Goal: Check status: Check status

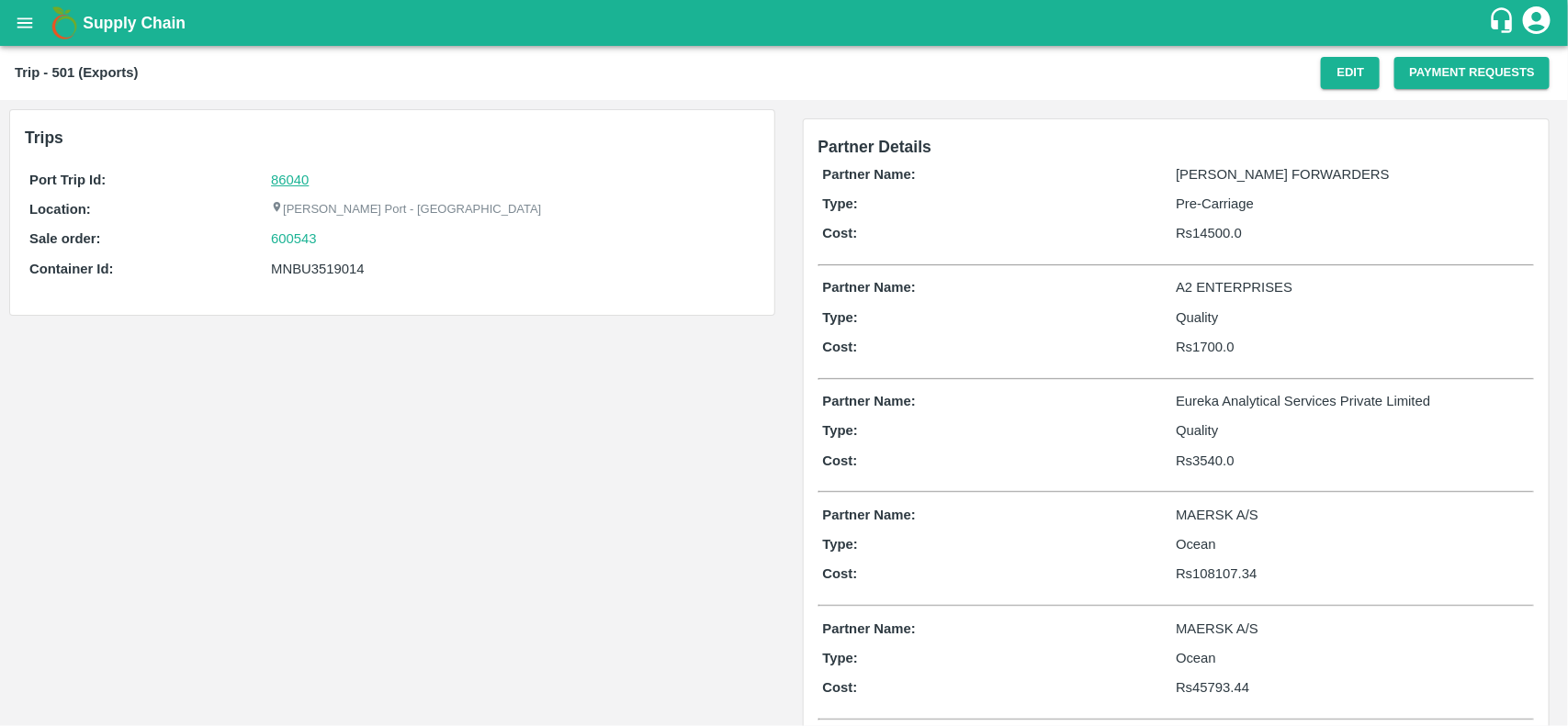
click at [281, 175] on link "86040" at bounding box center [289, 180] width 38 height 15
click at [331, 243] on div "600543" at bounding box center [513, 239] width 483 height 20
copy link
click at [331, 243] on div "600543" at bounding box center [513, 239] width 483 height 20
copy link "600543"
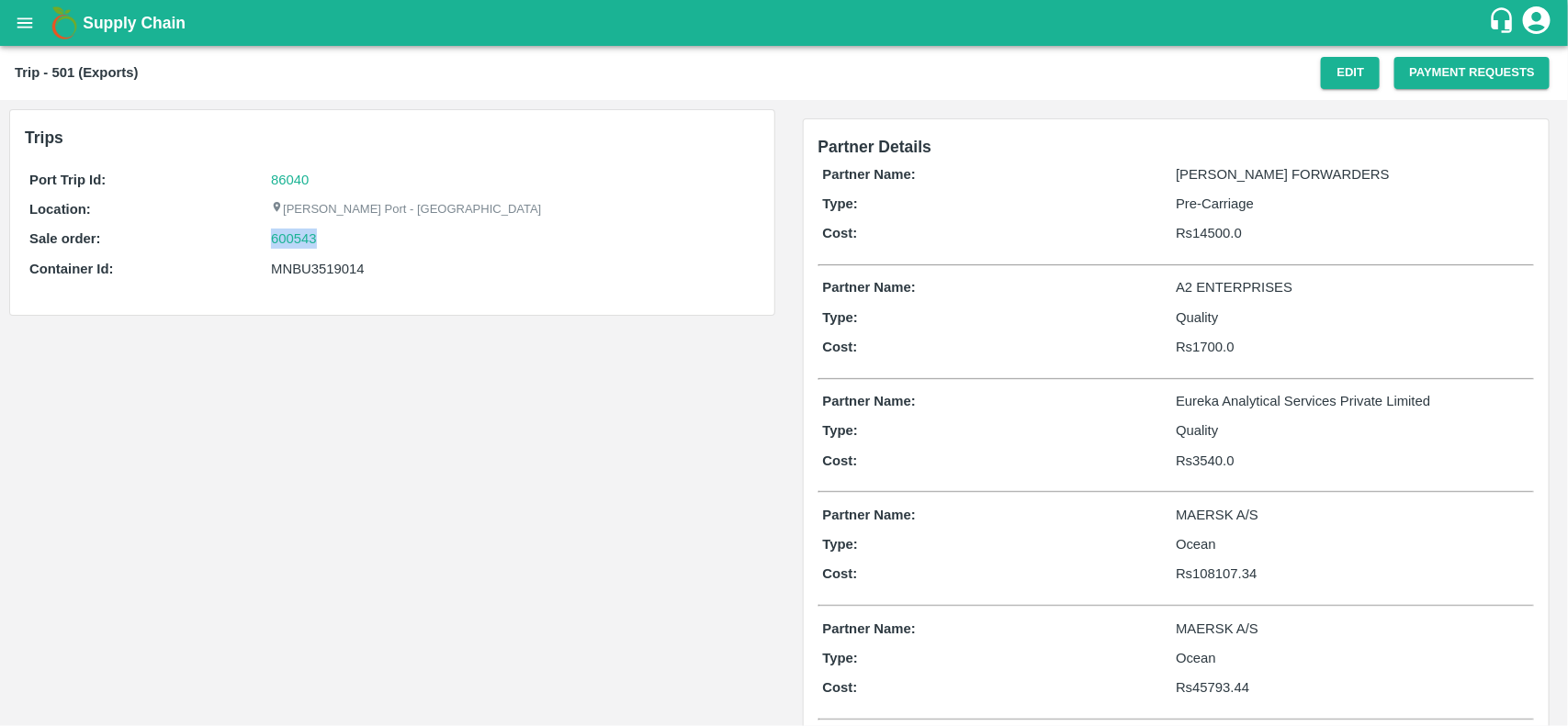
click at [331, 243] on div "600543" at bounding box center [513, 239] width 483 height 20
drag, startPoint x: 331, startPoint y: 243, endPoint x: 286, endPoint y: 249, distance: 45.4
click at [286, 249] on div "600543" at bounding box center [513, 239] width 483 height 20
click at [286, 249] on link "600543" at bounding box center [294, 239] width 46 height 20
click at [323, 272] on div "MNBU3519014" at bounding box center [513, 269] width 483 height 20
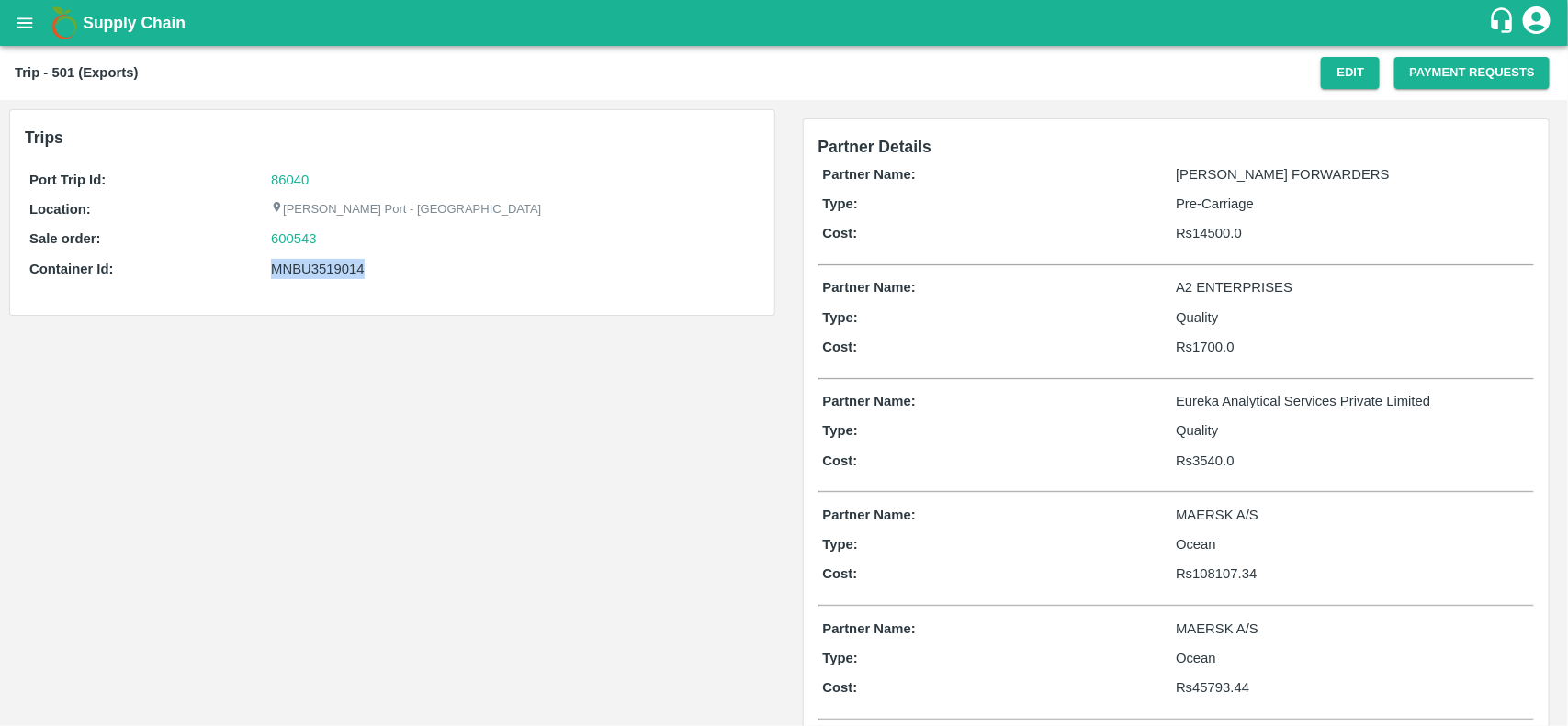
click at [323, 272] on div "MNBU3519014" at bounding box center [513, 269] width 483 height 20
copy div "MNBU3519014"
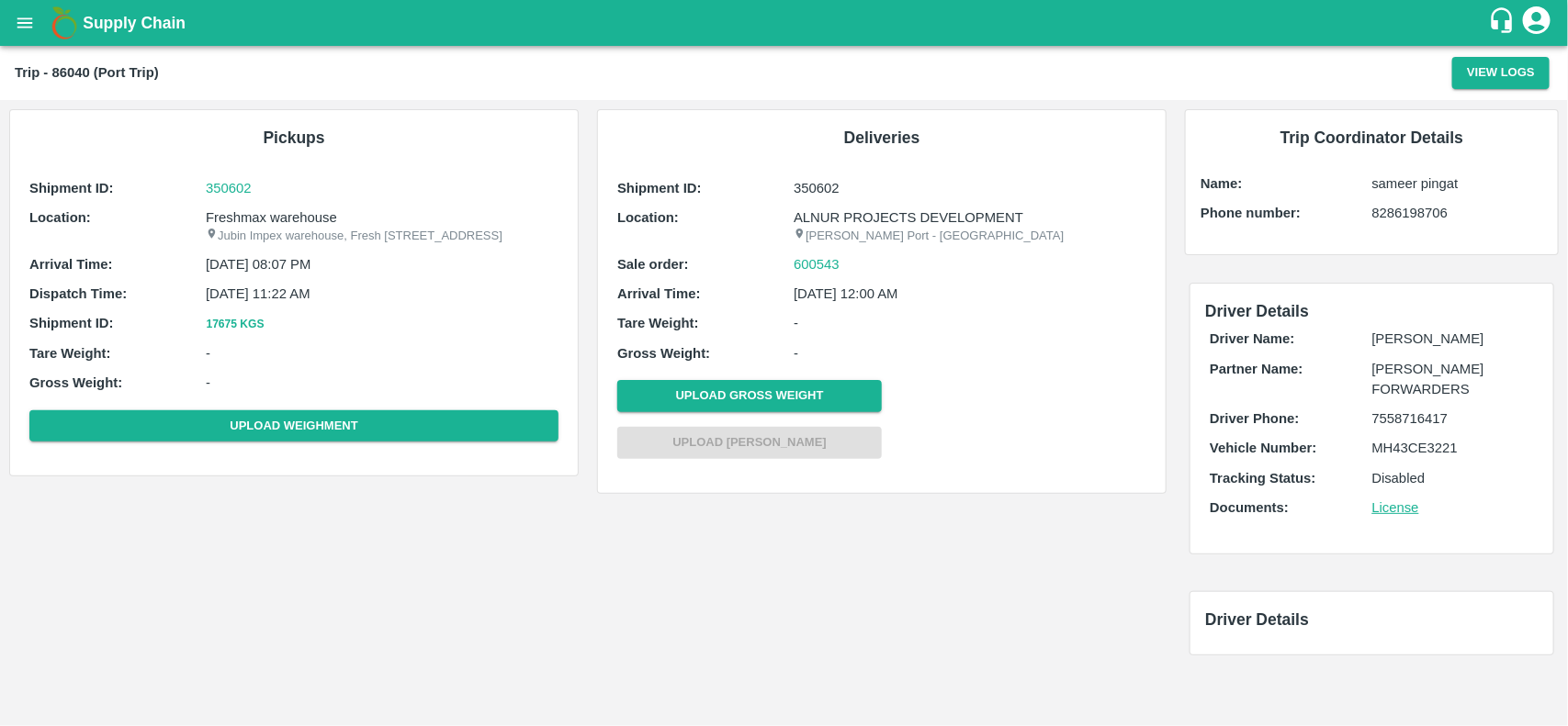
click at [274, 213] on p "Freshmax warehouse" at bounding box center [382, 217] width 353 height 20
copy p "warehouse"
click at [274, 213] on p "Freshmax warehouse" at bounding box center [382, 217] width 353 height 20
copy p "Freshmax warehouse"
click at [274, 213] on p "Freshmax warehouse" at bounding box center [382, 217] width 353 height 20
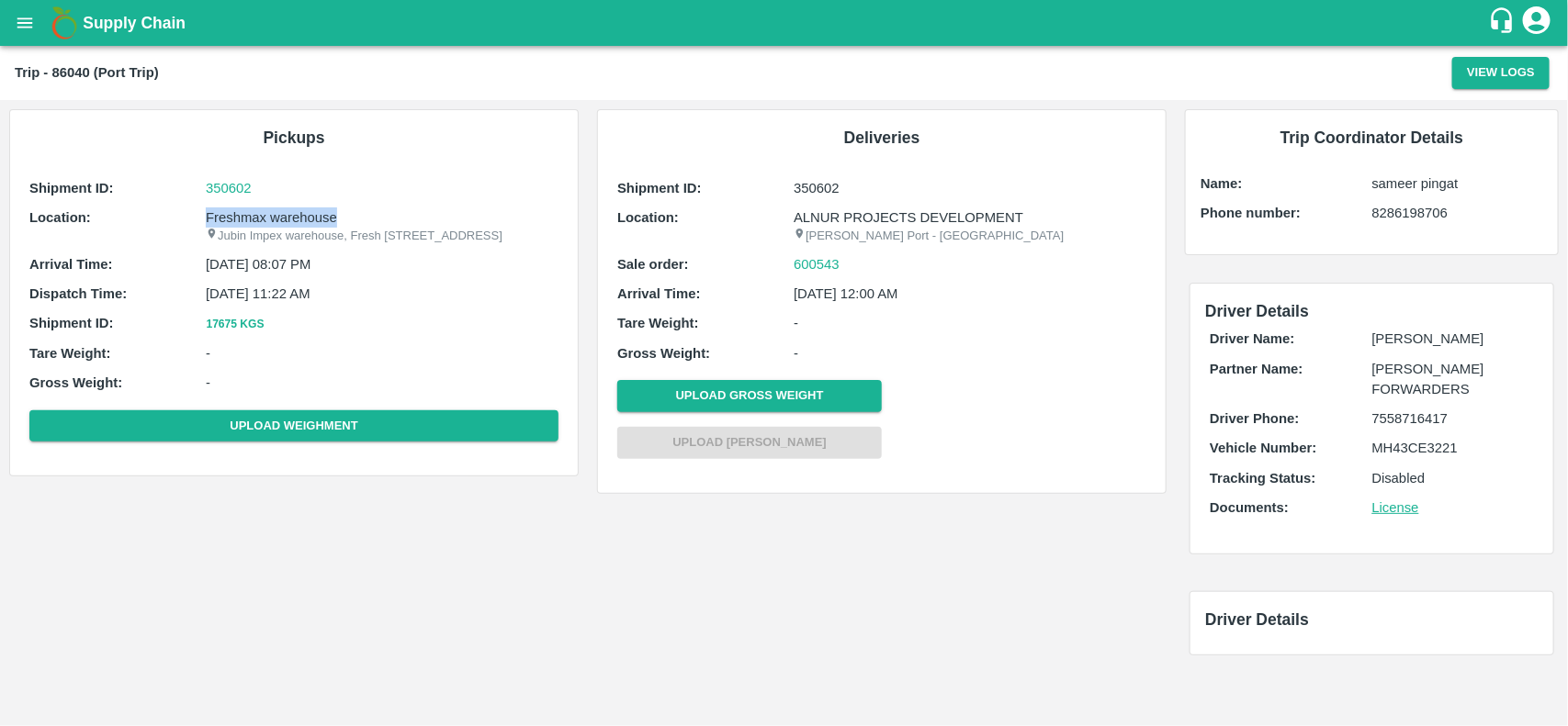
click at [274, 213] on p "Freshmax warehouse" at bounding box center [382, 217] width 353 height 20
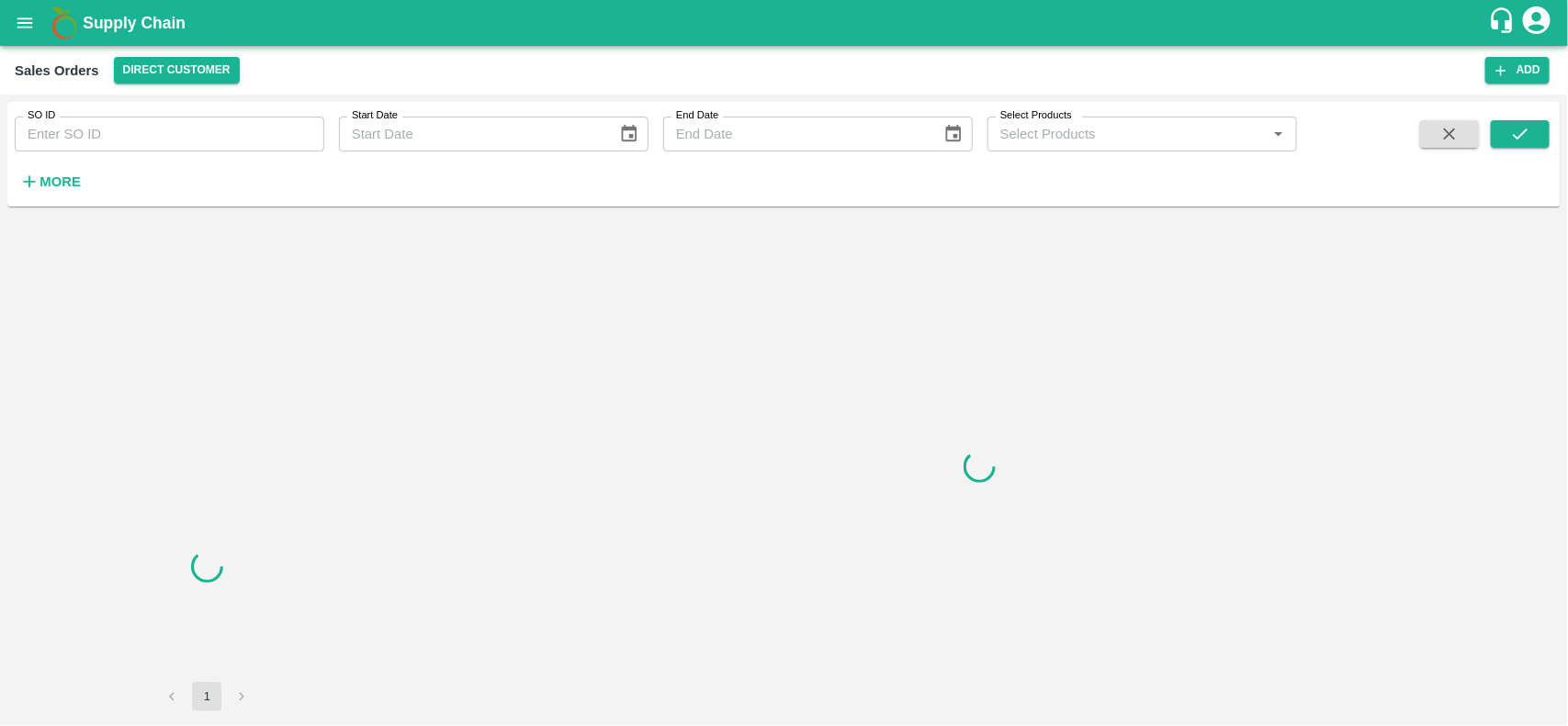
click at [147, 144] on input "SO ID" at bounding box center [170, 135] width 310 height 35
paste input "600543"
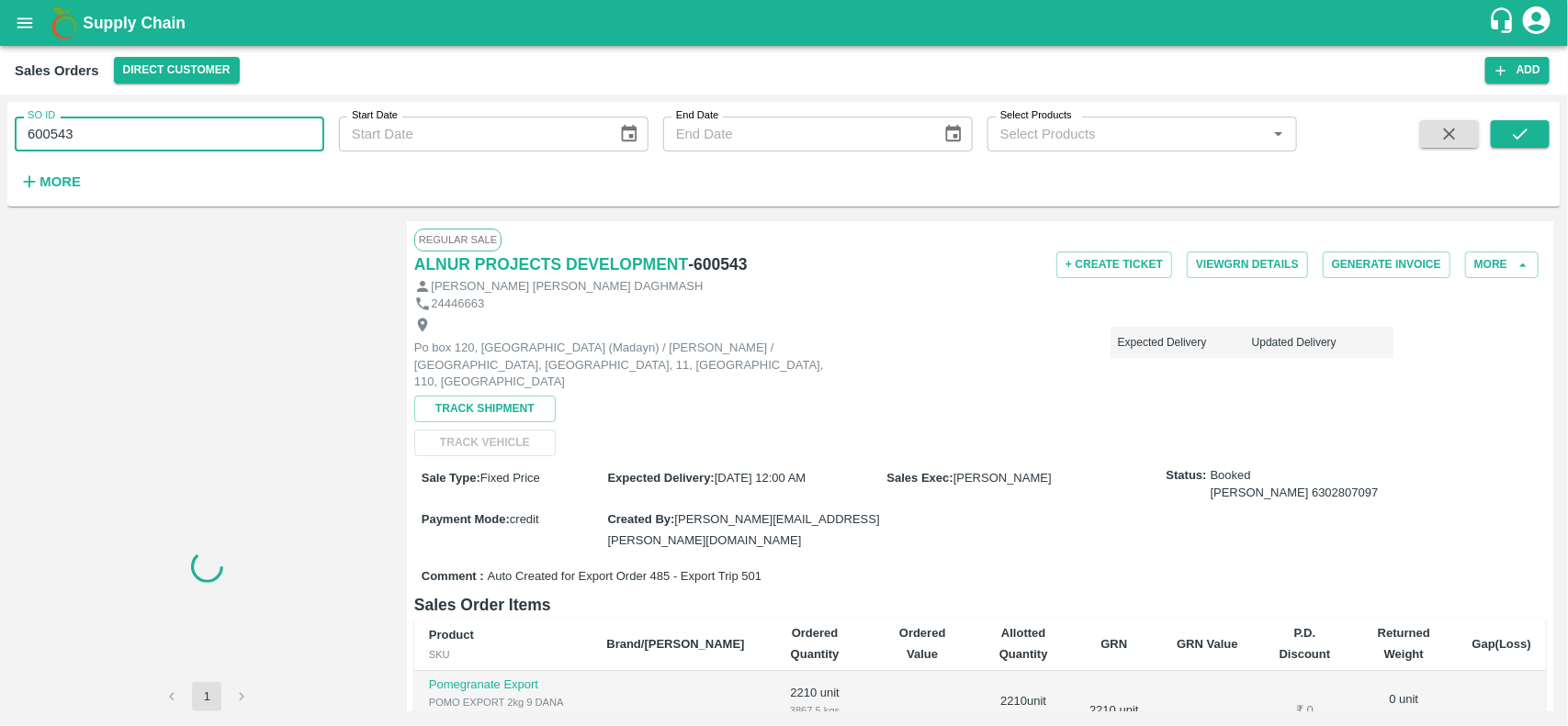
click at [147, 144] on input "600543" at bounding box center [170, 135] width 310 height 35
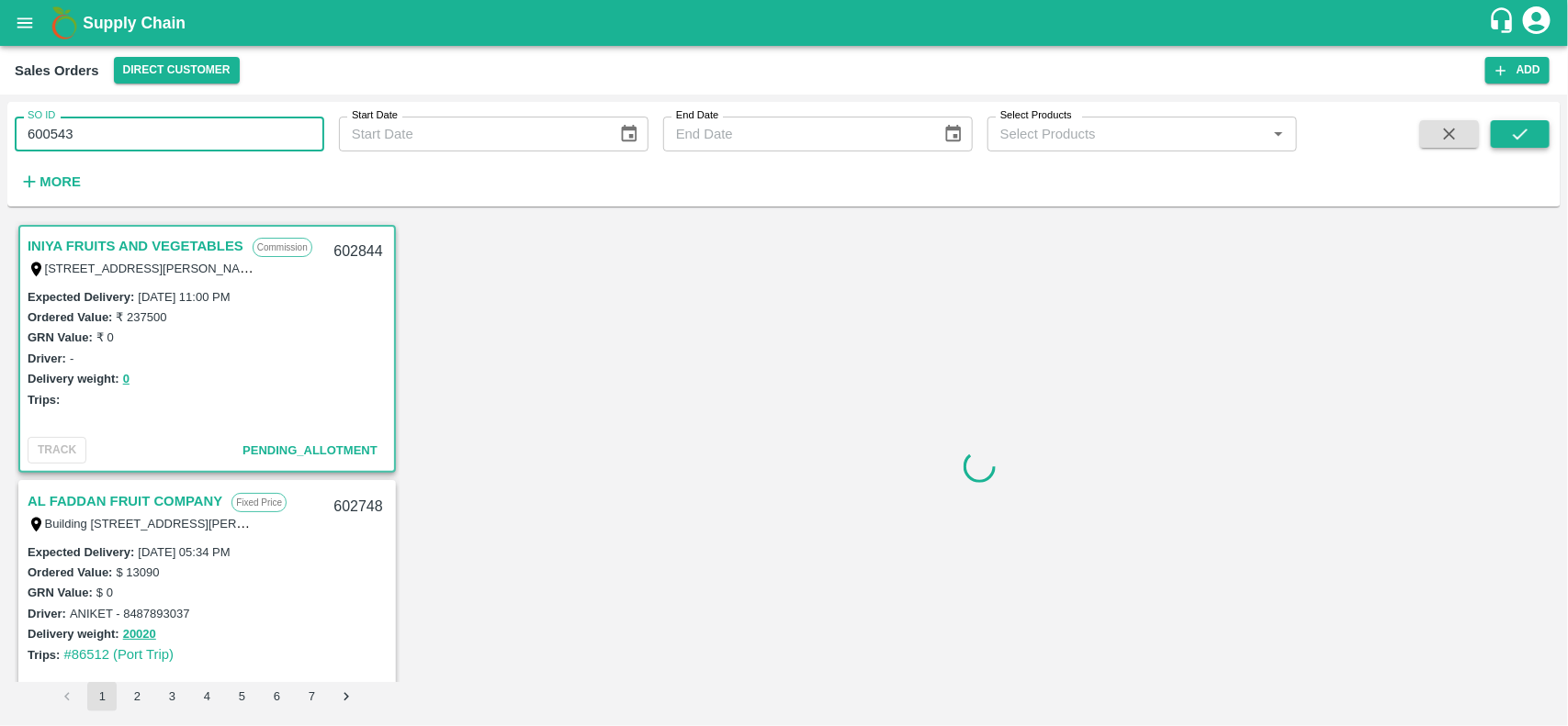
type input "600543"
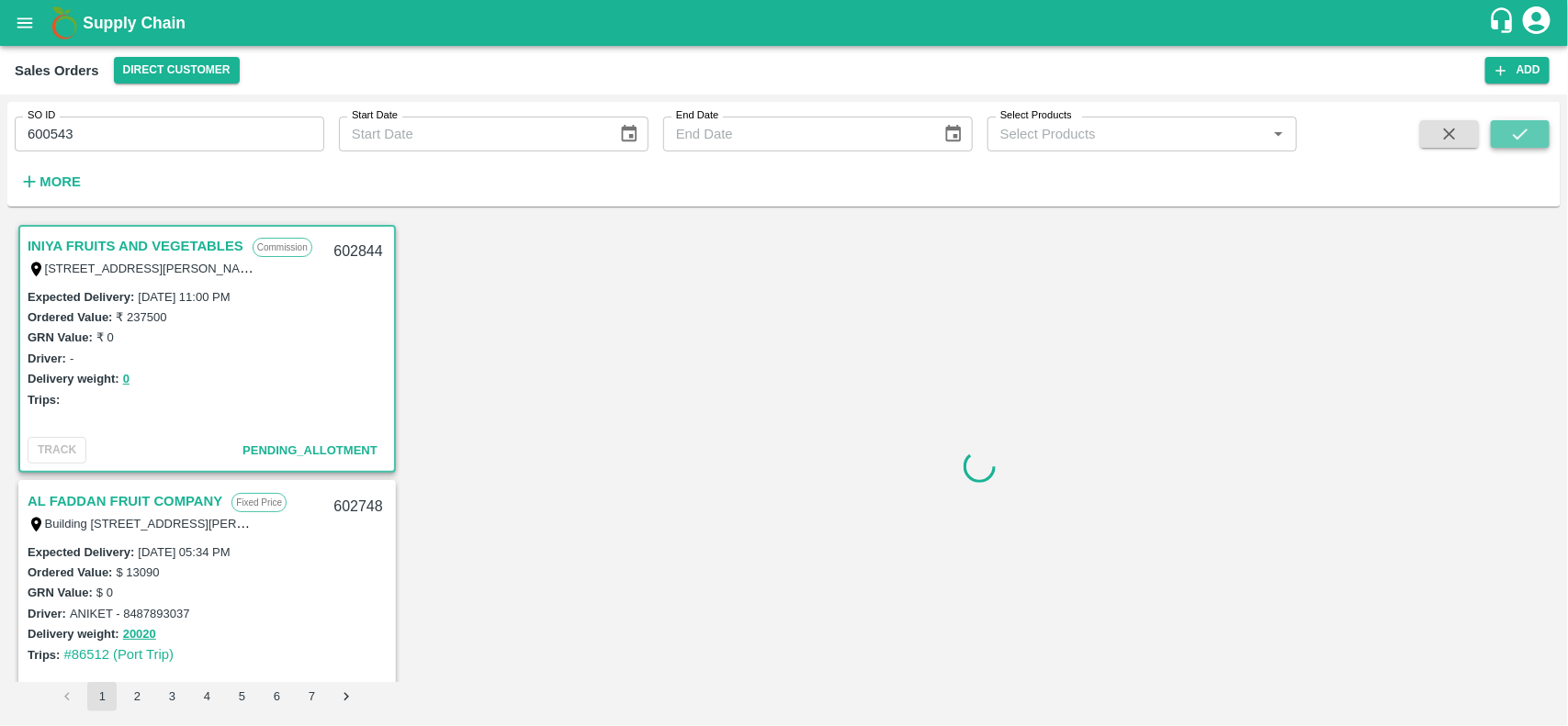
click at [1525, 130] on icon "submit" at bounding box center [1520, 135] width 20 height 20
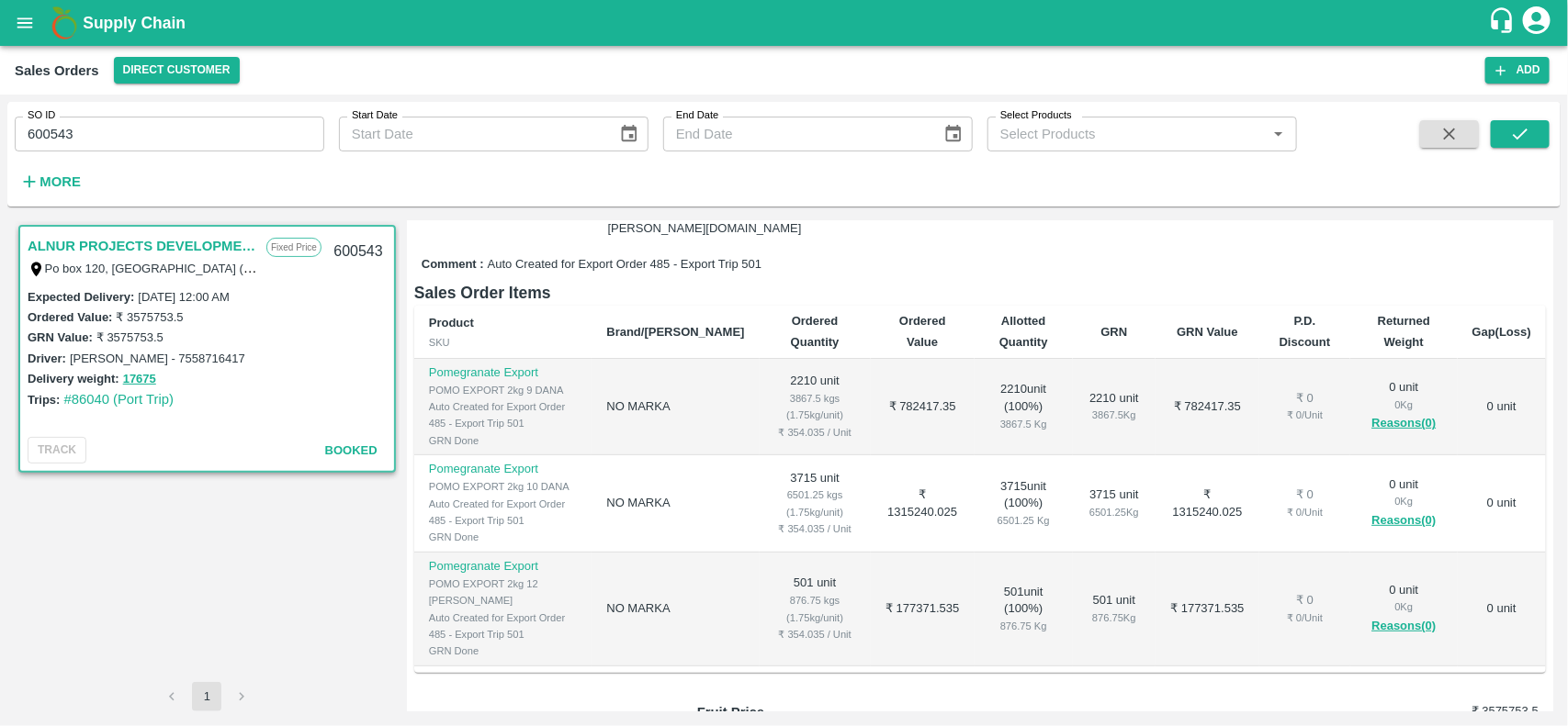
scroll to position [225, 0]
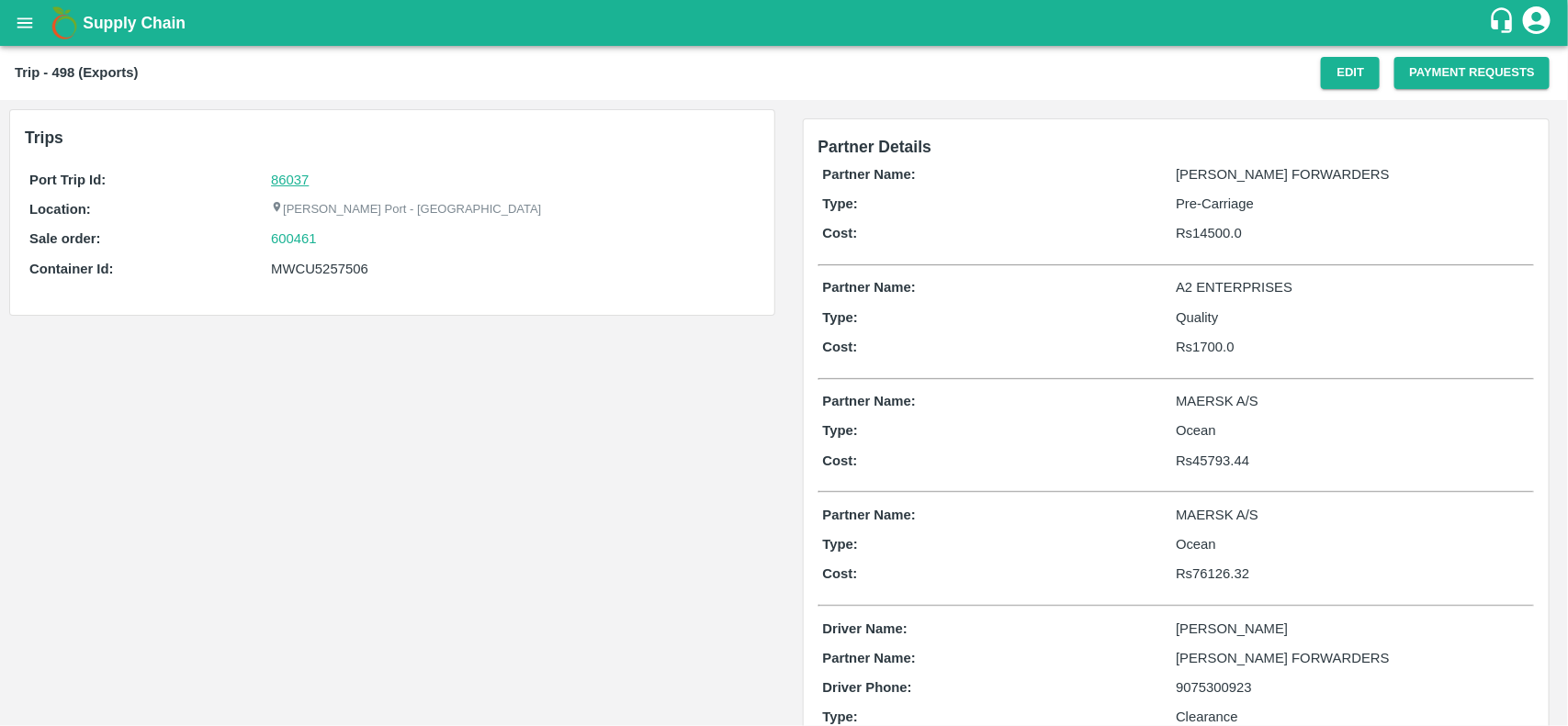
click at [287, 183] on link "86037" at bounding box center [289, 180] width 38 height 15
click at [337, 240] on div "600461" at bounding box center [513, 239] width 483 height 20
copy link
click at [337, 240] on div "600461" at bounding box center [513, 239] width 483 height 20
copy link "600461"
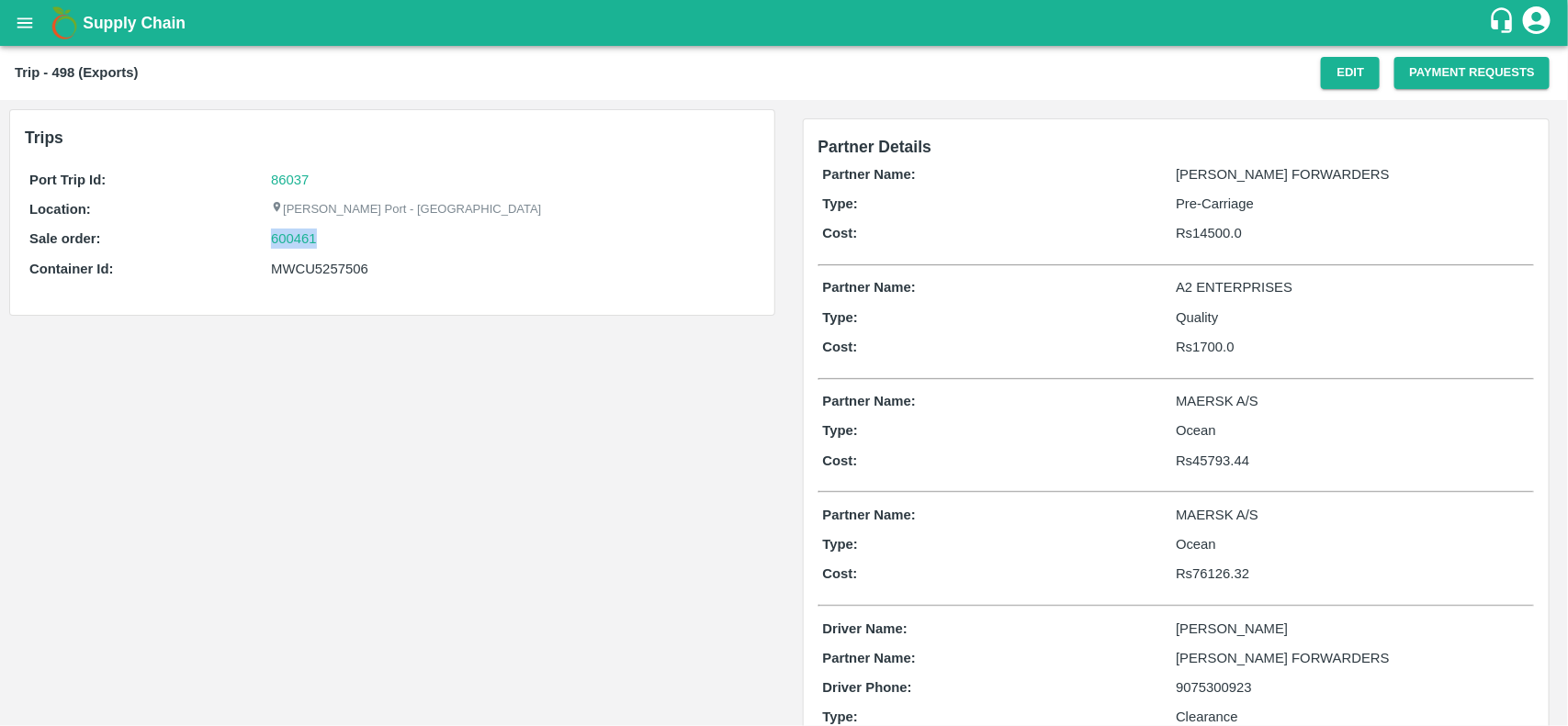
click at [337, 240] on div "600461" at bounding box center [513, 239] width 483 height 20
click at [283, 235] on link "600461" at bounding box center [294, 239] width 46 height 20
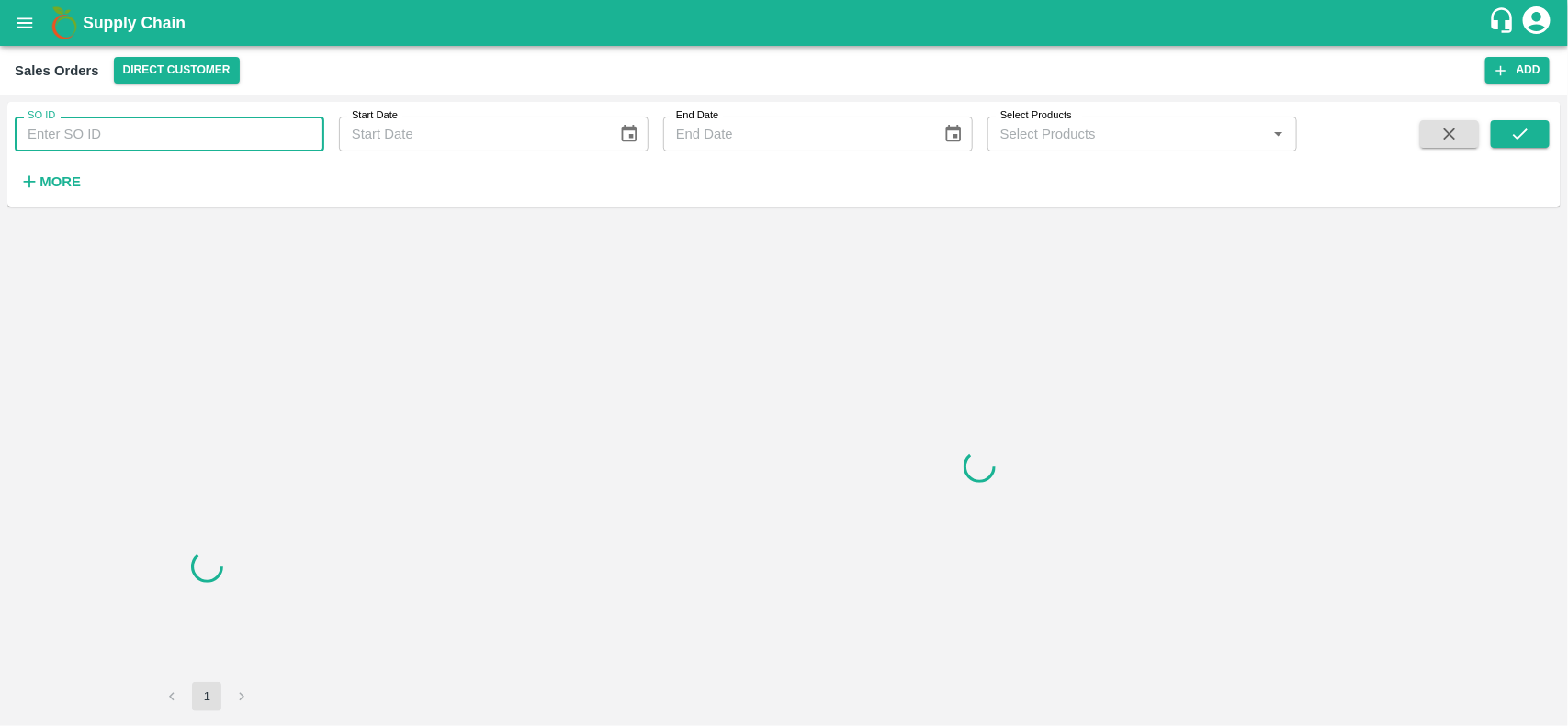
click at [197, 139] on input "SO ID" at bounding box center [170, 135] width 310 height 35
paste input "600461"
click at [197, 139] on input "600461" at bounding box center [170, 135] width 310 height 35
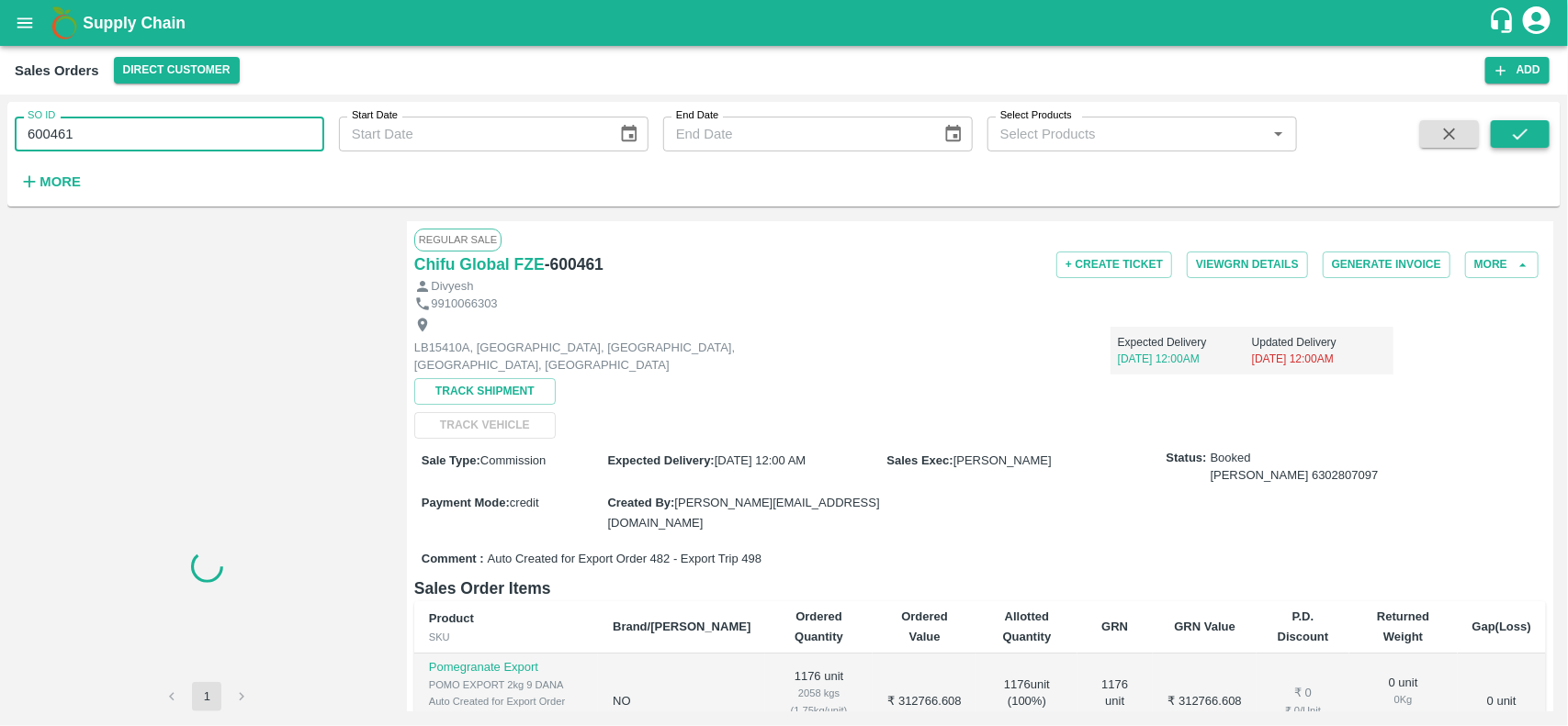
type input "600461"
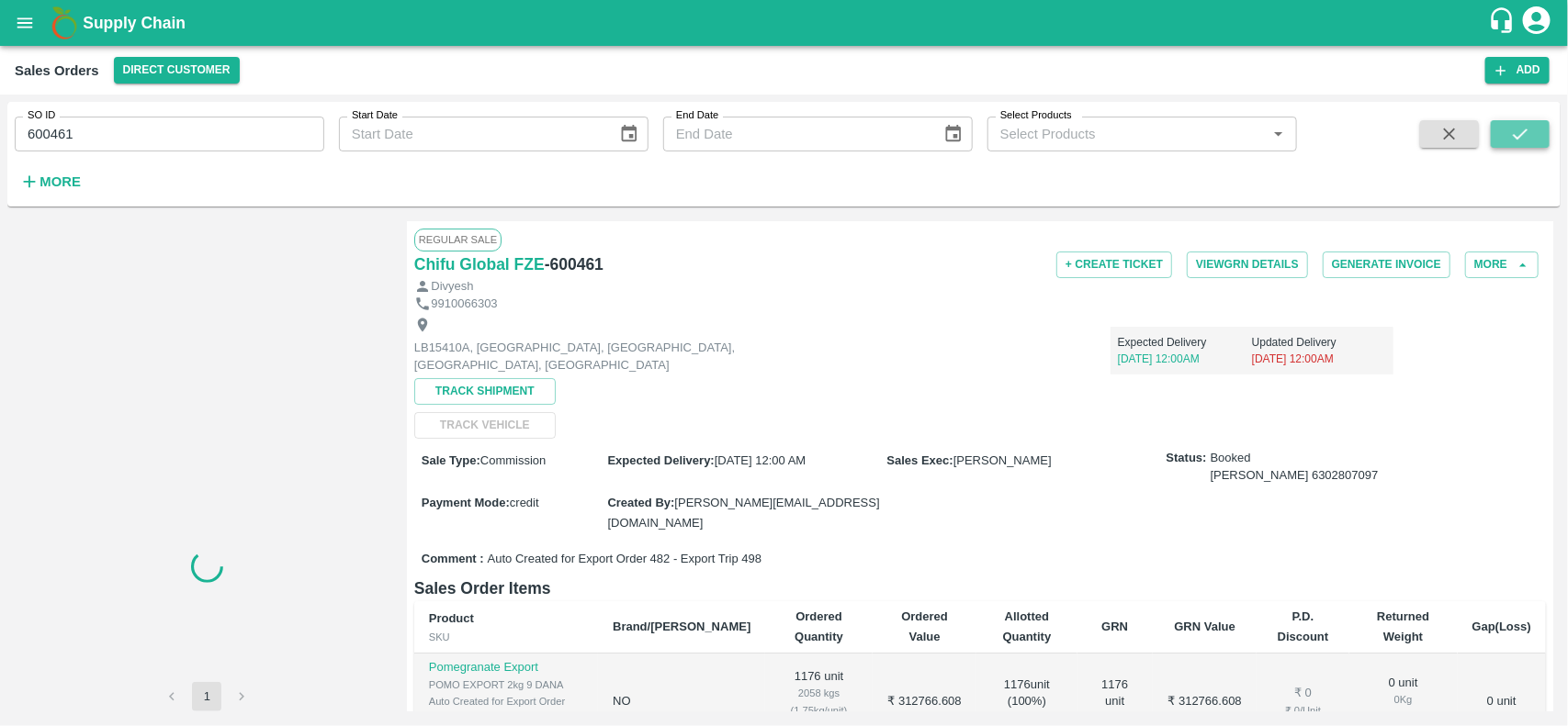
click at [1525, 129] on icon "submit" at bounding box center [1520, 135] width 20 height 20
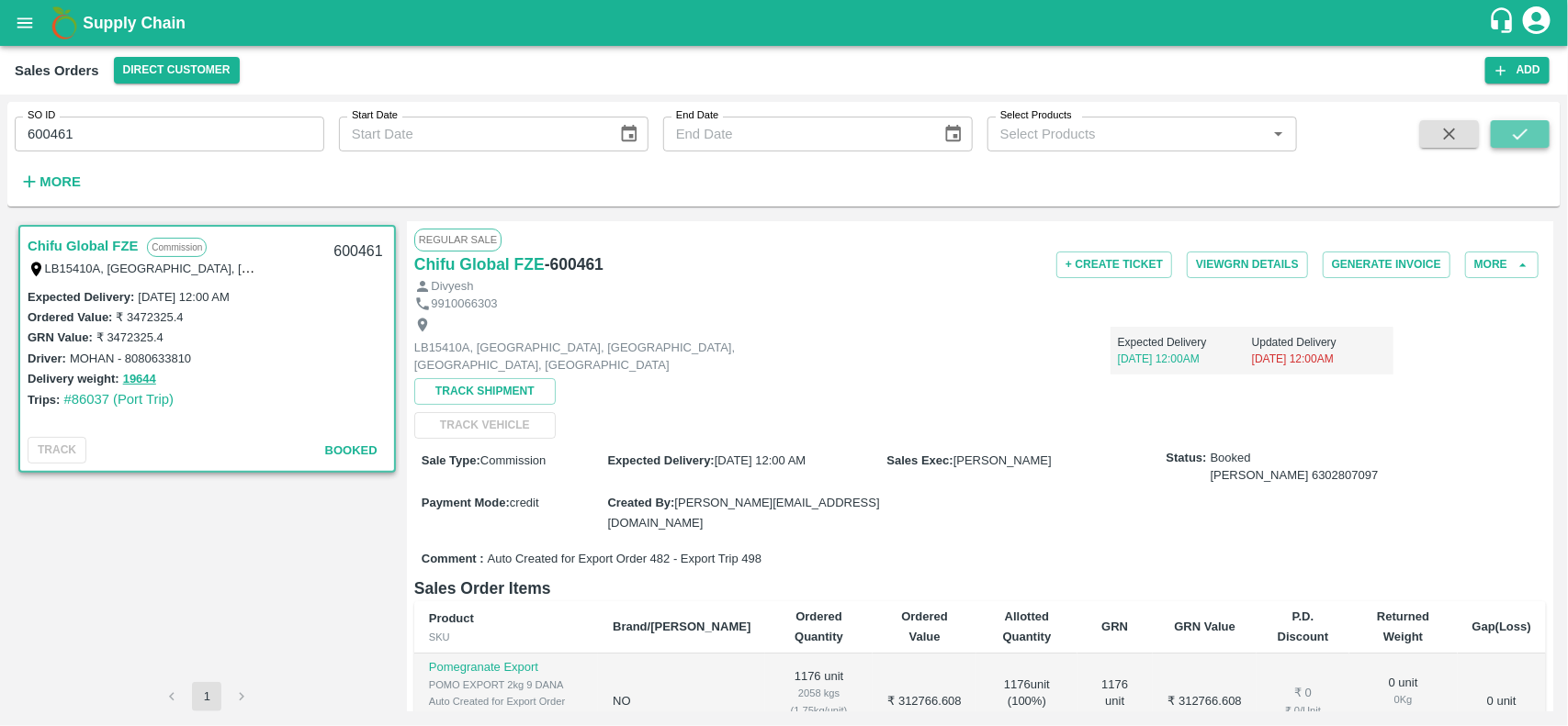
click at [1511, 134] on icon "submit" at bounding box center [1520, 135] width 20 height 20
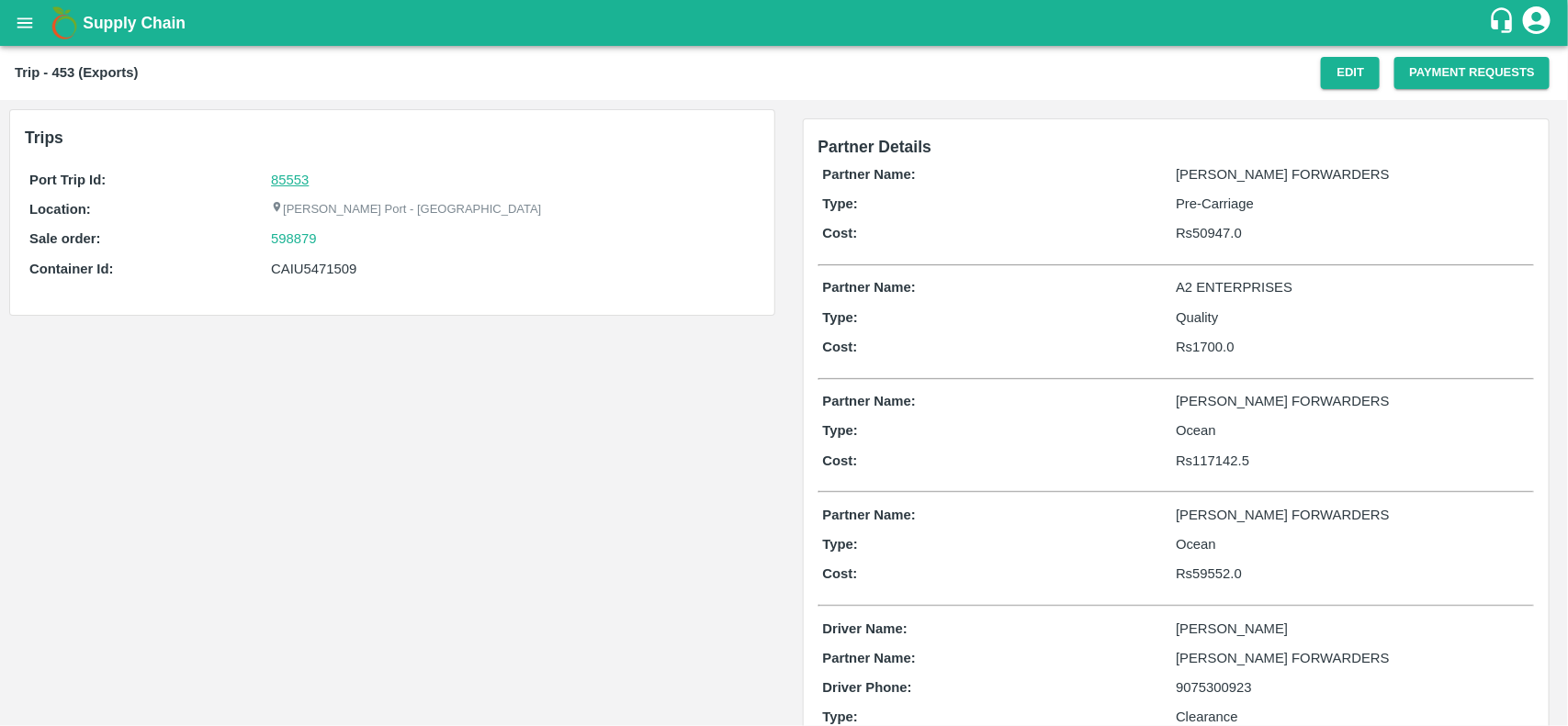
click at [278, 180] on link "85553" at bounding box center [289, 180] width 38 height 15
click at [322, 235] on div "598879" at bounding box center [513, 239] width 483 height 20
click at [300, 234] on link "598879" at bounding box center [294, 239] width 46 height 20
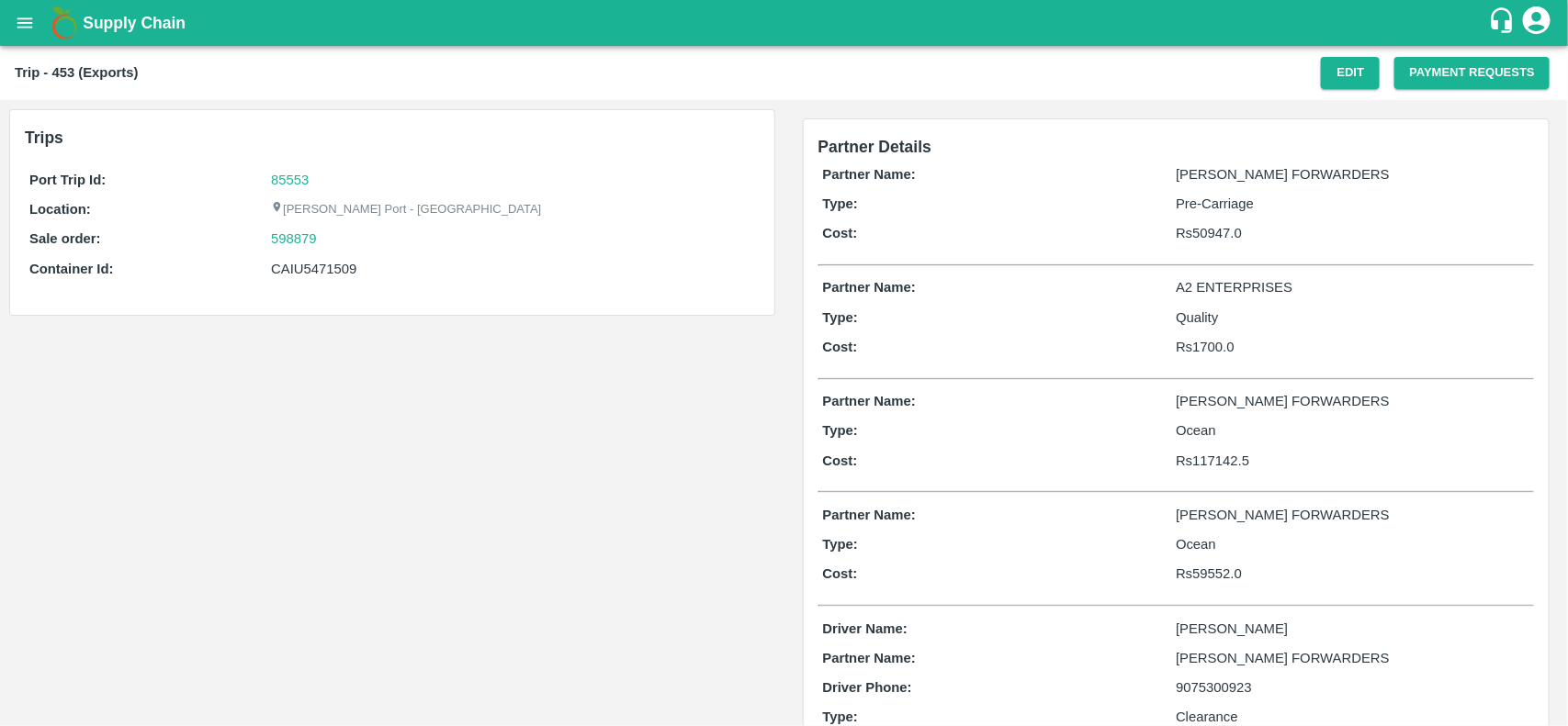
click at [304, 274] on div "CAIU5471509" at bounding box center [513, 269] width 483 height 20
copy div "CAIU5471509"
click at [304, 274] on div "CAIU5471509" at bounding box center [513, 269] width 483 height 20
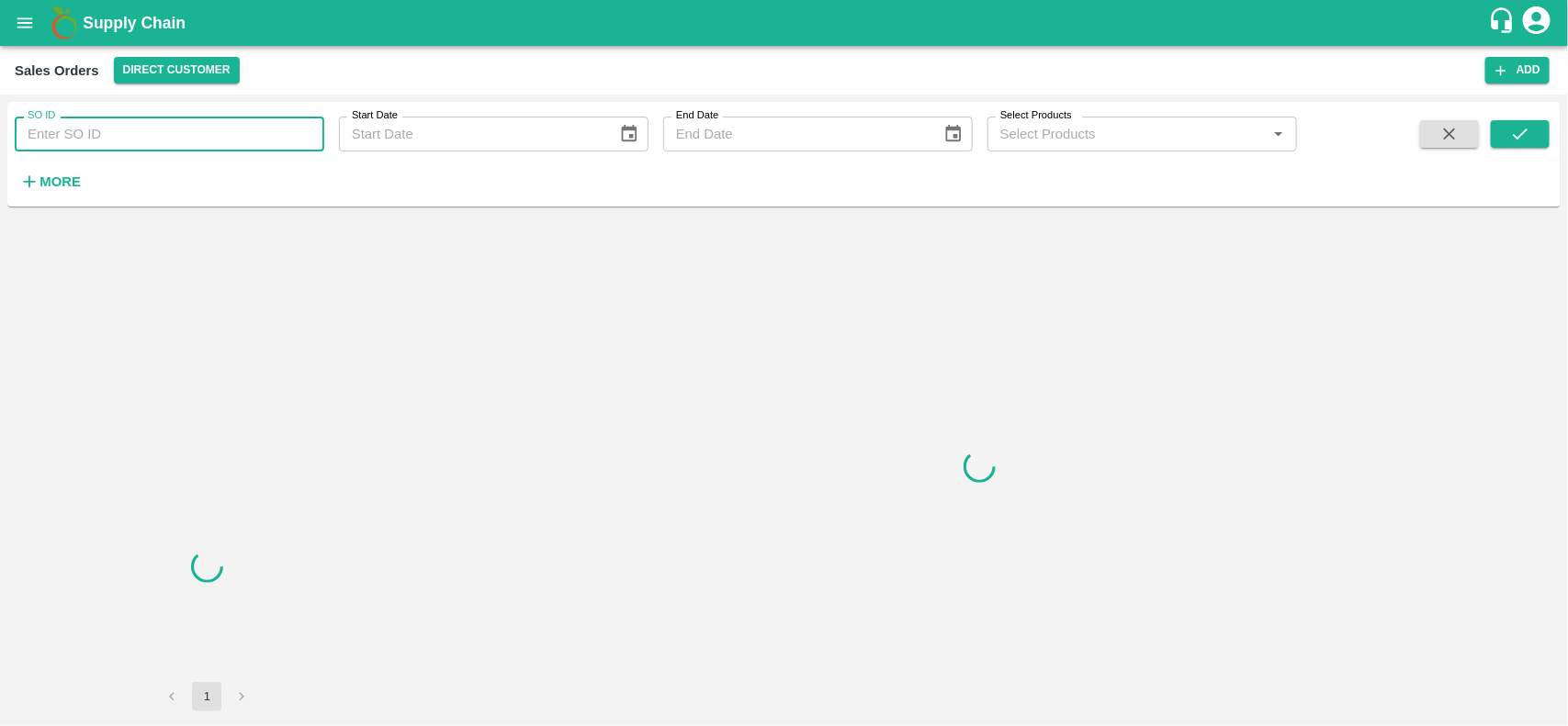
click at [168, 148] on input "SO ID" at bounding box center [170, 135] width 310 height 35
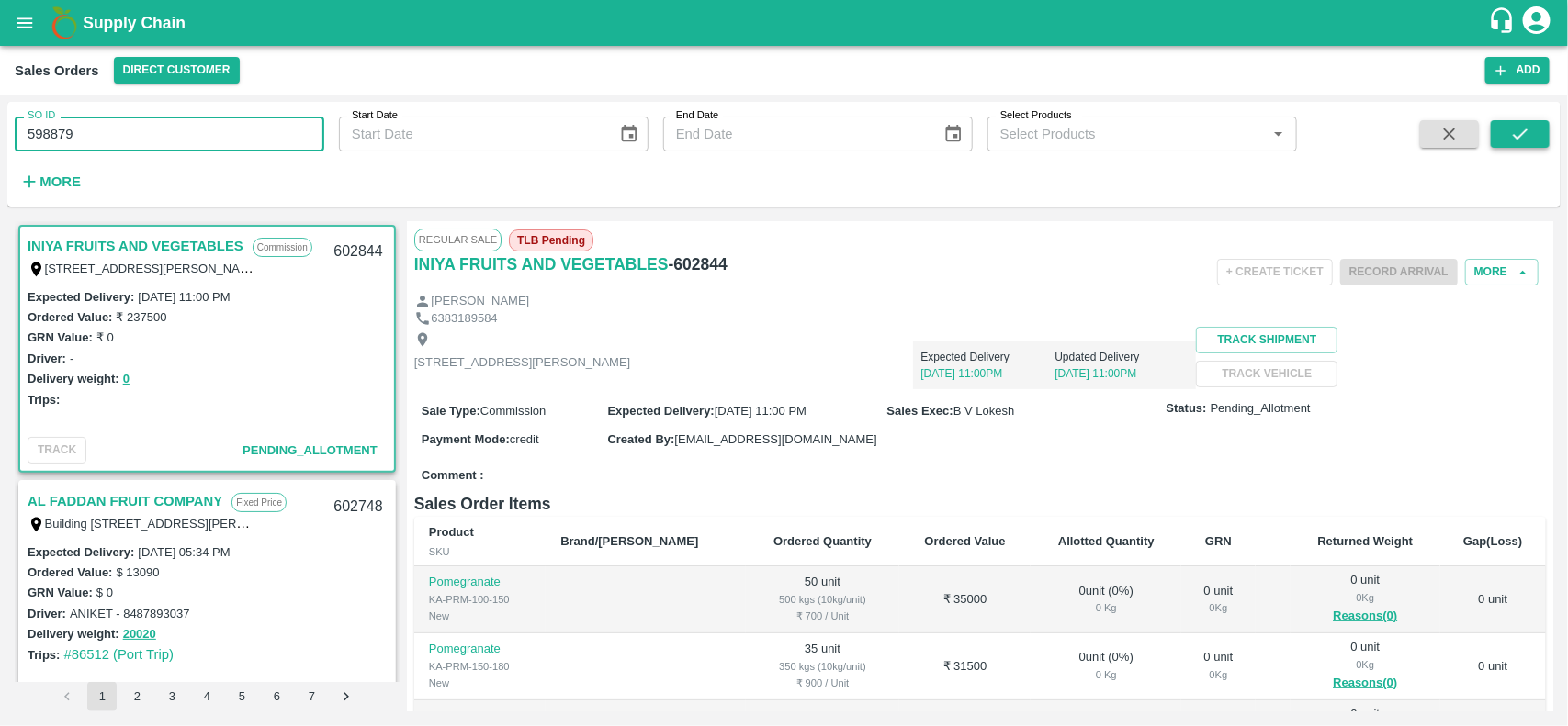
type input "598879"
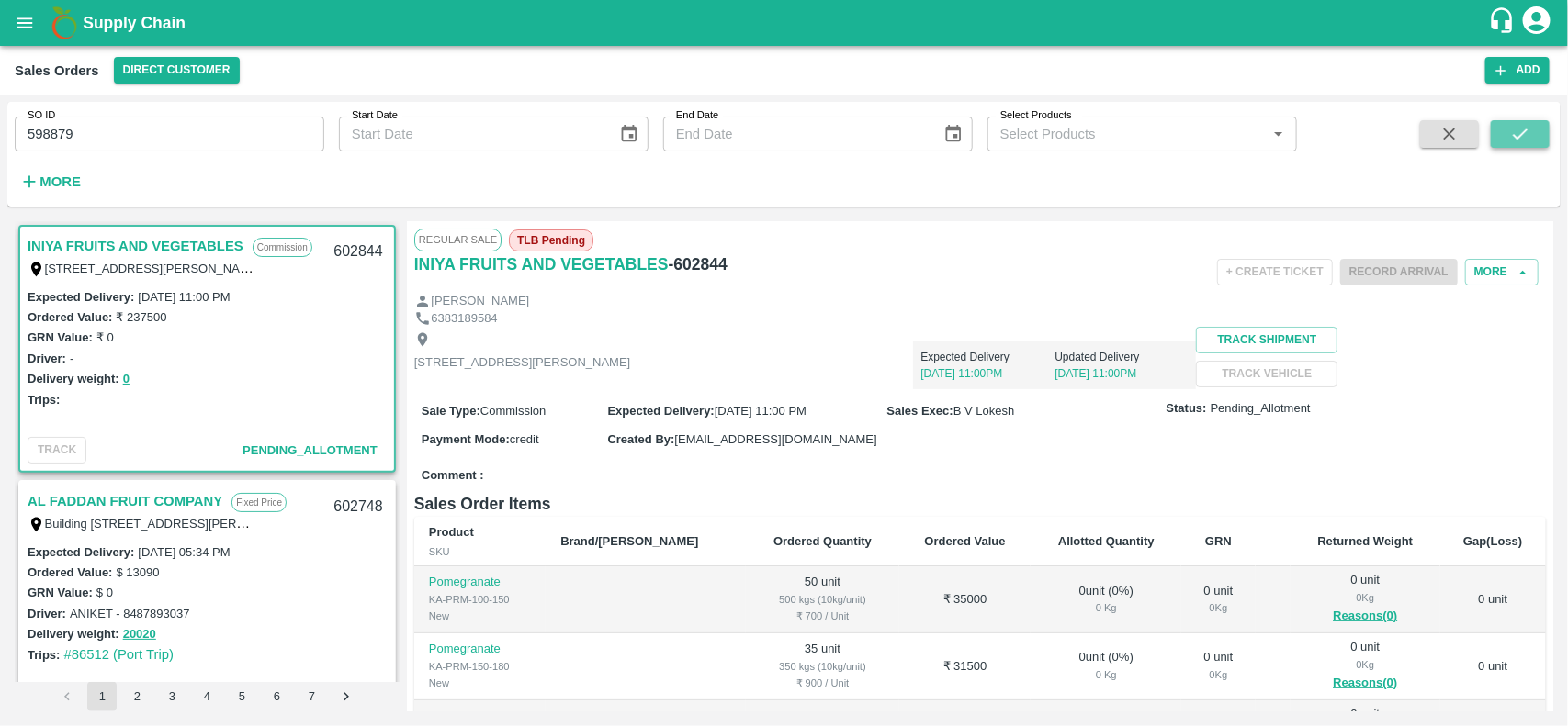
click at [1529, 133] on icon "submit" at bounding box center [1520, 135] width 20 height 20
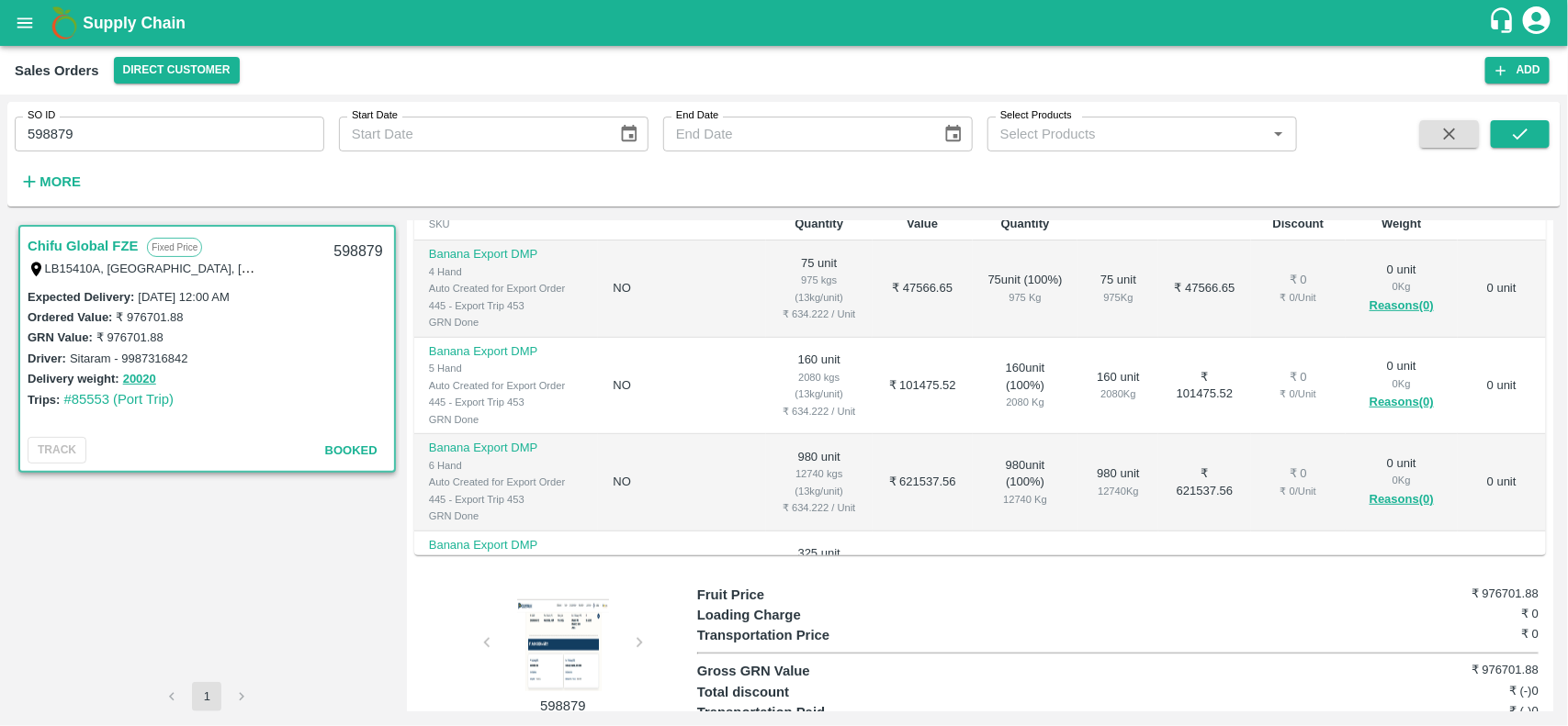
scroll to position [126, 0]
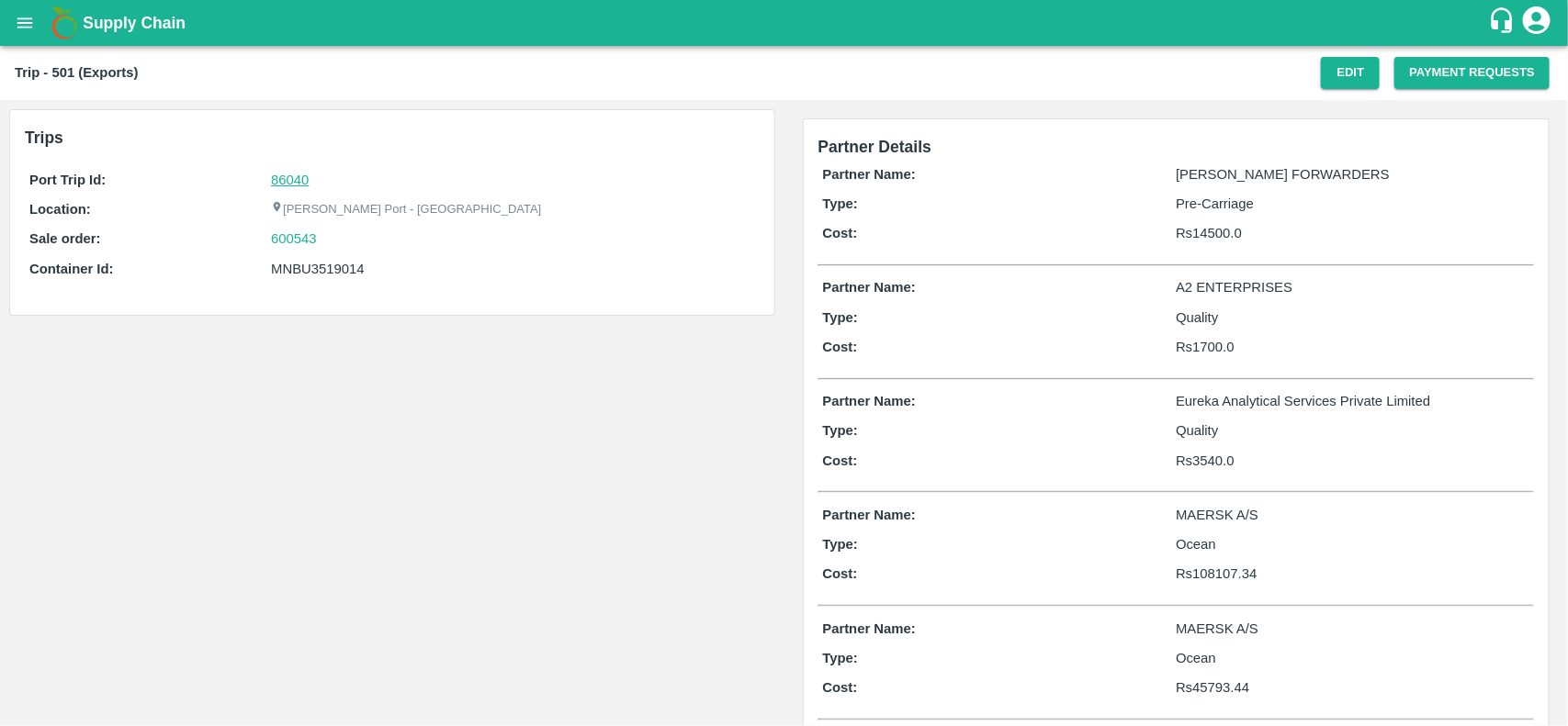
click at [281, 181] on link "86040" at bounding box center [289, 180] width 38 height 15
click at [329, 235] on div "600543" at bounding box center [513, 239] width 483 height 20
copy link
click at [329, 235] on div "600543" at bounding box center [513, 239] width 483 height 20
copy link "600543"
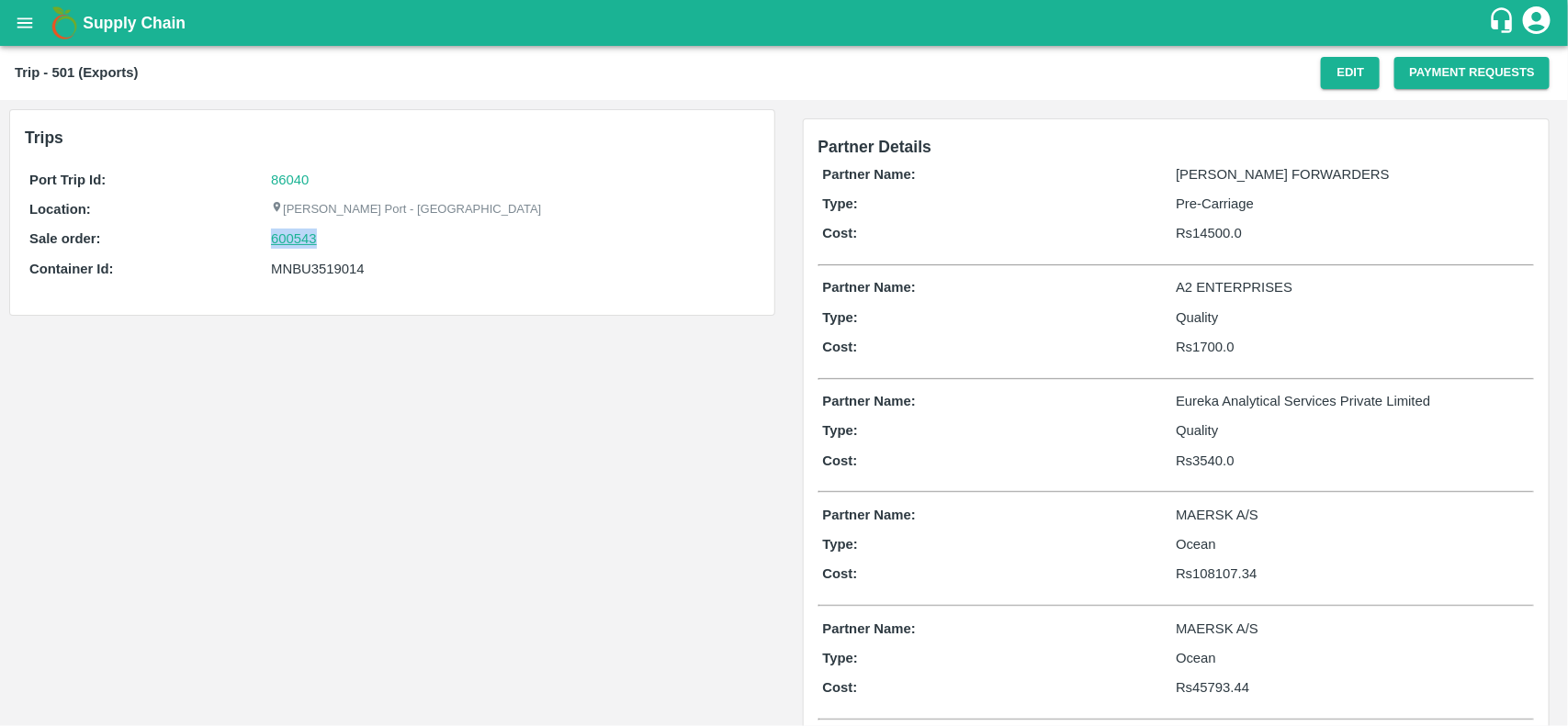
drag, startPoint x: 329, startPoint y: 235, endPoint x: 296, endPoint y: 241, distance: 33.5
click at [296, 241] on div "600543" at bounding box center [513, 239] width 483 height 20
click at [296, 241] on link "600543" at bounding box center [294, 239] width 46 height 20
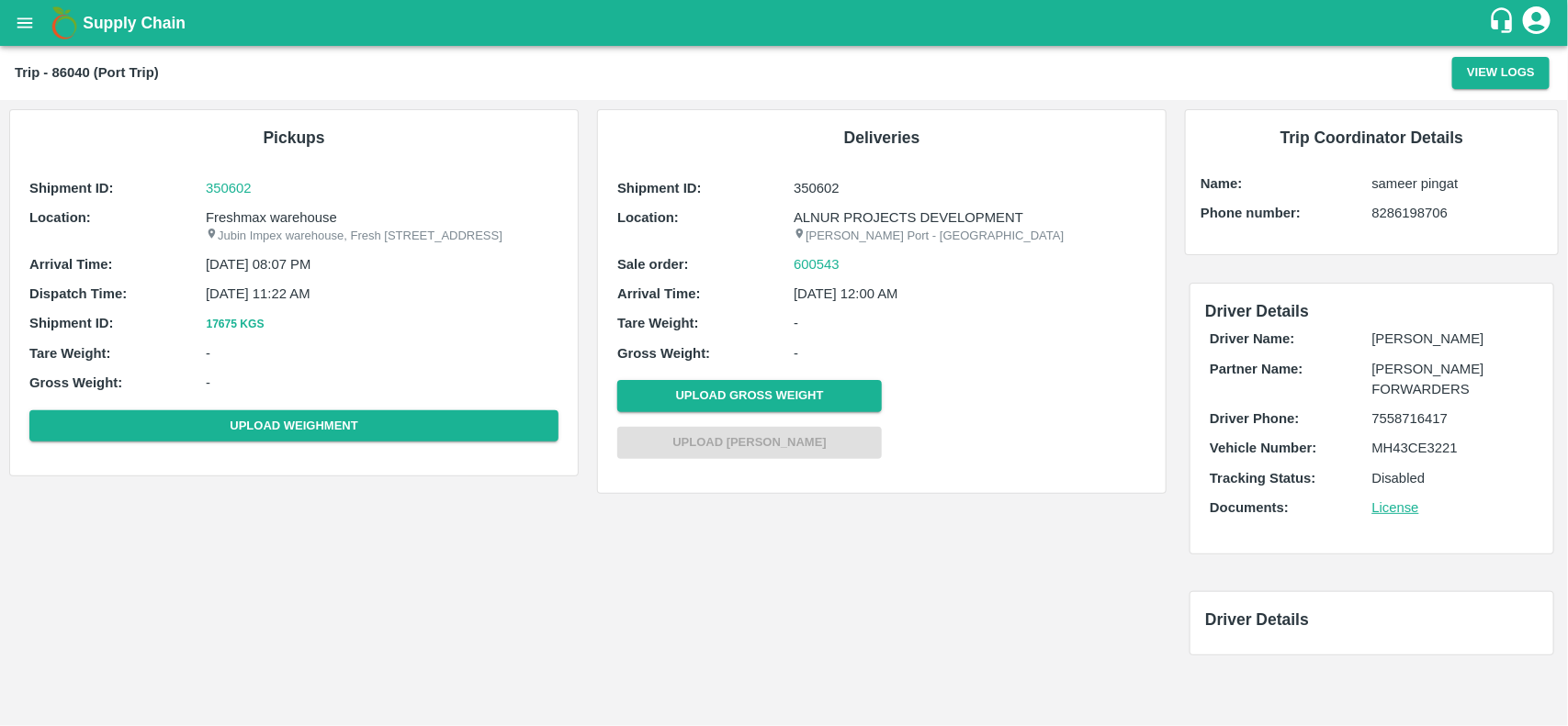
click at [282, 216] on p "Freshmax warehouse" at bounding box center [382, 217] width 353 height 20
copy p "warehouse"
click at [282, 216] on p "Freshmax warehouse" at bounding box center [382, 217] width 353 height 20
copy p "Freshmax warehouse"
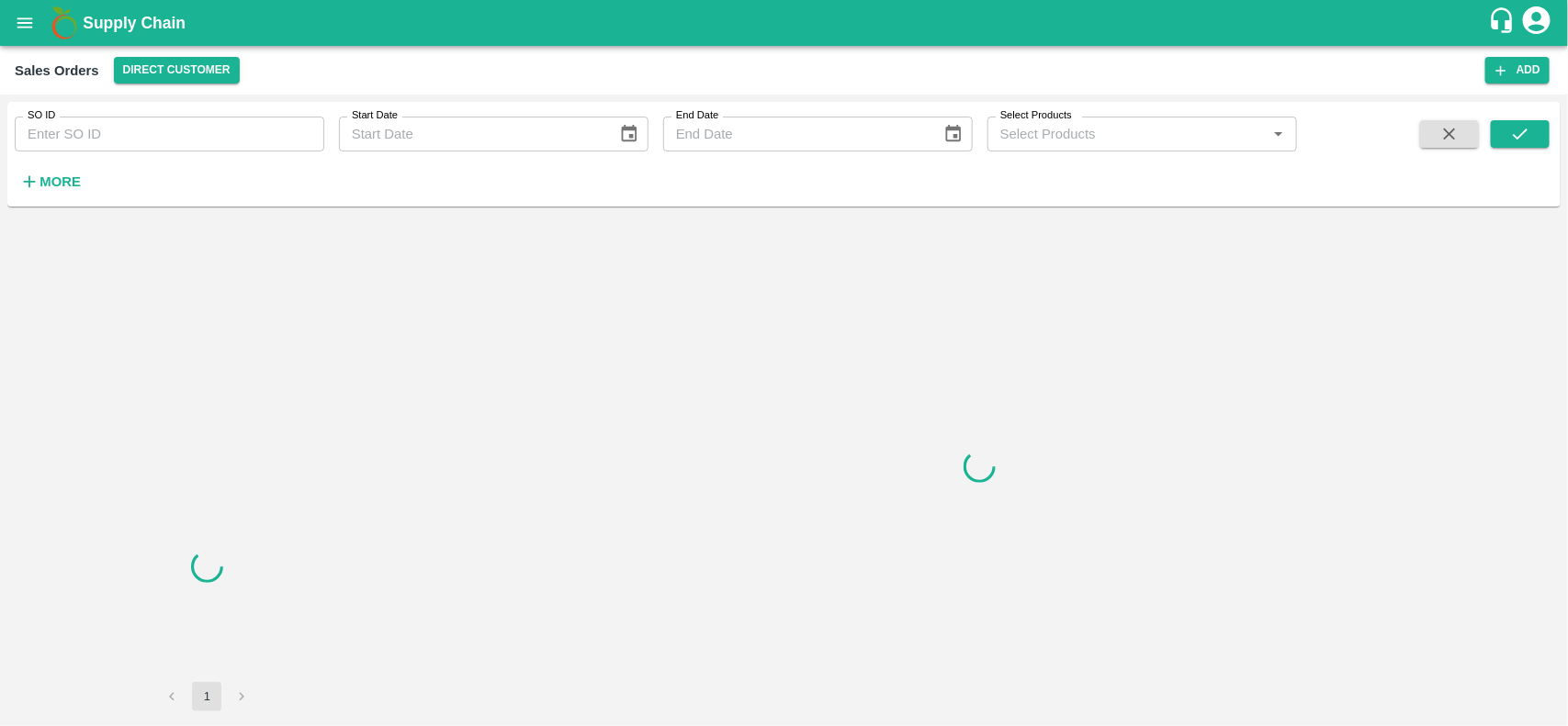
drag, startPoint x: 130, startPoint y: 111, endPoint x: 130, endPoint y: 125, distance: 14.0
click at [130, 125] on div "SO ID SO ID" at bounding box center [162, 127] width 324 height 50
click at [130, 125] on input "SO ID" at bounding box center [170, 135] width 310 height 35
paste input "600543"
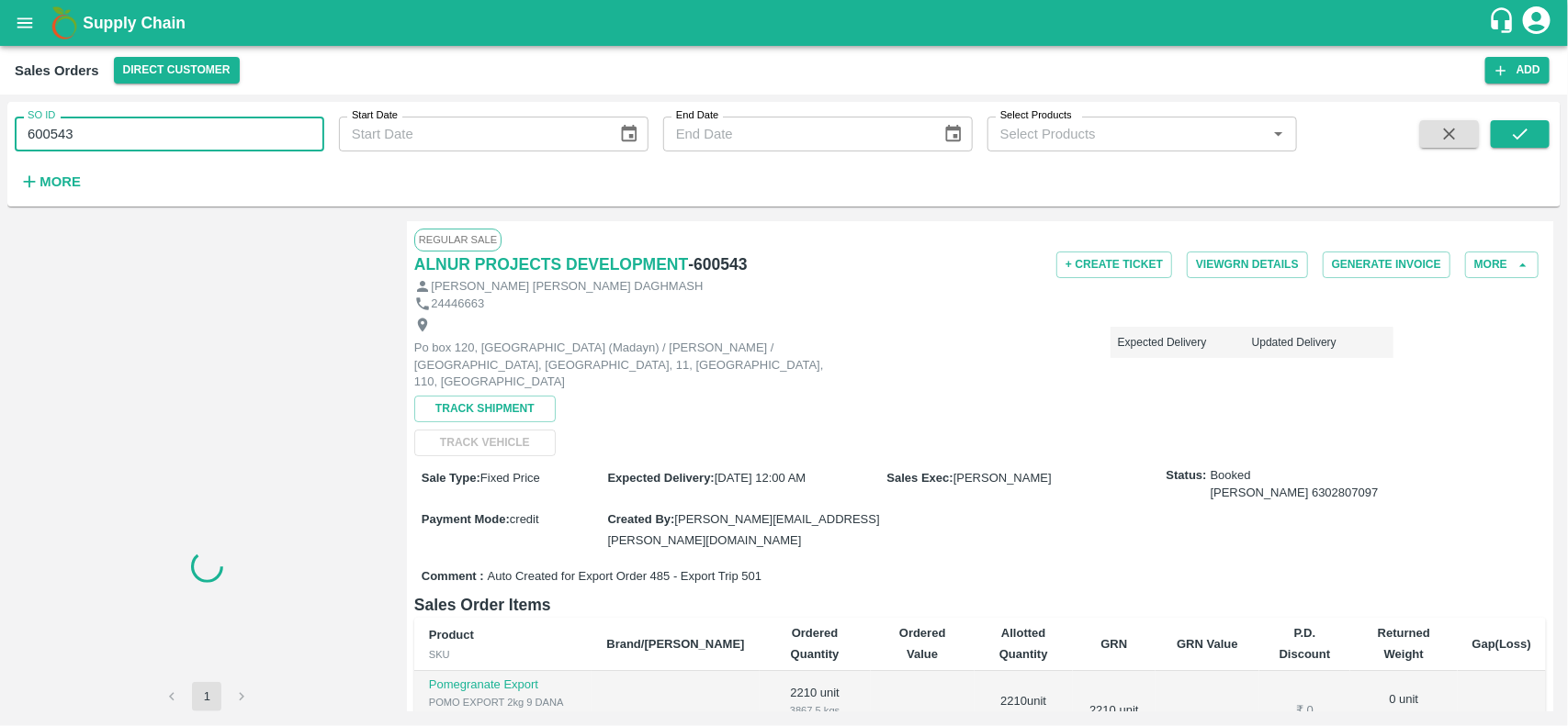
click at [130, 125] on input "600543" at bounding box center [170, 135] width 310 height 35
type input "600543"
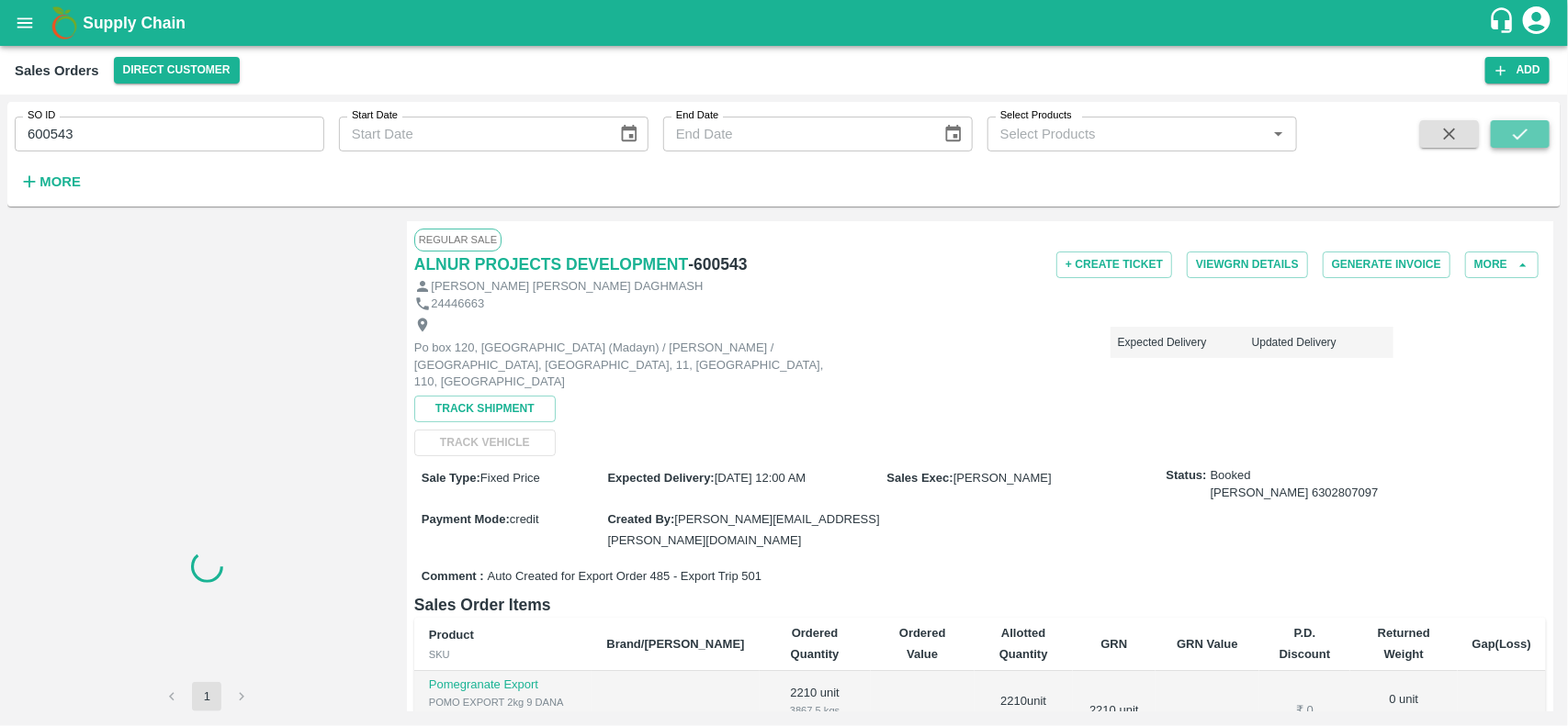
click at [1502, 133] on button "submit" at bounding box center [1520, 135] width 59 height 28
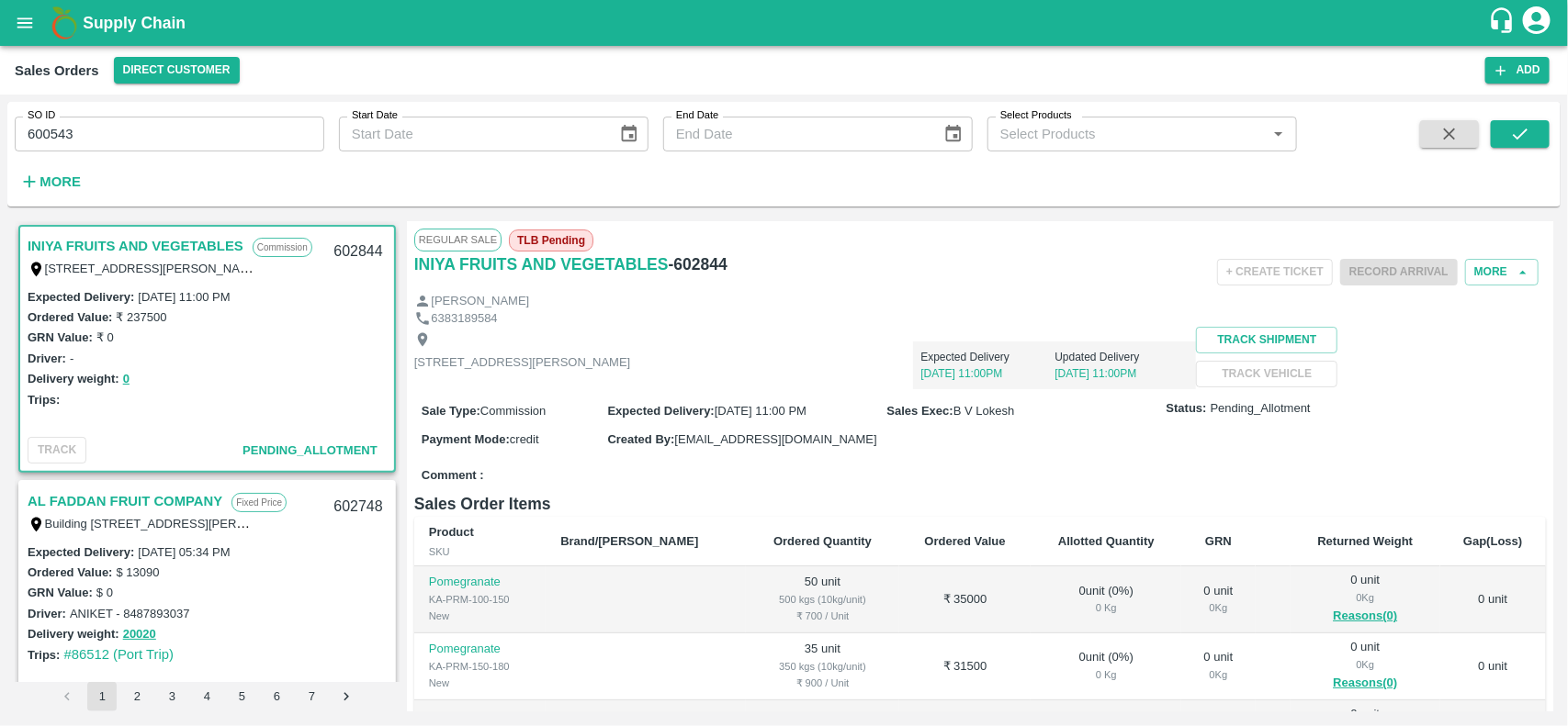
scroll to position [5, 0]
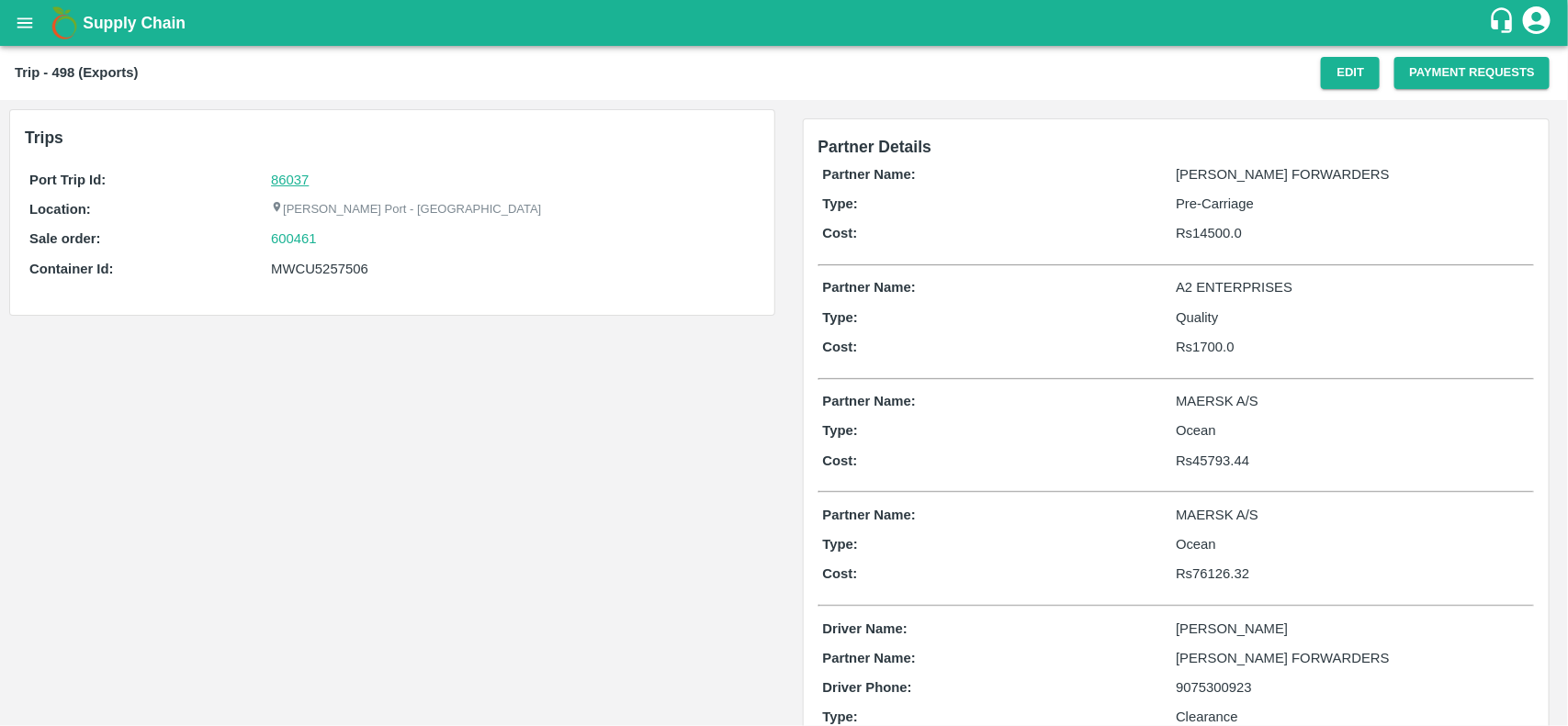
click at [287, 183] on link "86037" at bounding box center [289, 180] width 38 height 15
click at [328, 240] on div "600461" at bounding box center [513, 239] width 483 height 20
copy link "600461"
click at [328, 240] on div "600461" at bounding box center [513, 239] width 483 height 20
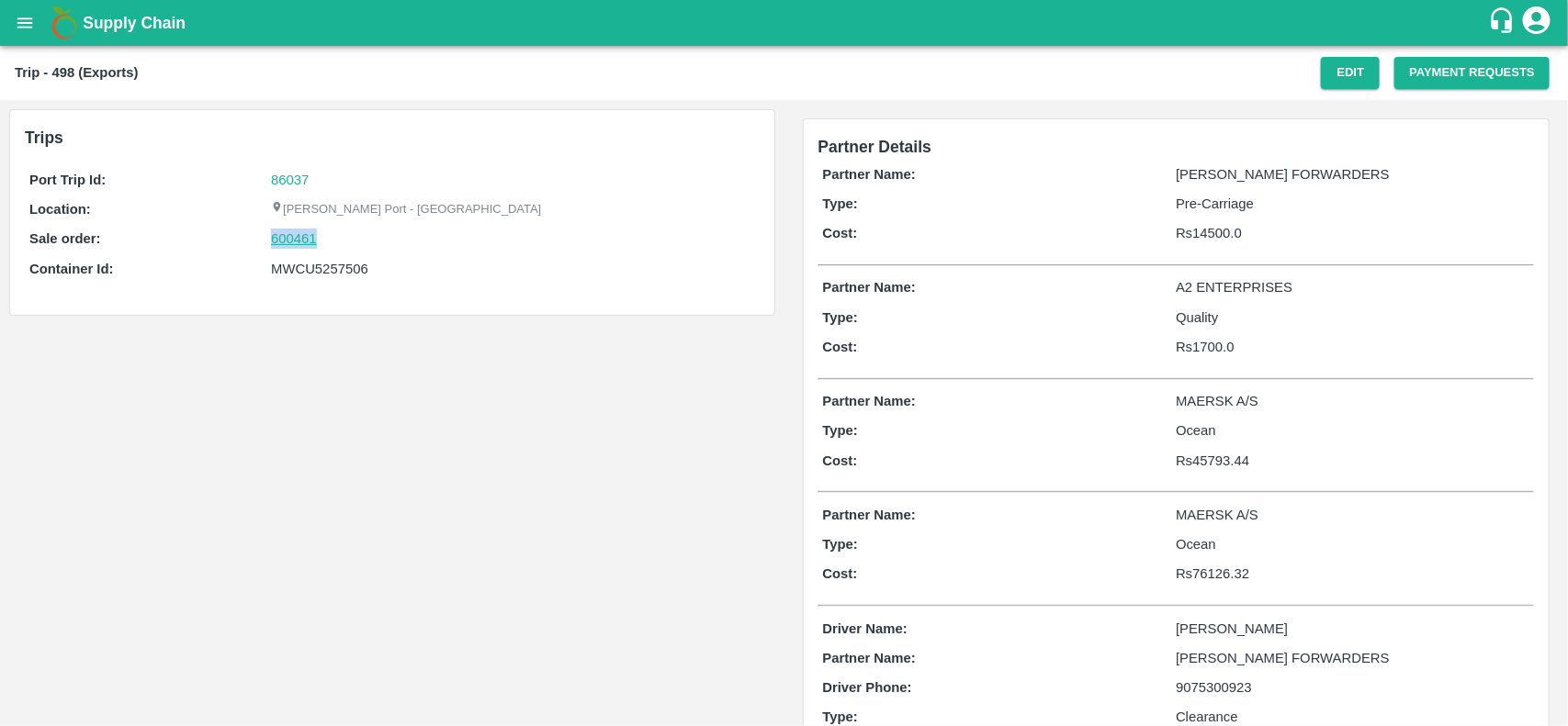
click at [289, 241] on link "600461" at bounding box center [294, 239] width 46 height 20
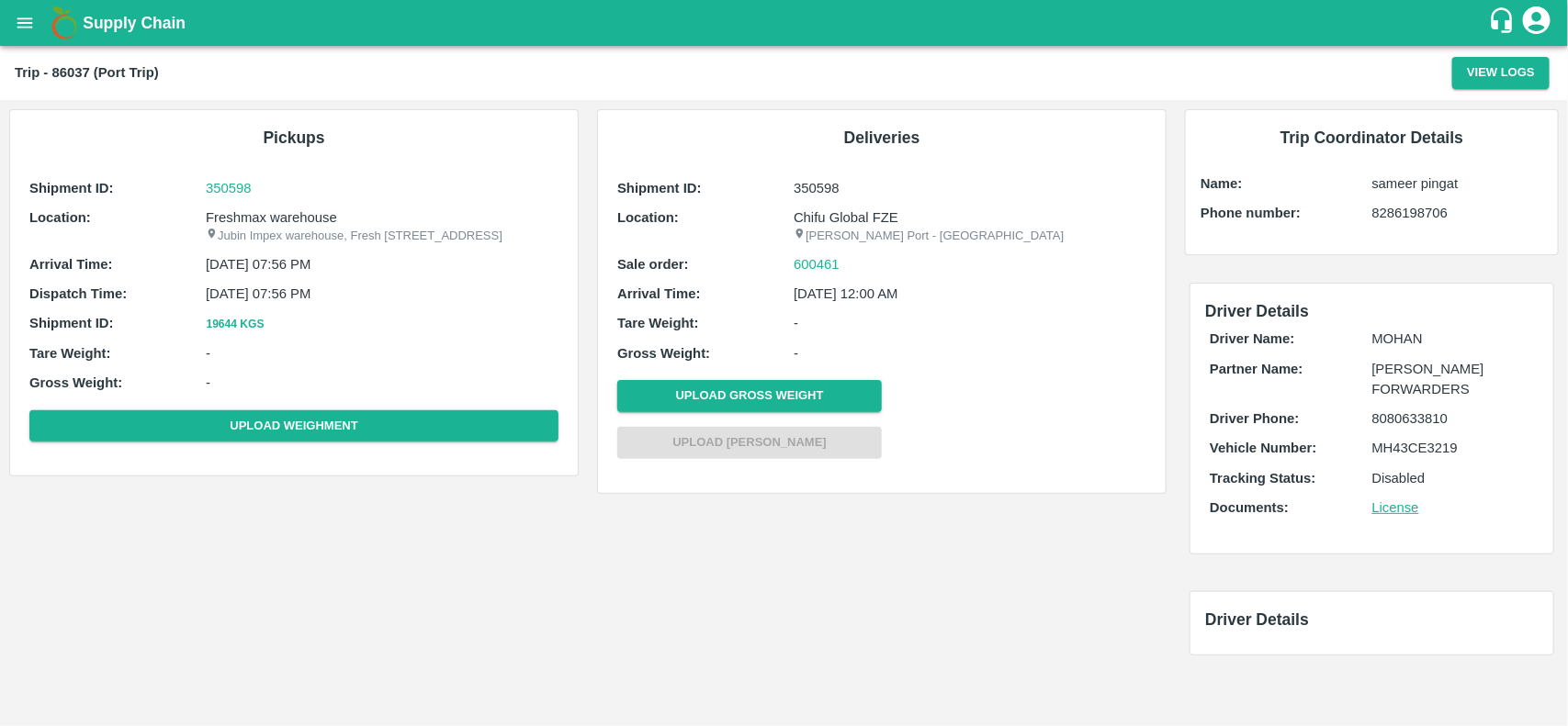
click at [282, 225] on p "Freshmax warehouse" at bounding box center [382, 217] width 353 height 20
copy p "Freshmax warehouse"
click at [282, 225] on p "Freshmax warehouse" at bounding box center [382, 217] width 353 height 20
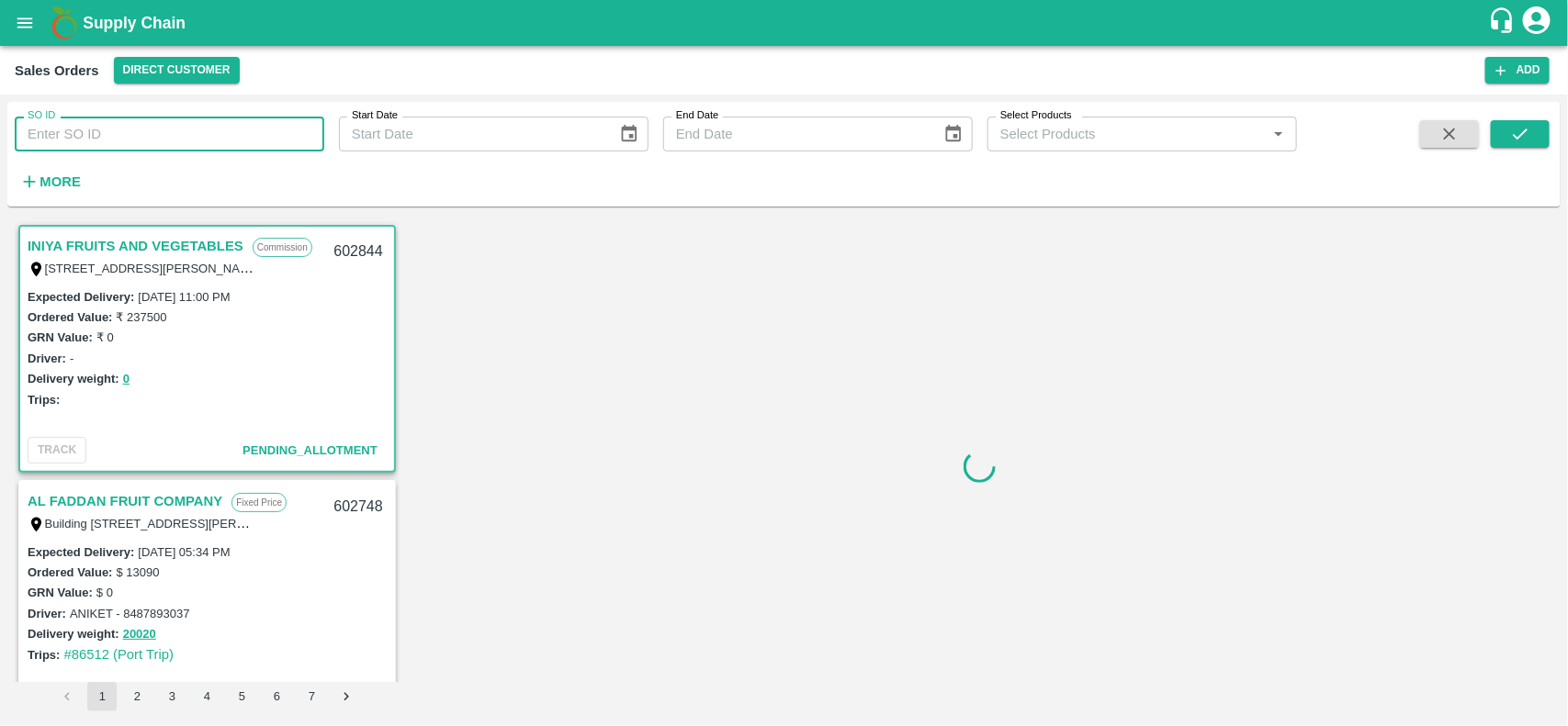
click at [214, 126] on input "SO ID" at bounding box center [170, 135] width 310 height 35
paste input "600461"
click at [214, 126] on input "SO ID" at bounding box center [170, 135] width 310 height 35
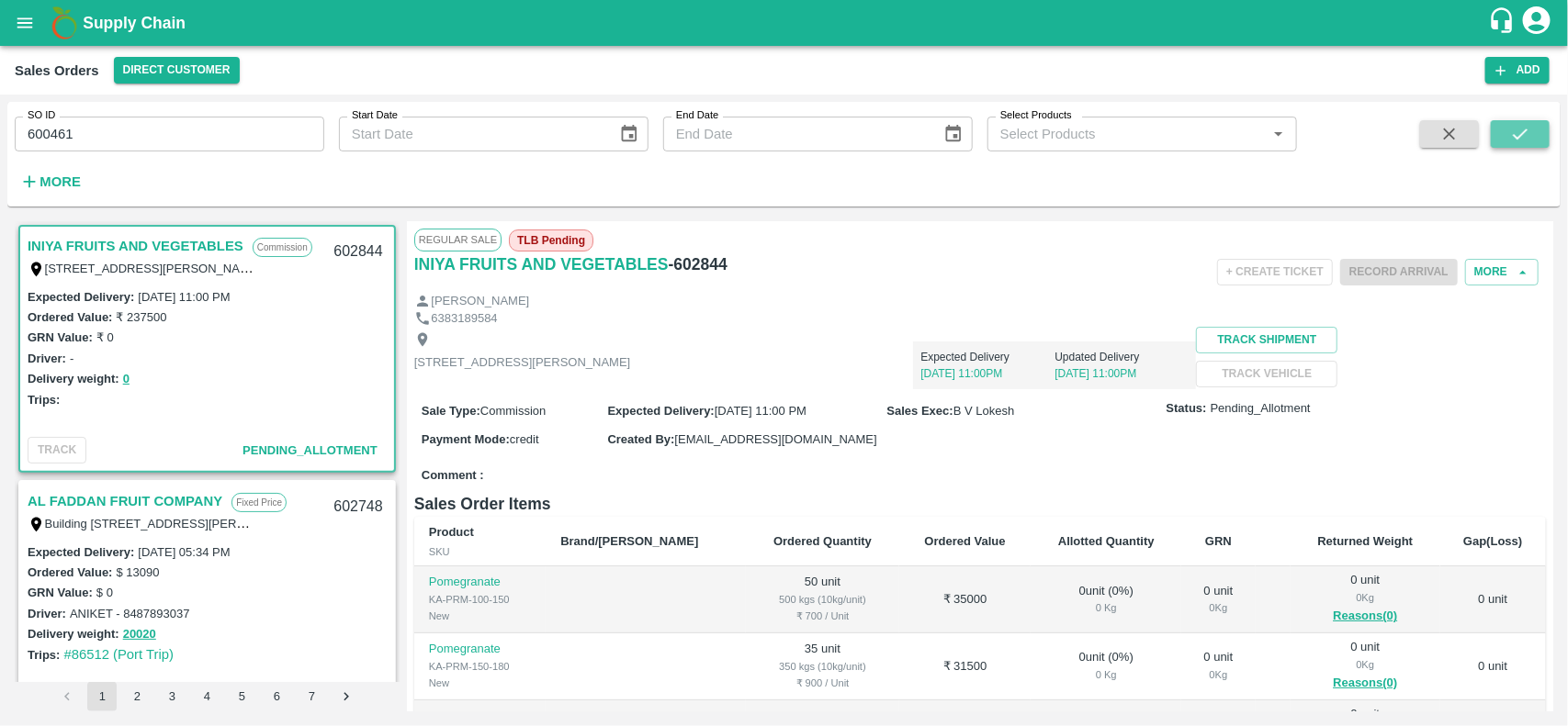
click at [1518, 125] on icon "submit" at bounding box center [1520, 135] width 20 height 20
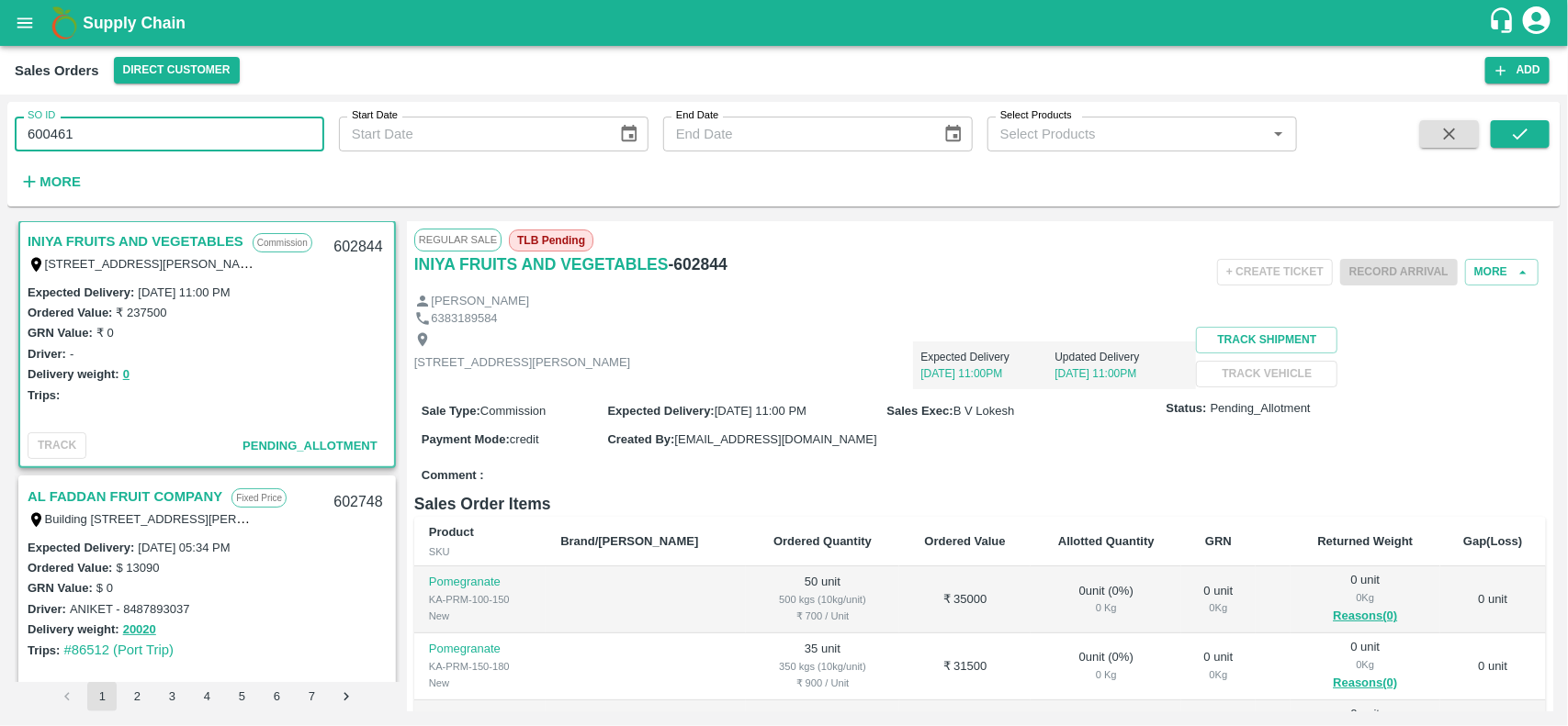
click at [250, 135] on input "600461" at bounding box center [170, 135] width 310 height 35
paste input "text"
type input "6600461"
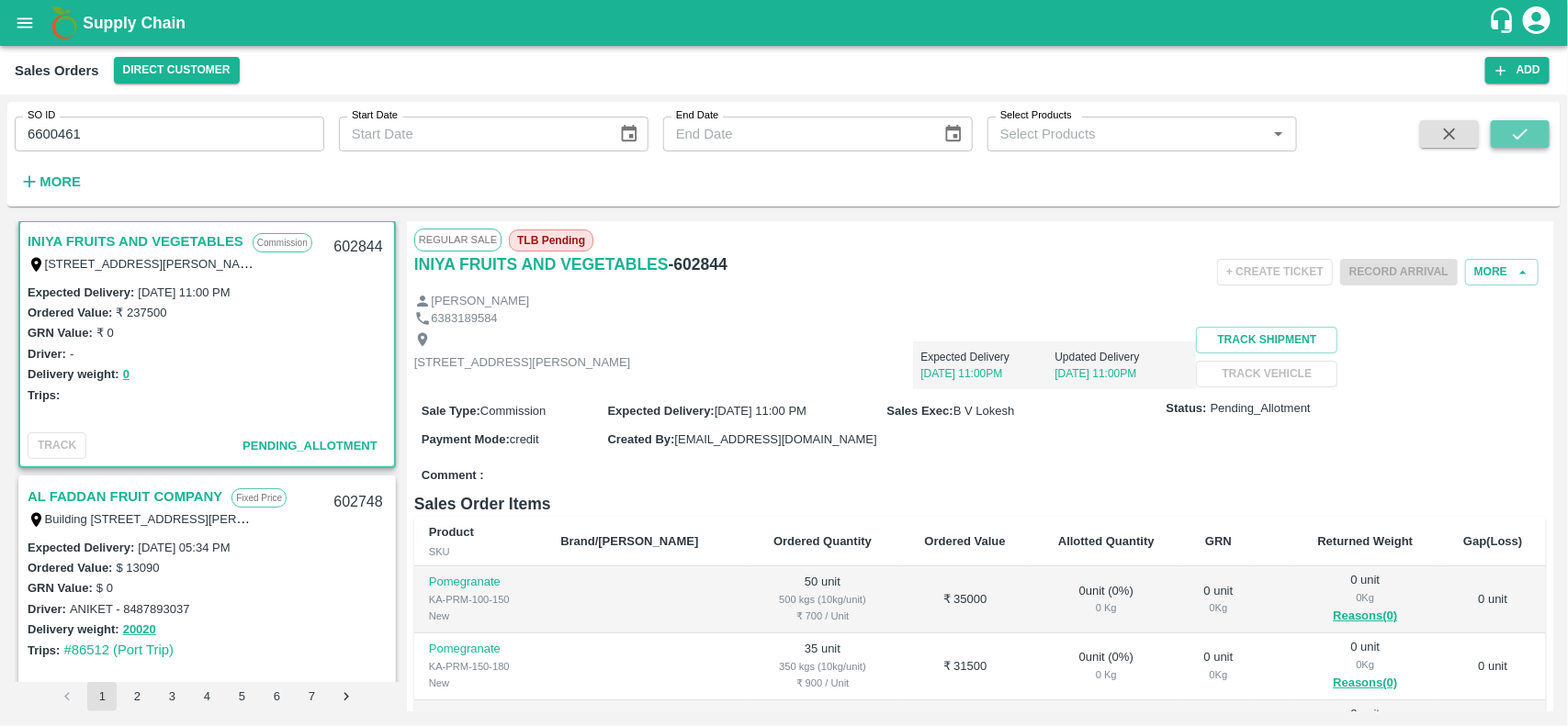
click at [1529, 135] on icon "submit" at bounding box center [1520, 135] width 20 height 20
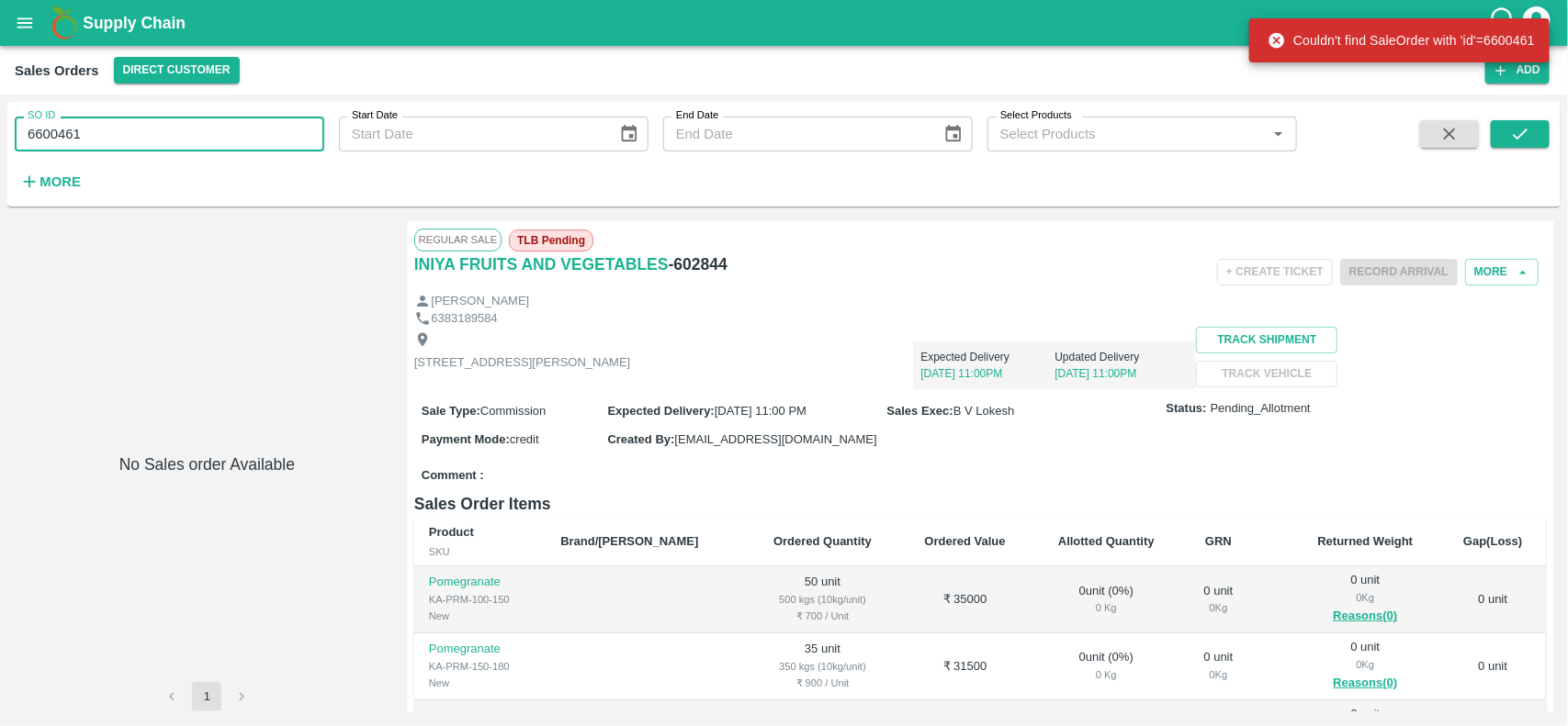
click at [243, 149] on input "6600461" at bounding box center [170, 135] width 310 height 35
paste input "text"
click at [243, 149] on input "600461" at bounding box center [170, 135] width 310 height 35
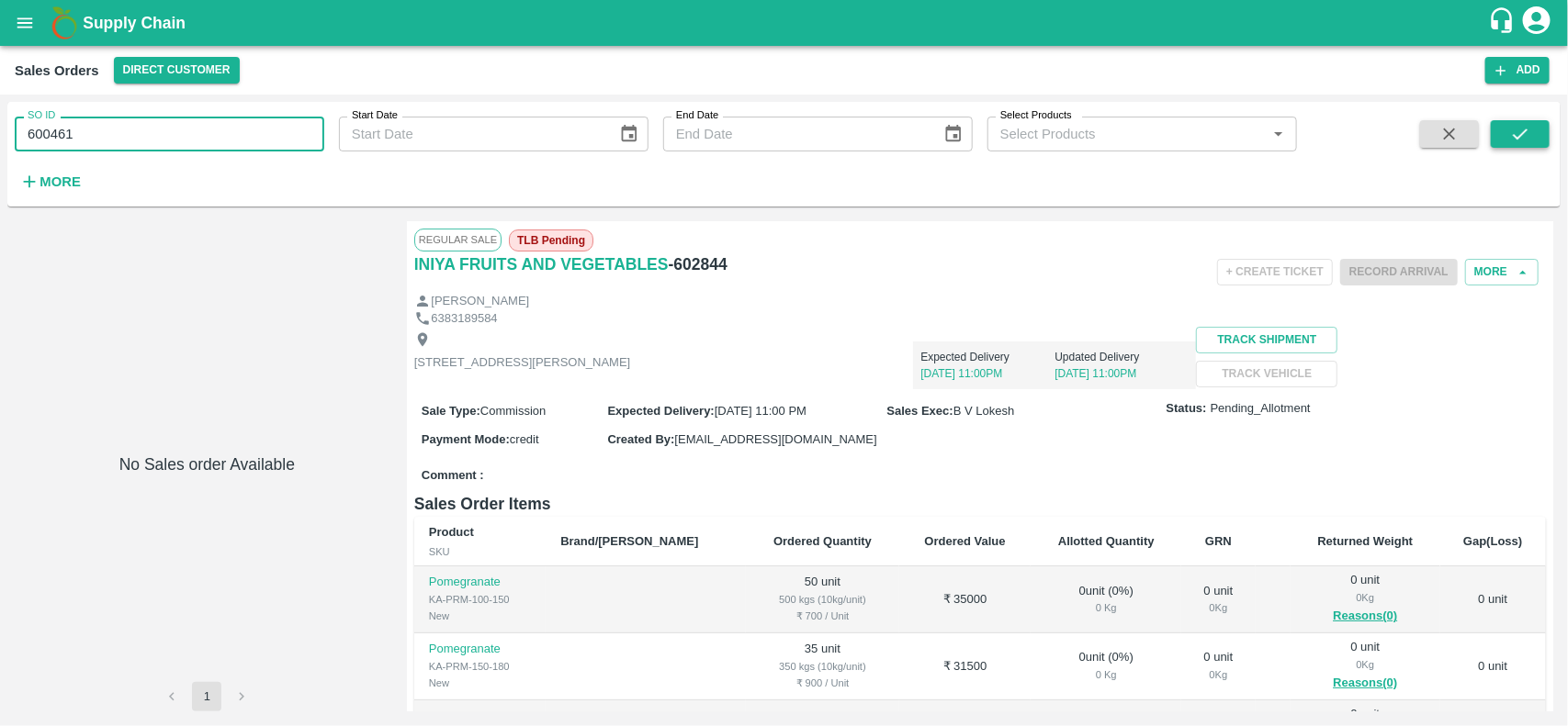
type input "600461"
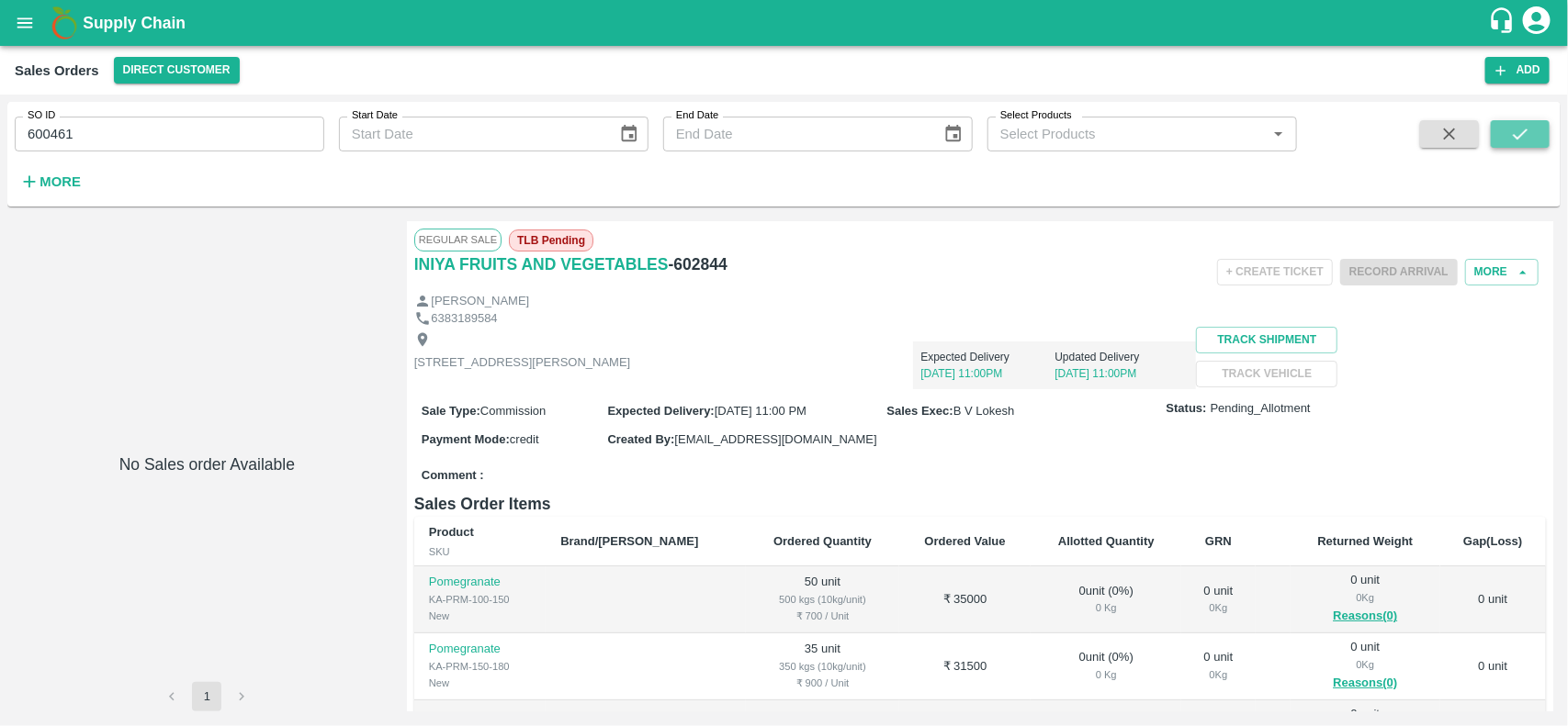
click at [1534, 131] on button "submit" at bounding box center [1520, 135] width 59 height 28
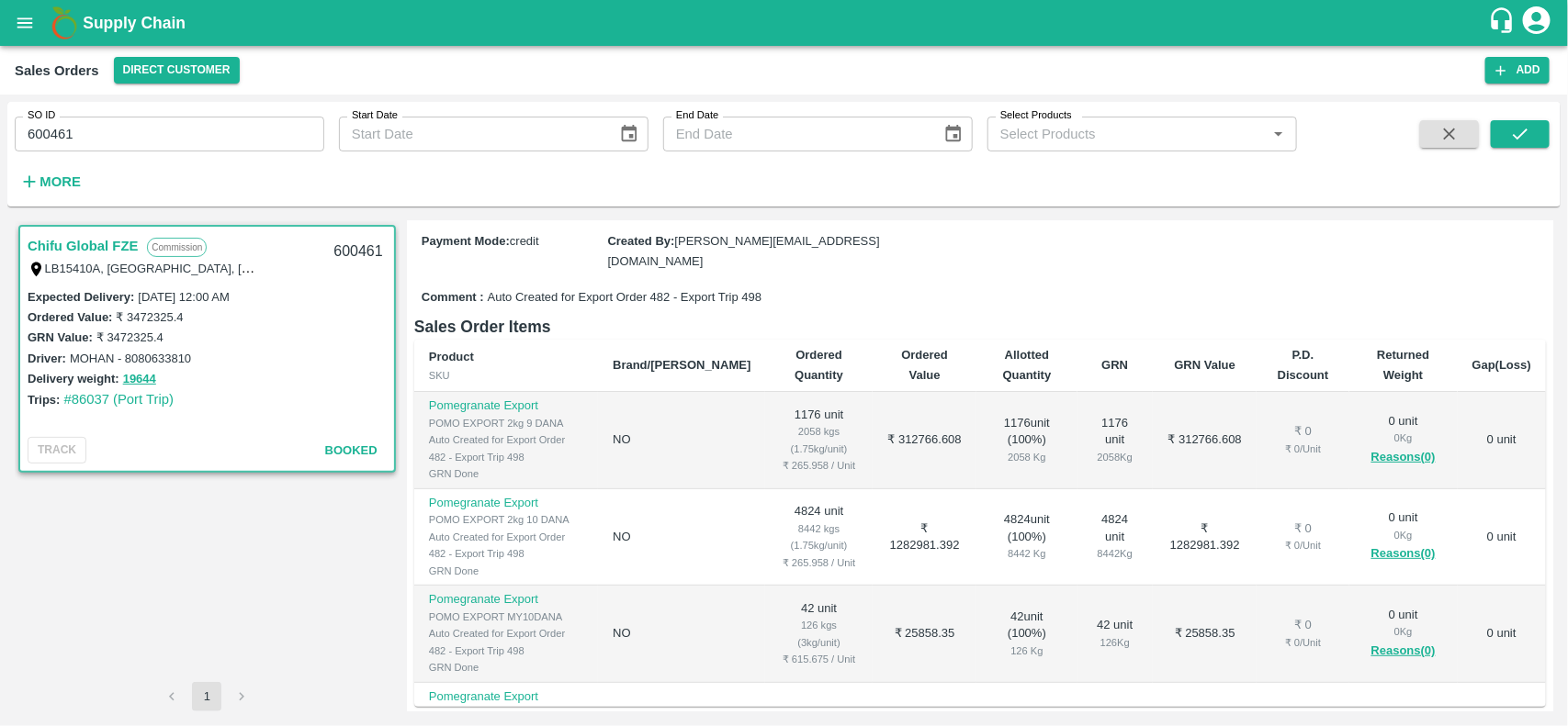
scroll to position [451, 0]
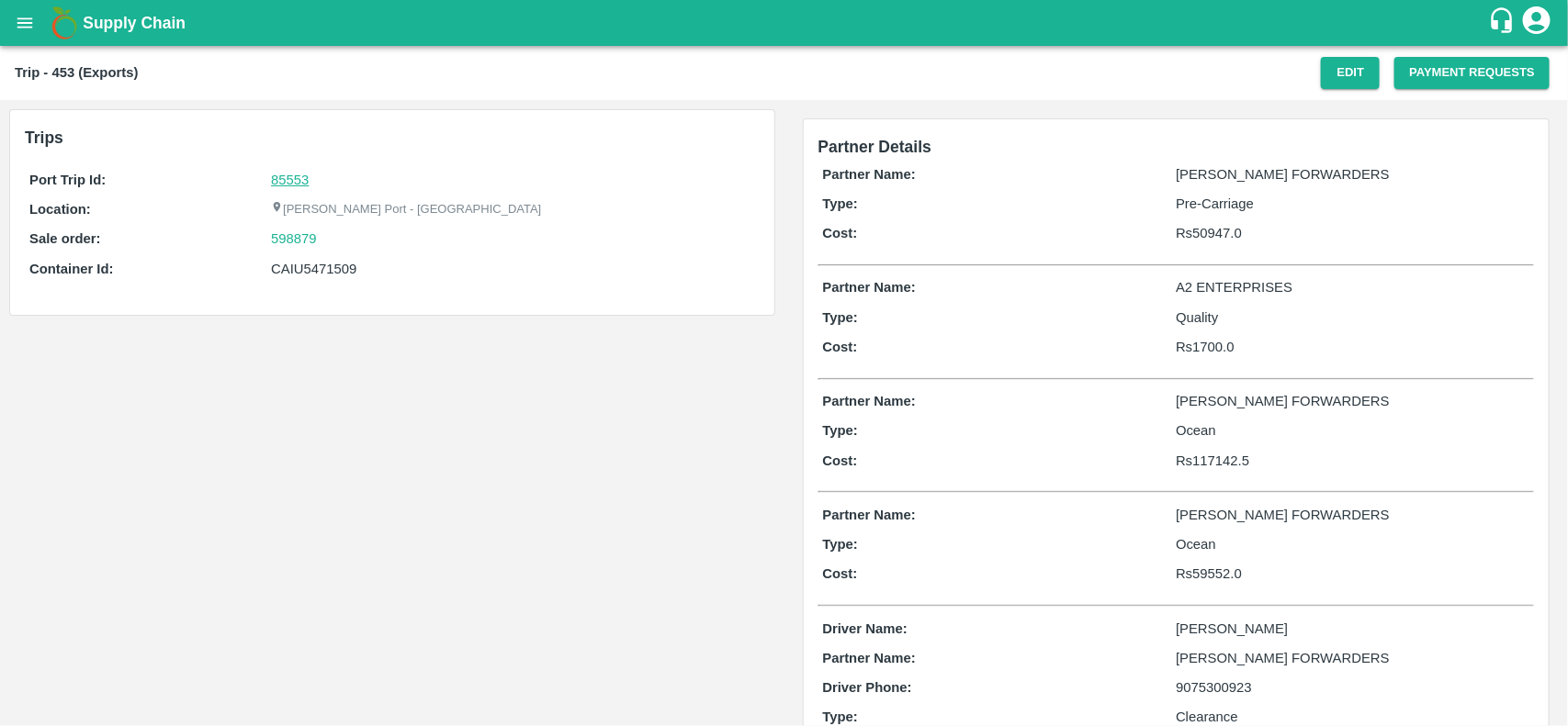
click at [301, 172] on link "85553" at bounding box center [289, 180] width 38 height 15
click at [348, 244] on div "598879" at bounding box center [513, 239] width 483 height 20
copy link "598879"
click at [348, 244] on div "598879" at bounding box center [513, 239] width 483 height 20
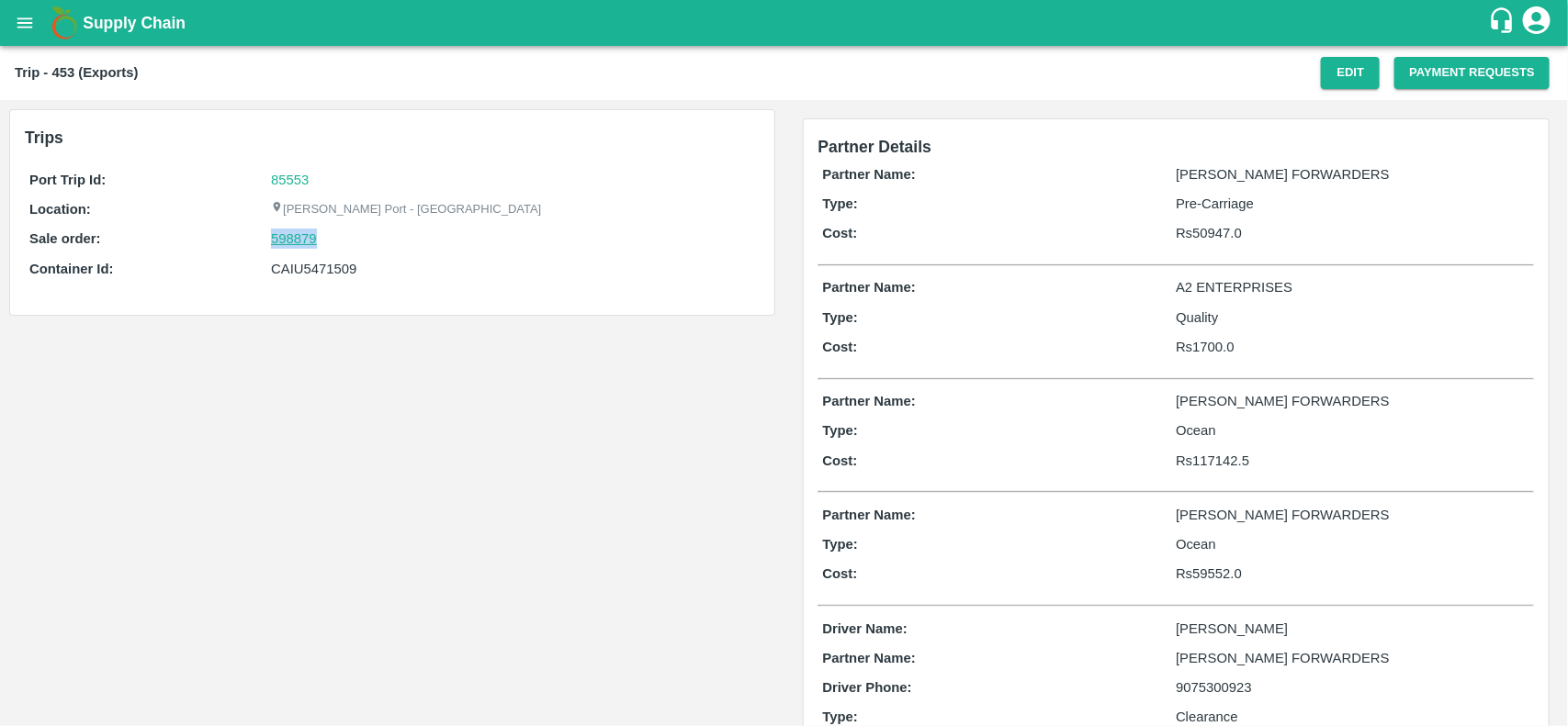
drag, startPoint x: 348, startPoint y: 244, endPoint x: 288, endPoint y: 244, distance: 60.0
click at [288, 244] on div "598879" at bounding box center [513, 239] width 483 height 20
click at [288, 244] on link "598879" at bounding box center [294, 239] width 46 height 20
click at [315, 272] on div "CAIU5471509" at bounding box center [513, 269] width 483 height 20
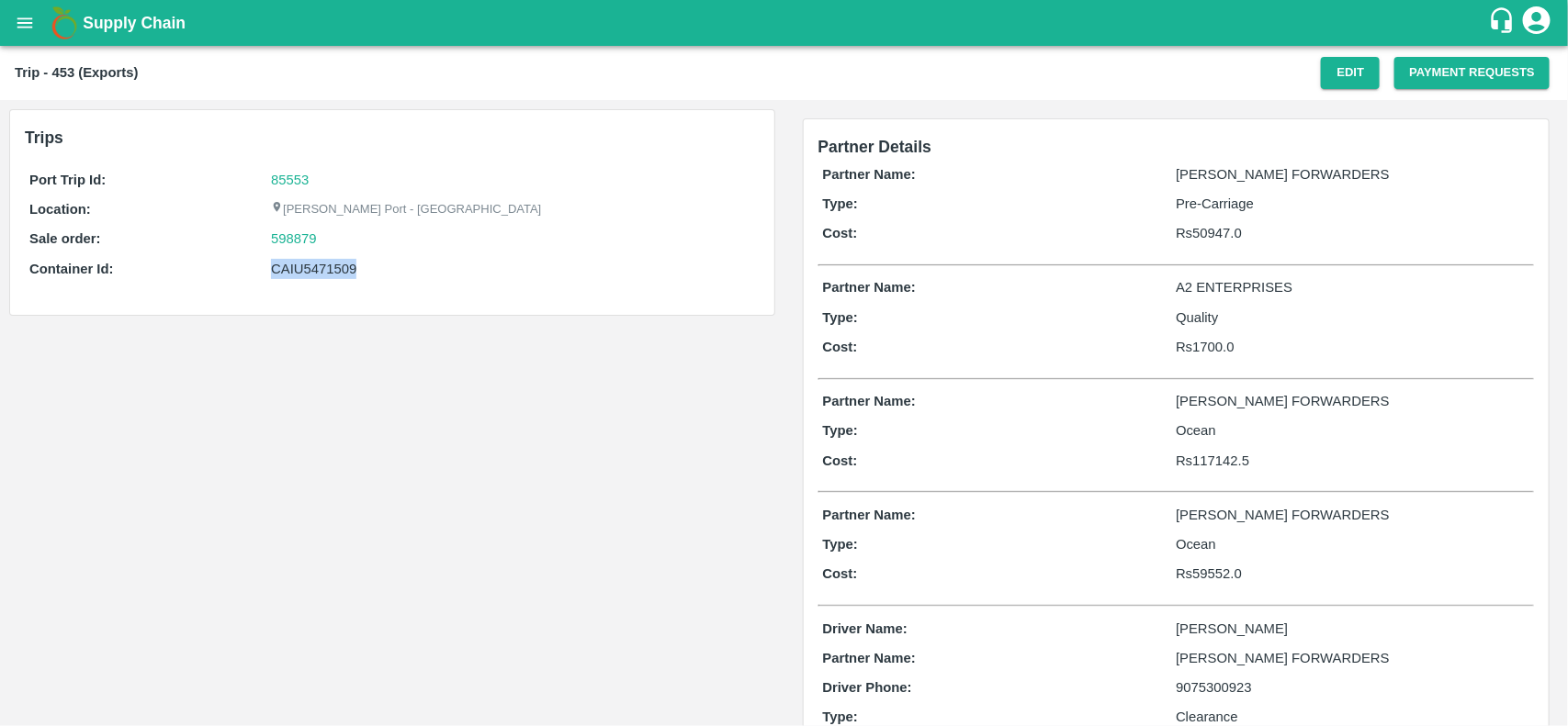
copy div "CAIU5471509"
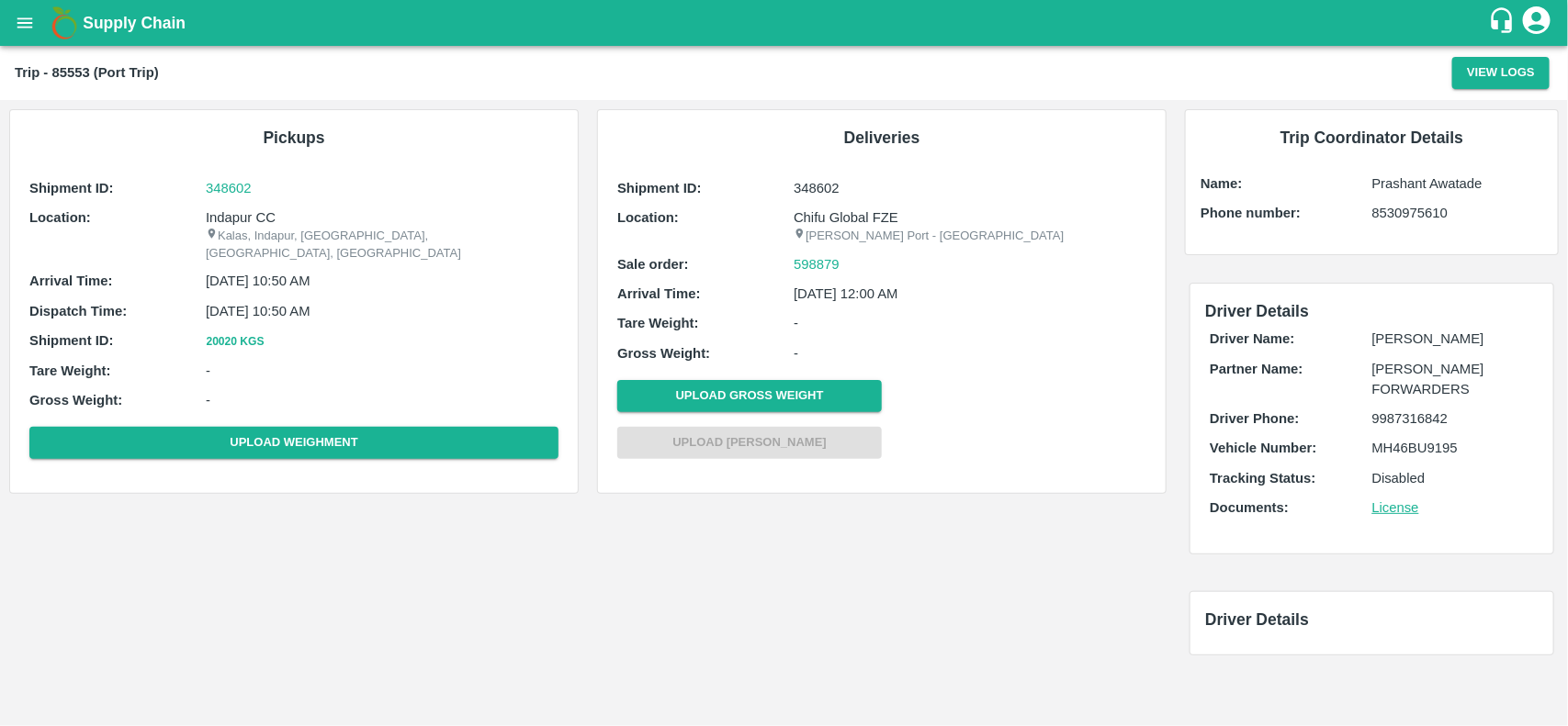
click at [258, 230] on p "Kalas, Indapur, [GEOGRAPHIC_DATA], [GEOGRAPHIC_DATA], [GEOGRAPHIC_DATA]" at bounding box center [382, 244] width 353 height 34
copy p "Kalas, Indapur, [GEOGRAPHIC_DATA], [GEOGRAPHIC_DATA], [GEOGRAPHIC_DATA]"
click at [258, 230] on p "Kalas, Indapur, [GEOGRAPHIC_DATA], [GEOGRAPHIC_DATA], [GEOGRAPHIC_DATA]" at bounding box center [382, 244] width 353 height 34
click at [248, 217] on p "Indapur CC" at bounding box center [382, 217] width 353 height 20
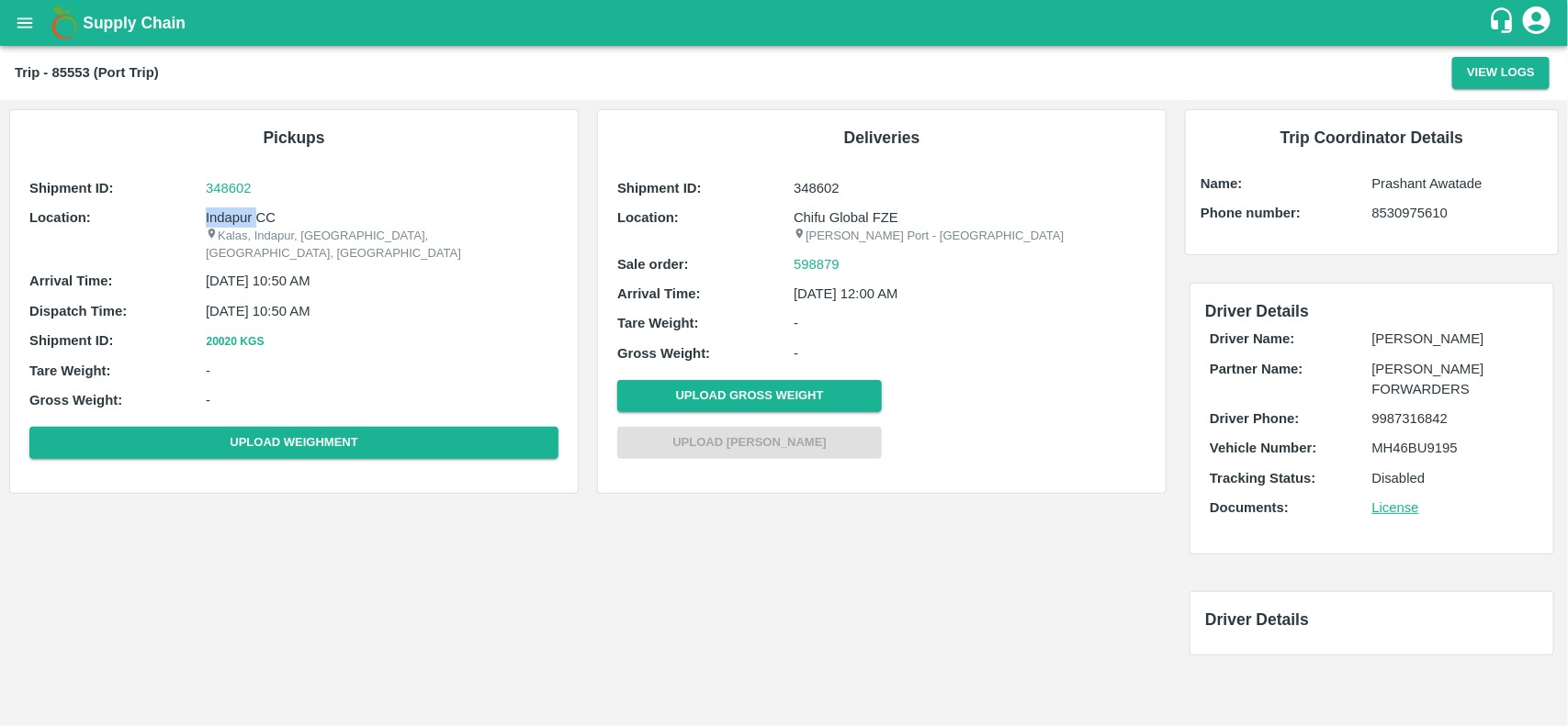
copy p "Indapur"
click at [248, 217] on p "Indapur CC" at bounding box center [382, 217] width 353 height 20
copy p "Indapur CC"
click at [248, 217] on p "Indapur CC" at bounding box center [382, 217] width 353 height 20
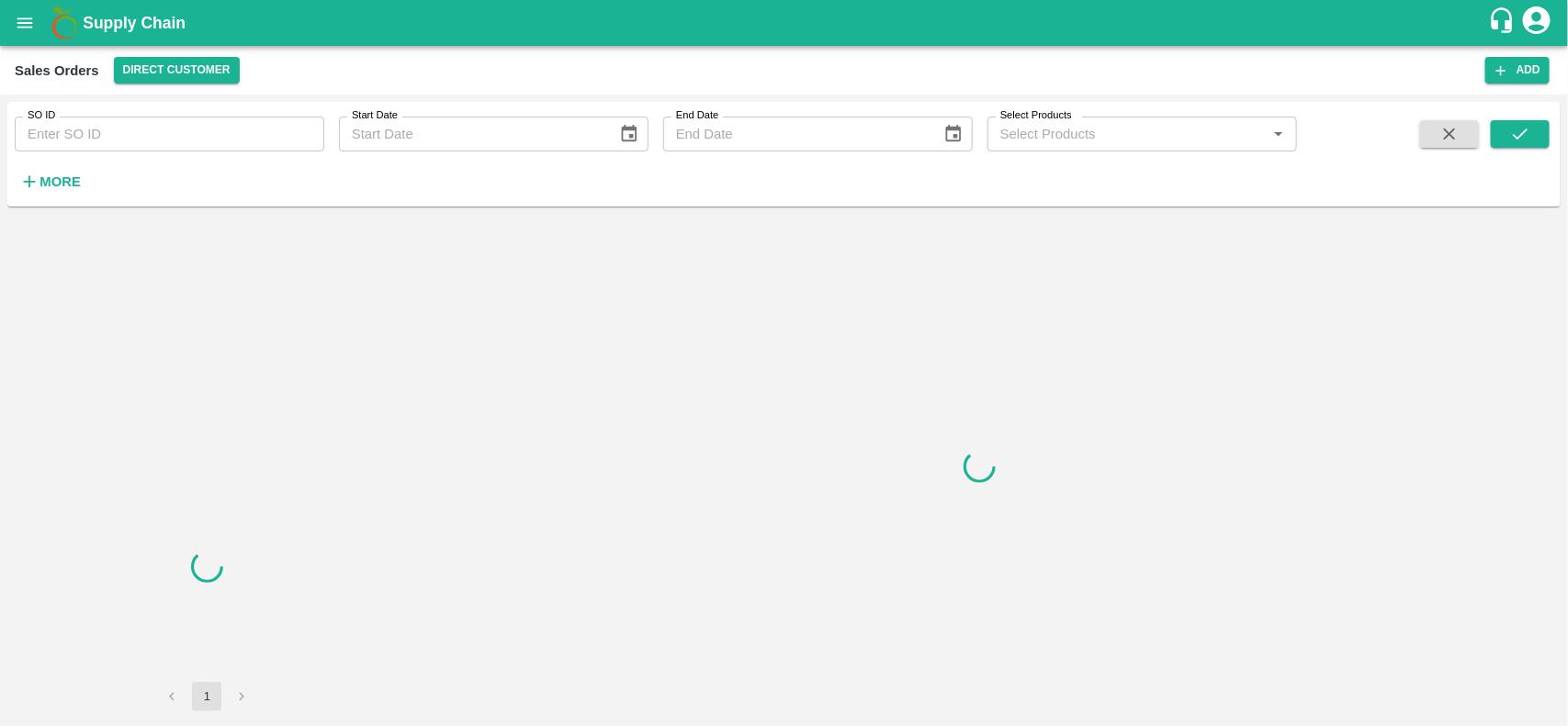
click at [171, 128] on input "SO ID" at bounding box center [170, 135] width 310 height 35
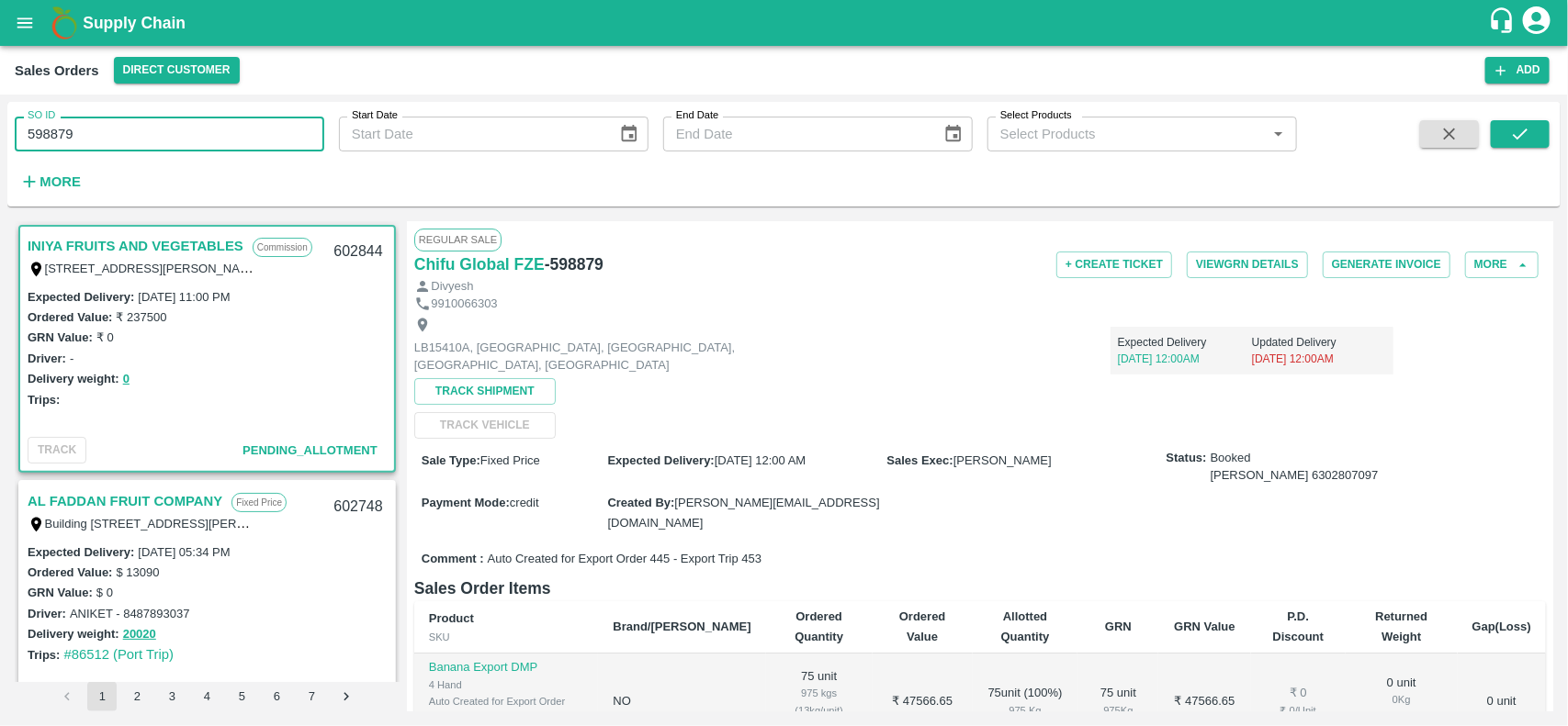
type input "598879"
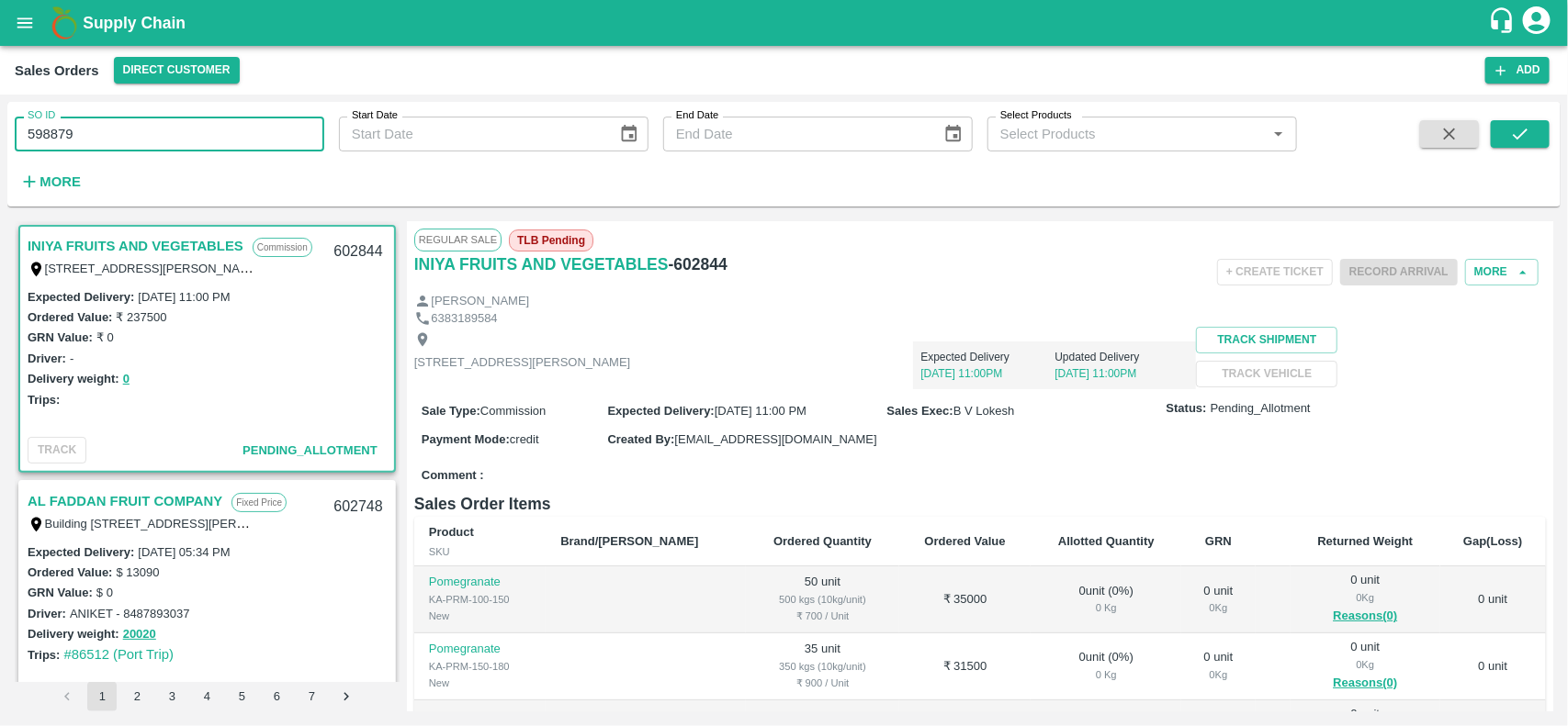
click at [200, 138] on input "598879" at bounding box center [170, 135] width 310 height 35
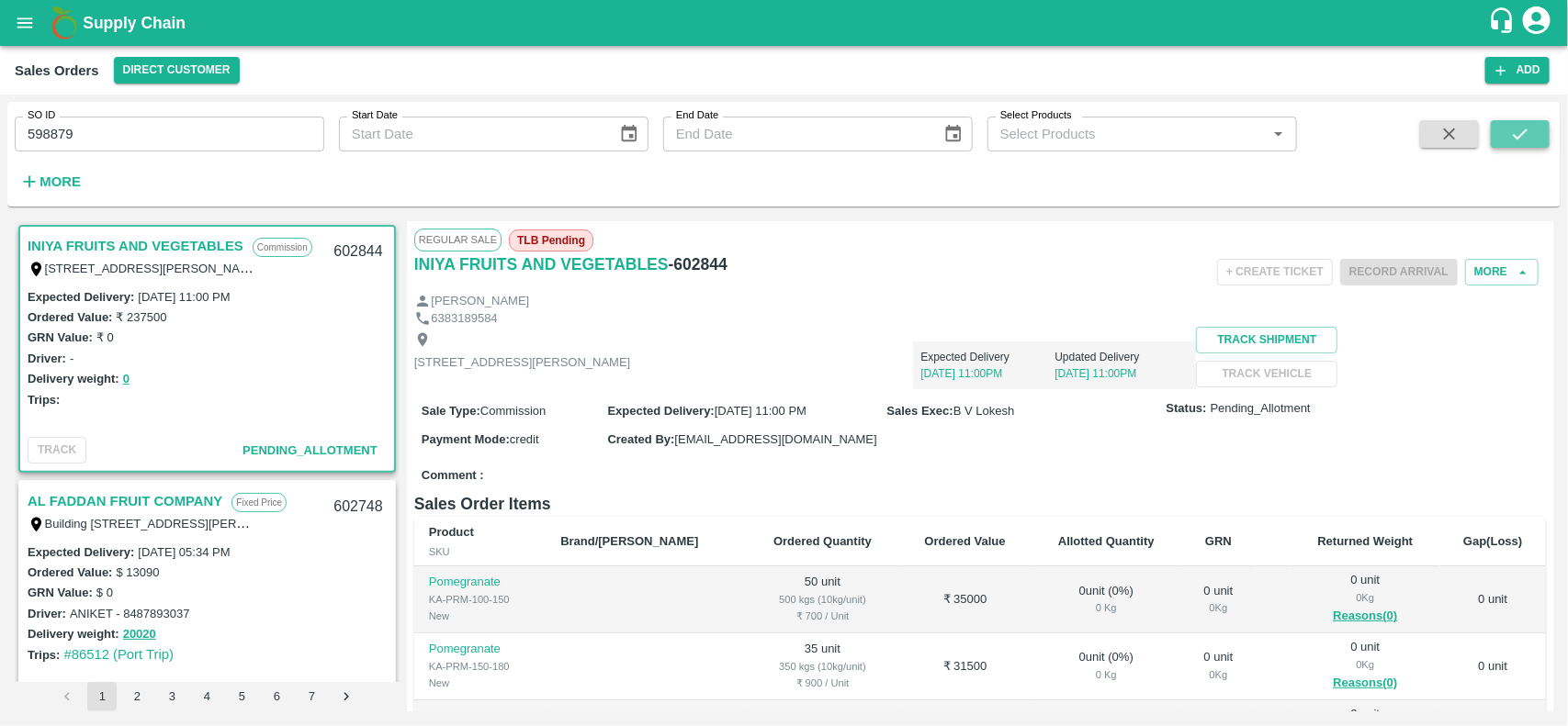
click at [1518, 135] on icon "submit" at bounding box center [1520, 135] width 20 height 20
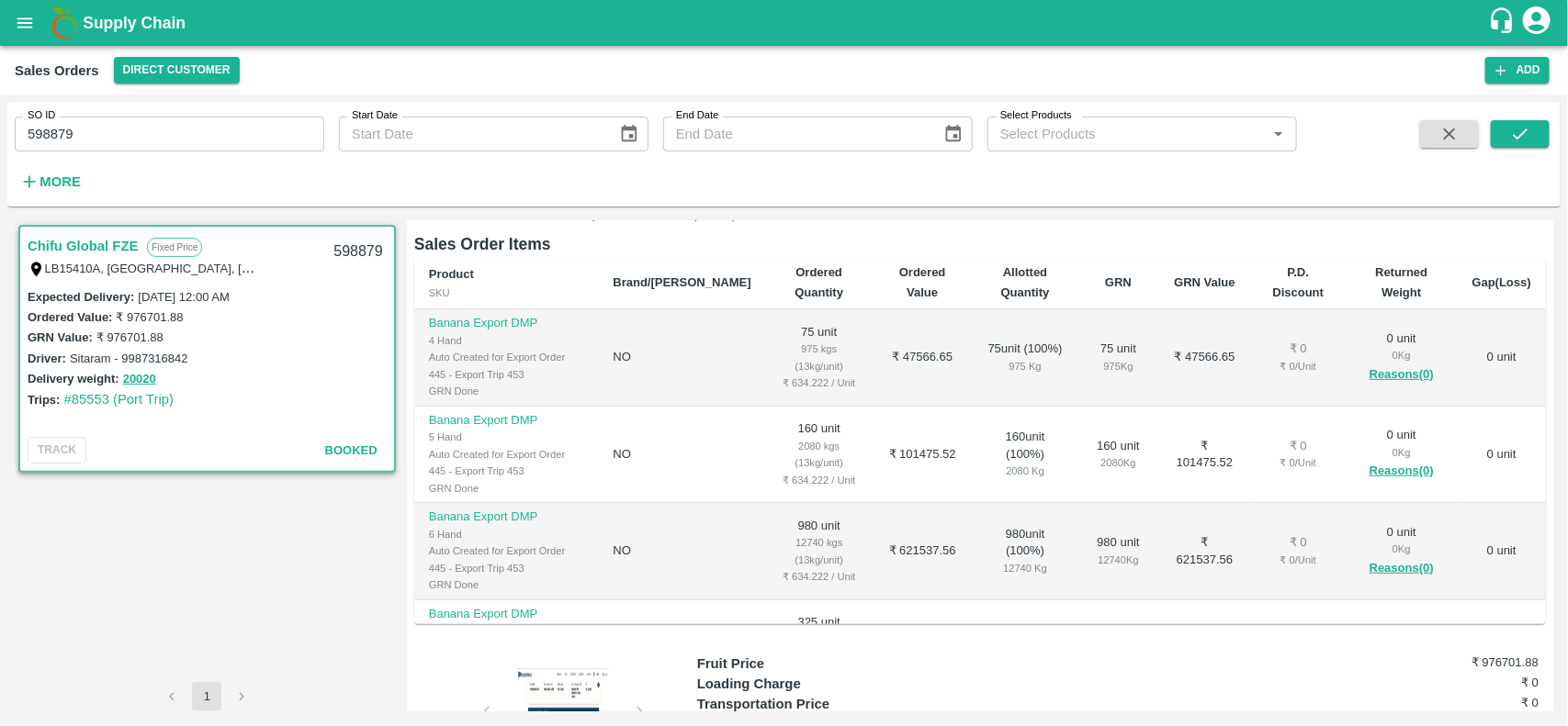
scroll to position [126, 0]
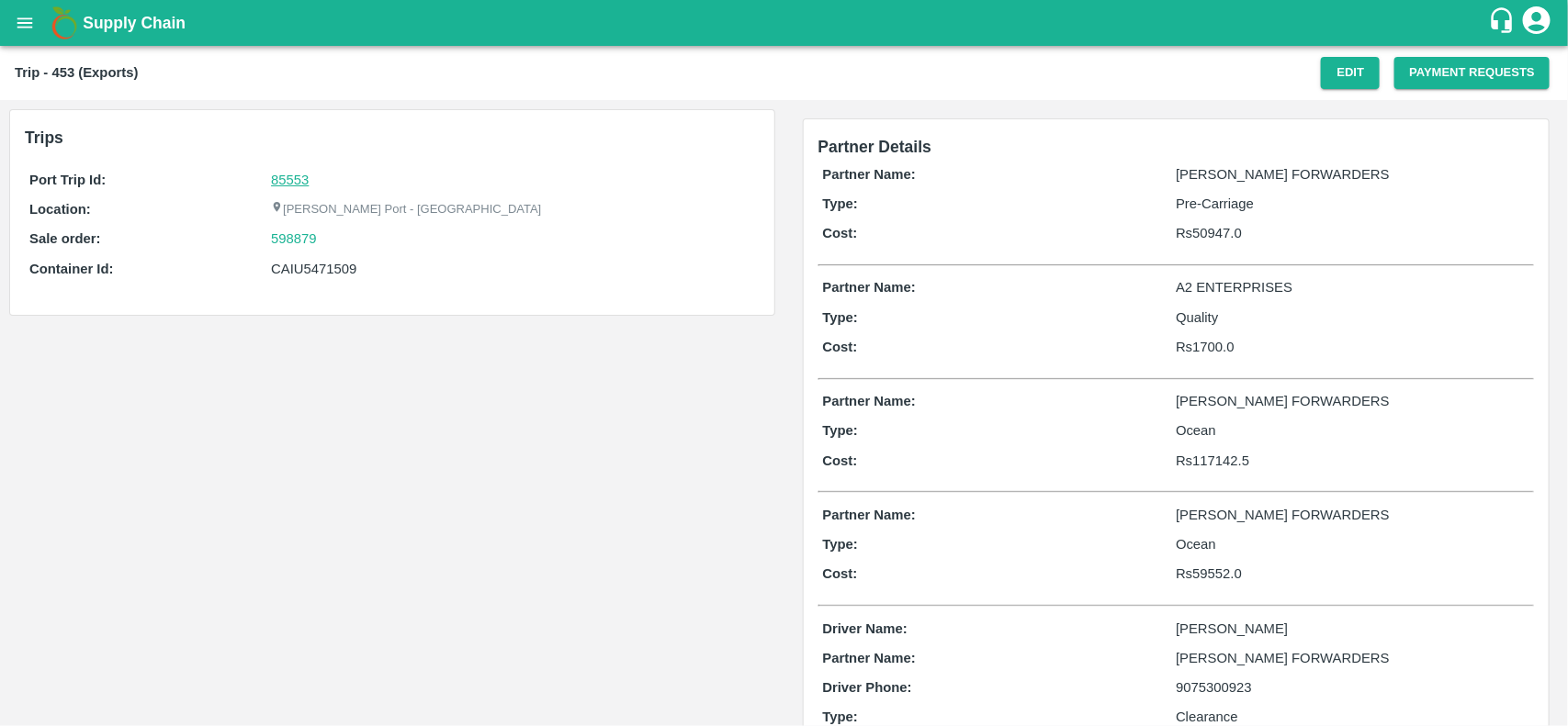
click at [301, 183] on link "85553" at bounding box center [289, 180] width 38 height 15
click at [329, 228] on div "598879" at bounding box center [513, 239] width 483 height 20
copy link
click at [329, 228] on div "598879" at bounding box center [513, 239] width 483 height 20
copy link "598879"
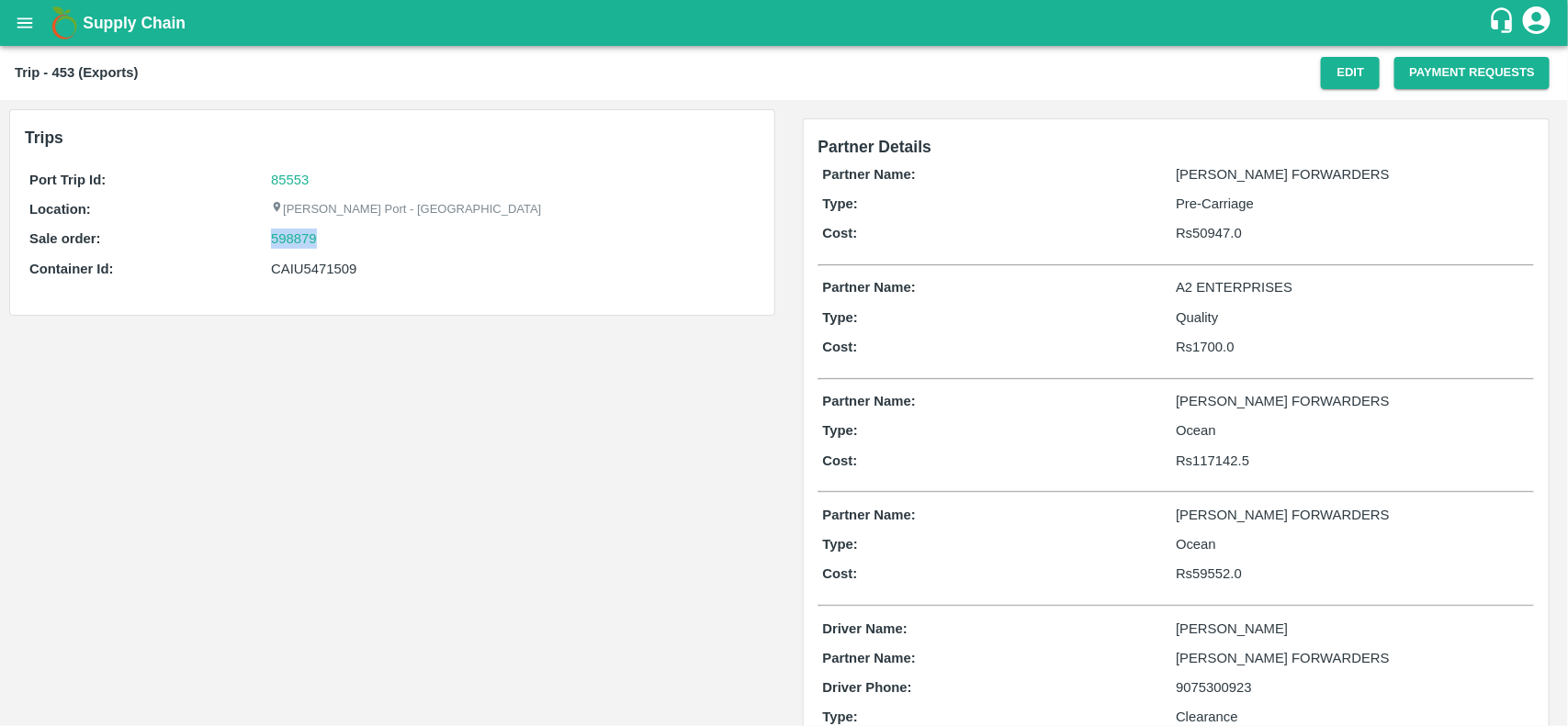
click at [329, 228] on div "598879" at bounding box center [513, 239] width 483 height 20
click at [294, 239] on link "598879" at bounding box center [294, 239] width 46 height 20
click at [303, 280] on div "Port Trip Id: 85553 Location: Jawaharlal Nehru Port - Nhava Sheva Sale order: 5…" at bounding box center [392, 228] width 735 height 127
copy div "CAIU5471509"
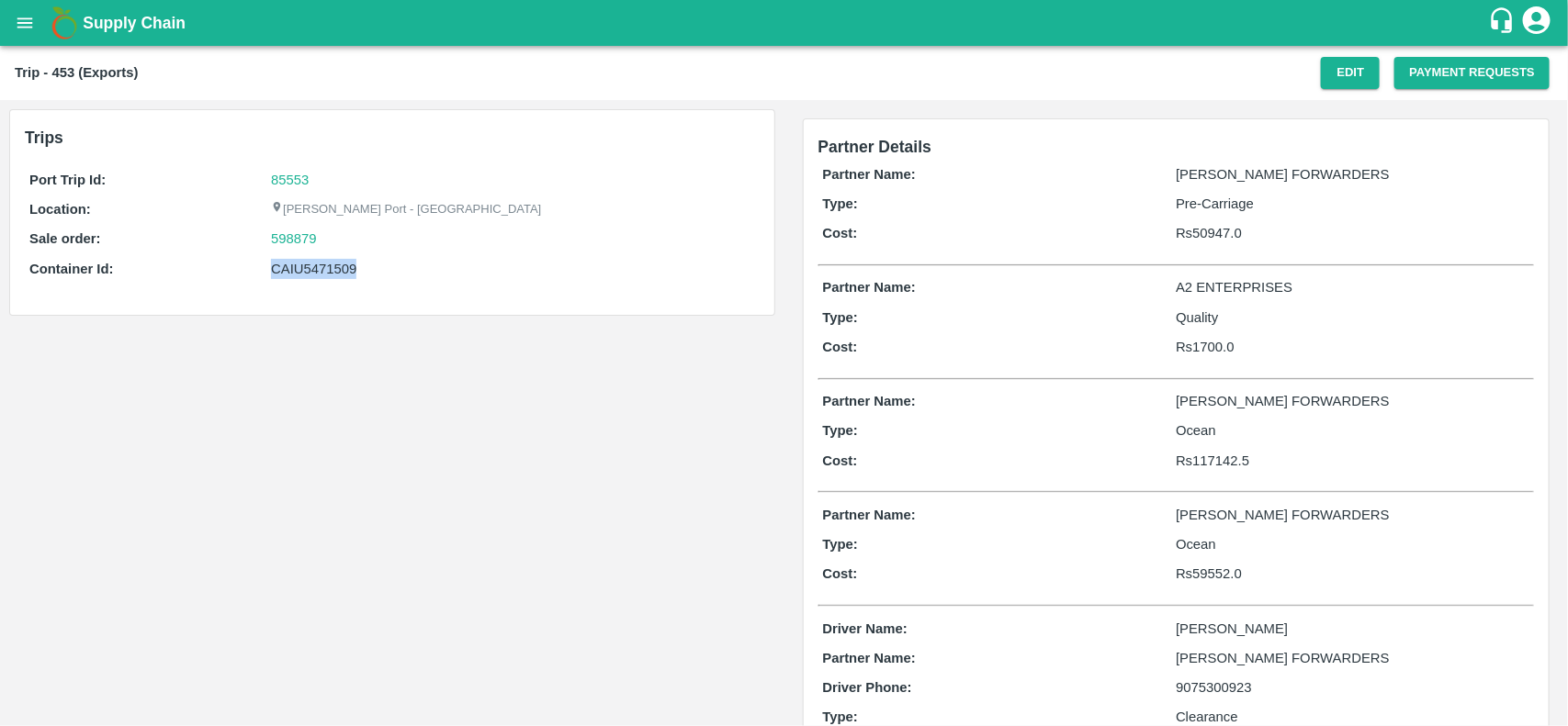
click at [303, 280] on div "Port Trip Id: 85553 Location: Jawaharlal Nehru Port - Nhava Sheva Sale order: 5…" at bounding box center [392, 228] width 735 height 127
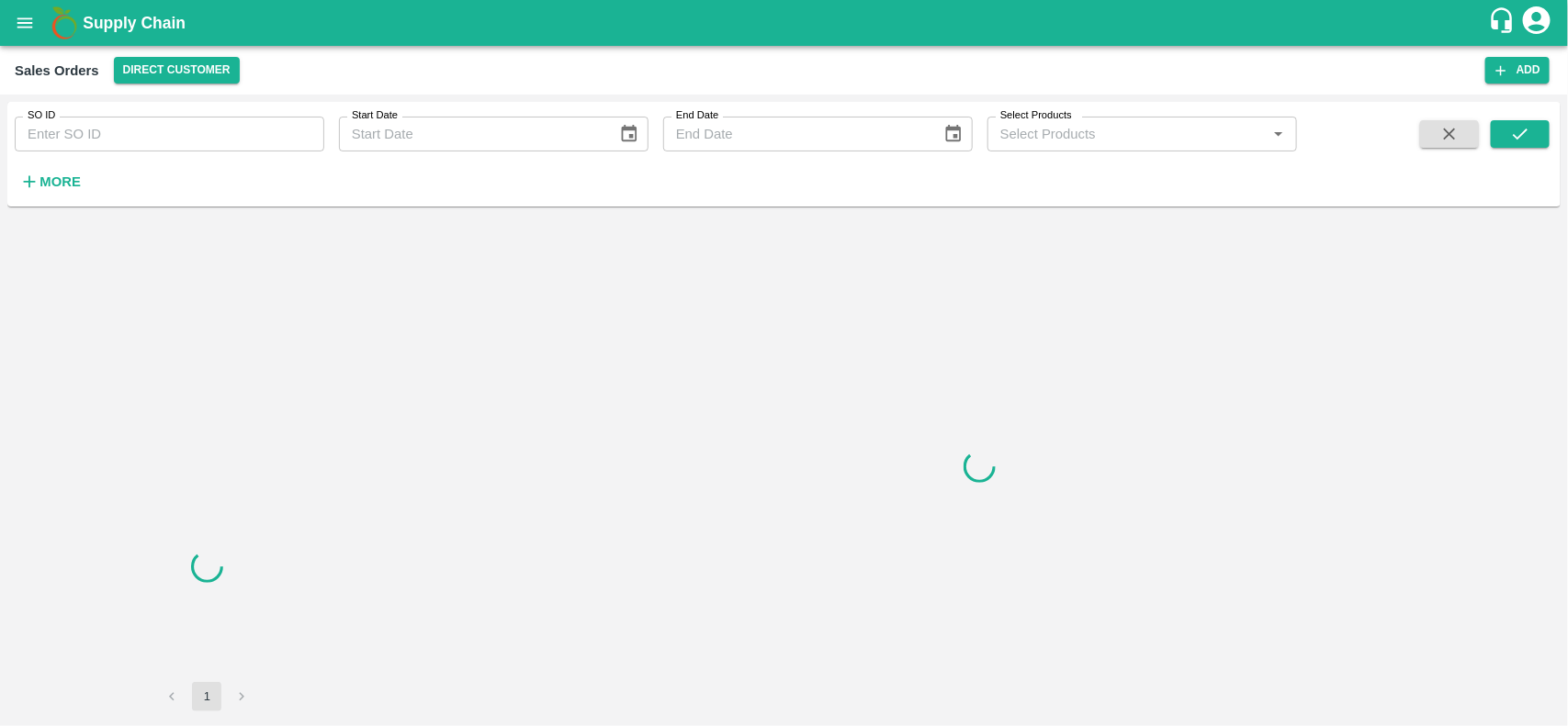
click at [125, 121] on input "SO ID" at bounding box center [170, 135] width 310 height 35
paste input "598879"
click at [125, 121] on input "598879" at bounding box center [170, 135] width 310 height 35
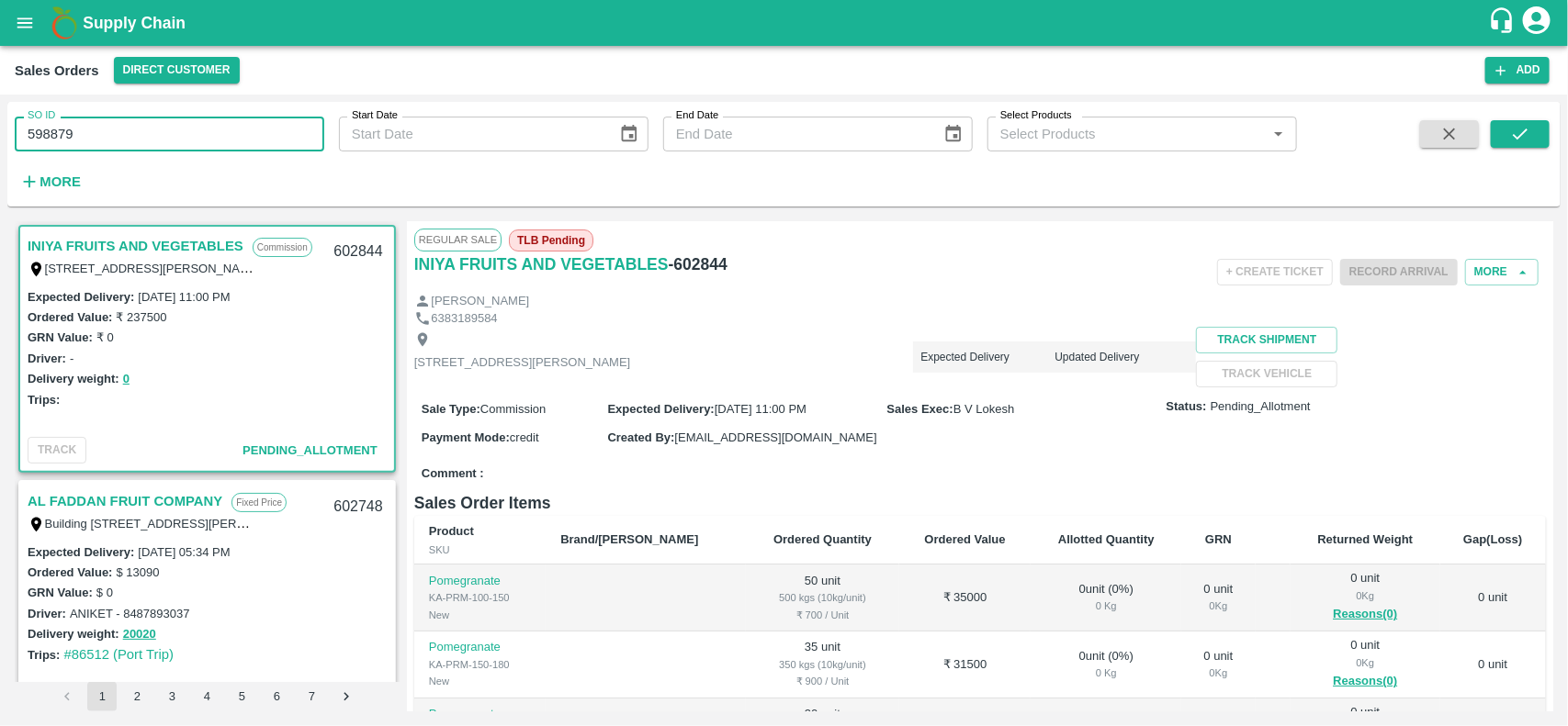
type input "598879"
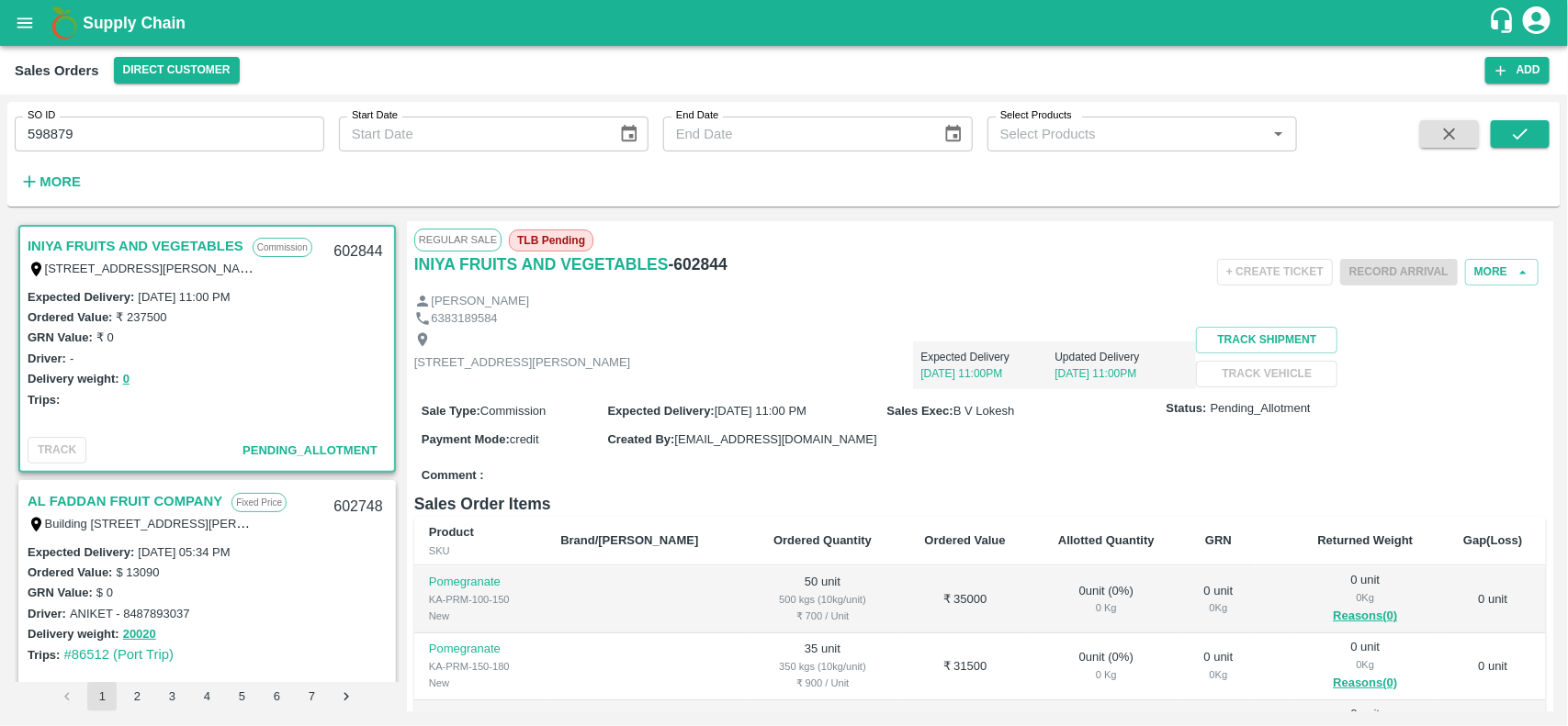
click at [1516, 113] on div "SO ID 598879 SO ID Start Date Start Date End Date End Date Select Products Sele…" at bounding box center [784, 155] width 1553 height 90
click at [1520, 128] on icon "submit" at bounding box center [1520, 135] width 20 height 20
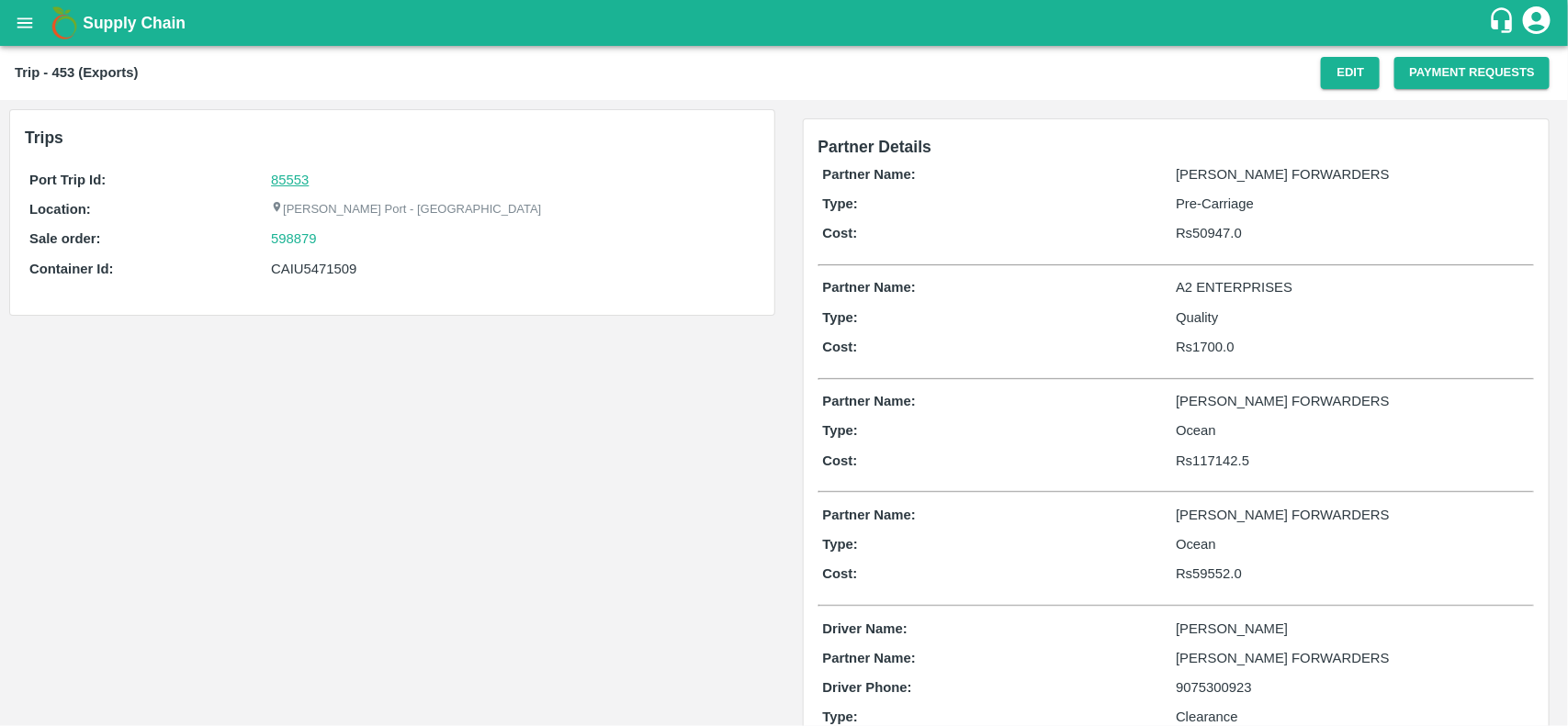
click at [285, 172] on link "85553" at bounding box center [289, 180] width 38 height 15
click at [331, 245] on div "598879" at bounding box center [513, 239] width 483 height 20
copy link "598879"
drag, startPoint x: 331, startPoint y: 245, endPoint x: 290, endPoint y: 245, distance: 41.0
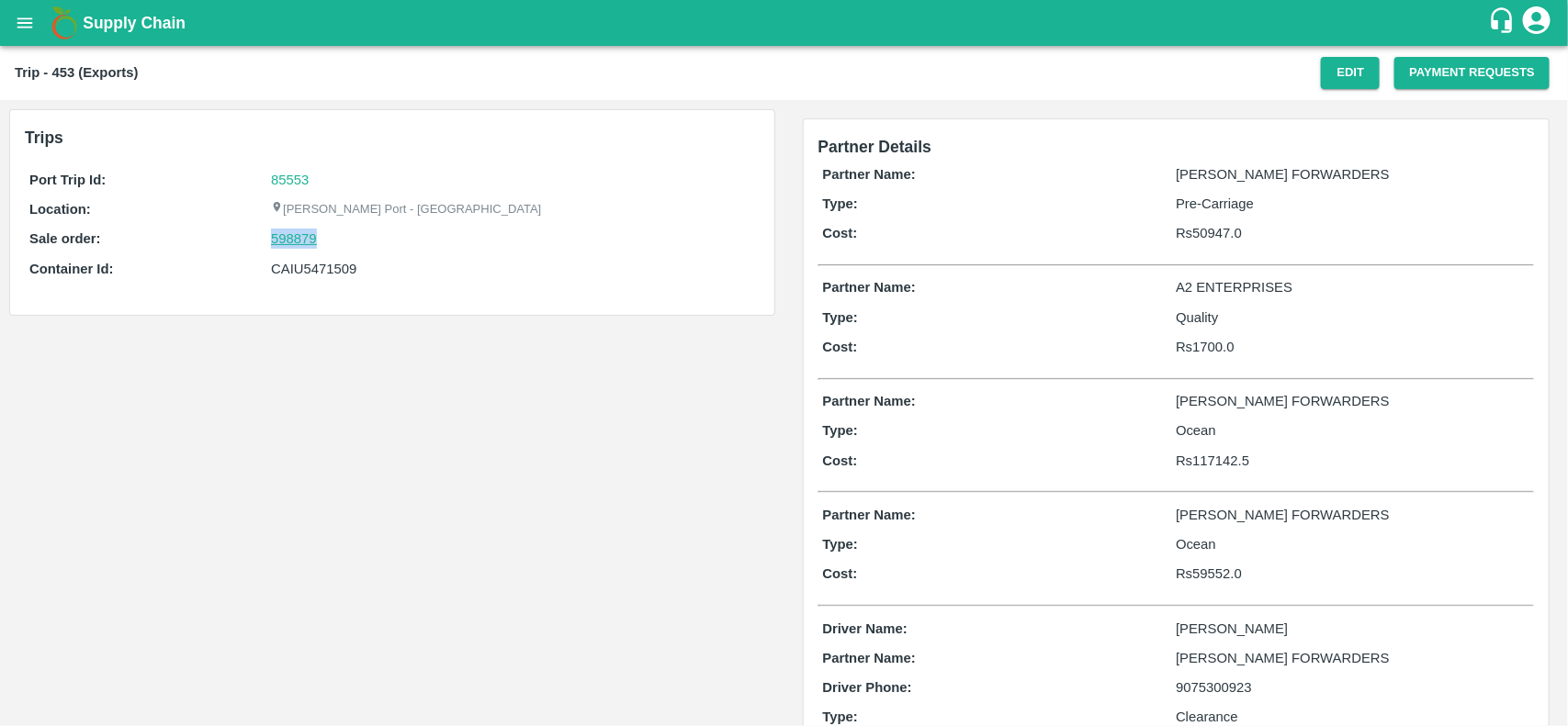
click at [290, 245] on div "598879" at bounding box center [513, 239] width 483 height 20
click at [290, 245] on link "598879" at bounding box center [294, 239] width 46 height 20
click at [313, 267] on div "CAIU5471509" at bounding box center [513, 269] width 483 height 20
copy div "CAIU5471509"
click at [313, 267] on div "CAIU5471509" at bounding box center [513, 269] width 483 height 20
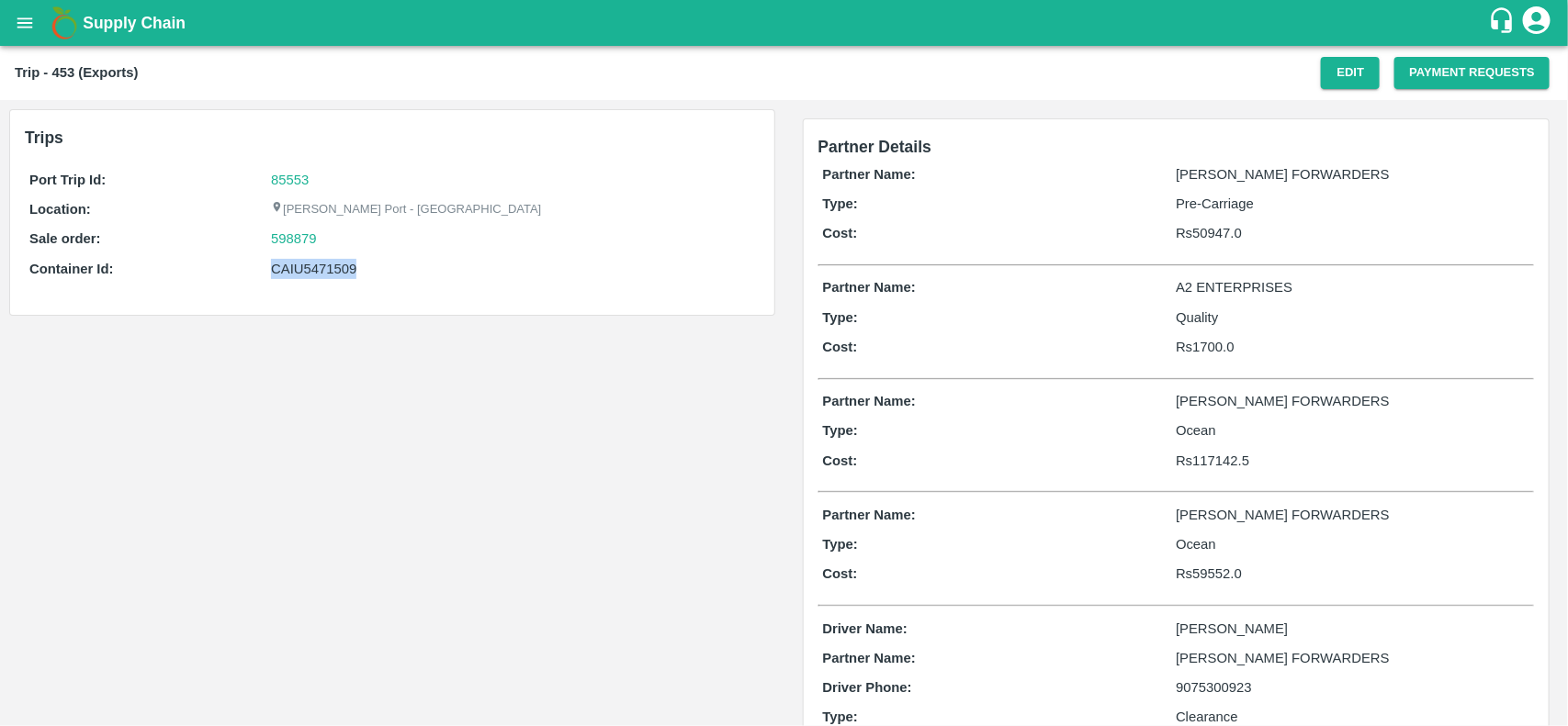
click at [313, 267] on div "CAIU5471509" at bounding box center [513, 269] width 483 height 20
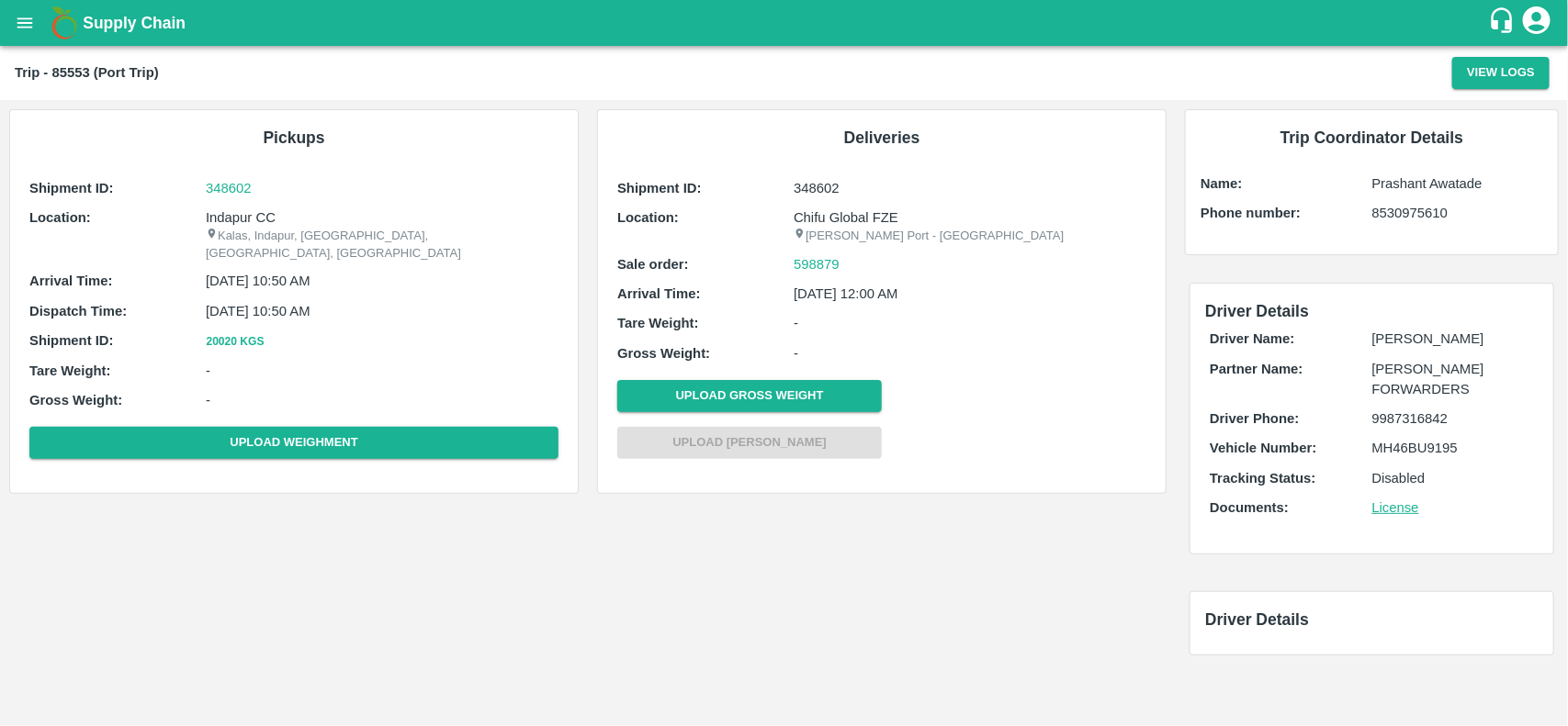
click at [232, 228] on p "Kalas, Indapur, [GEOGRAPHIC_DATA], [GEOGRAPHIC_DATA], [GEOGRAPHIC_DATA]" at bounding box center [382, 244] width 353 height 34
copy p "Kalas"
copy p "Kalas, Indapur, [GEOGRAPHIC_DATA], [GEOGRAPHIC_DATA], [GEOGRAPHIC_DATA]"
click at [232, 228] on p "Kalas, Indapur, [GEOGRAPHIC_DATA], [GEOGRAPHIC_DATA], [GEOGRAPHIC_DATA]" at bounding box center [382, 244] width 353 height 34
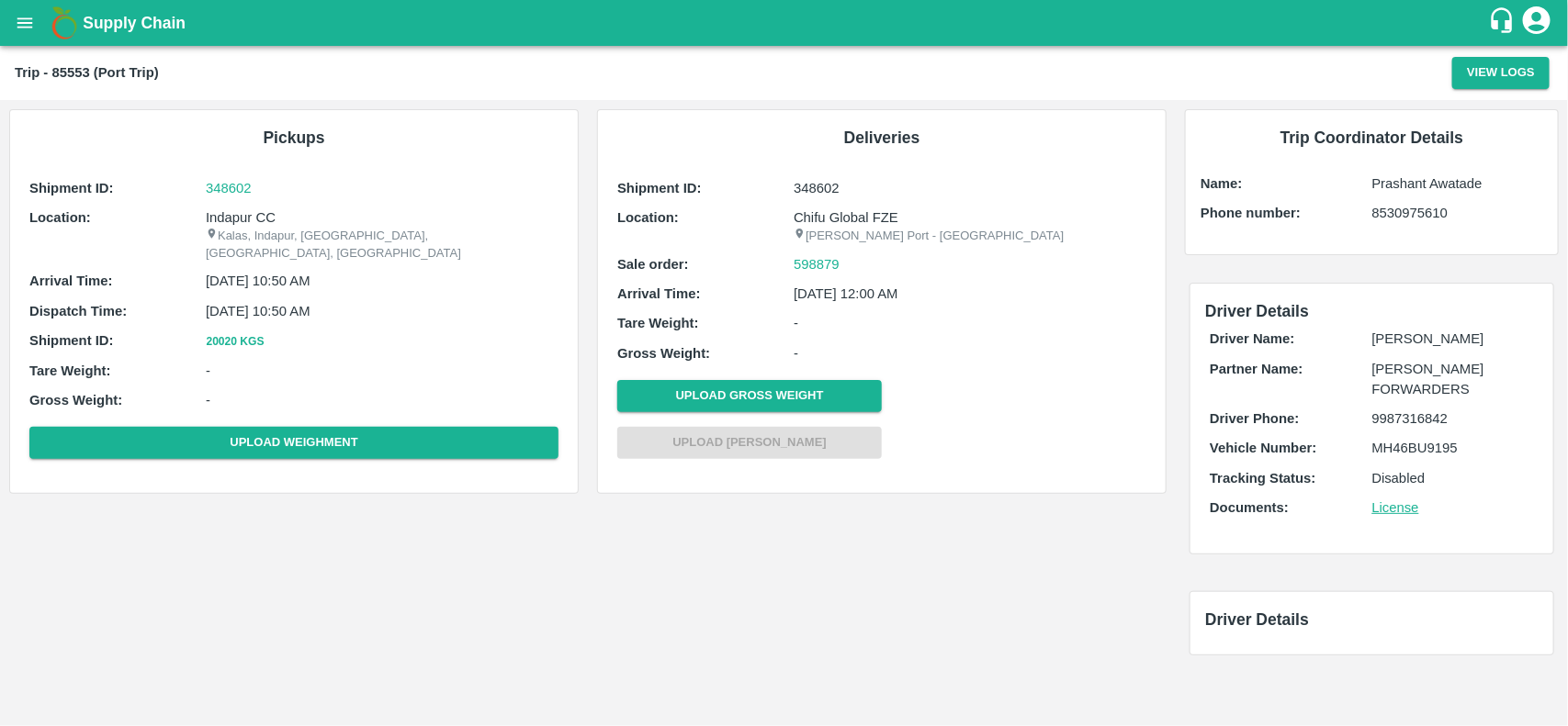
click at [246, 217] on p "Indapur CC" at bounding box center [382, 217] width 353 height 20
copy p "Indapur CC"
click at [246, 217] on p "Indapur CC" at bounding box center [382, 217] width 353 height 20
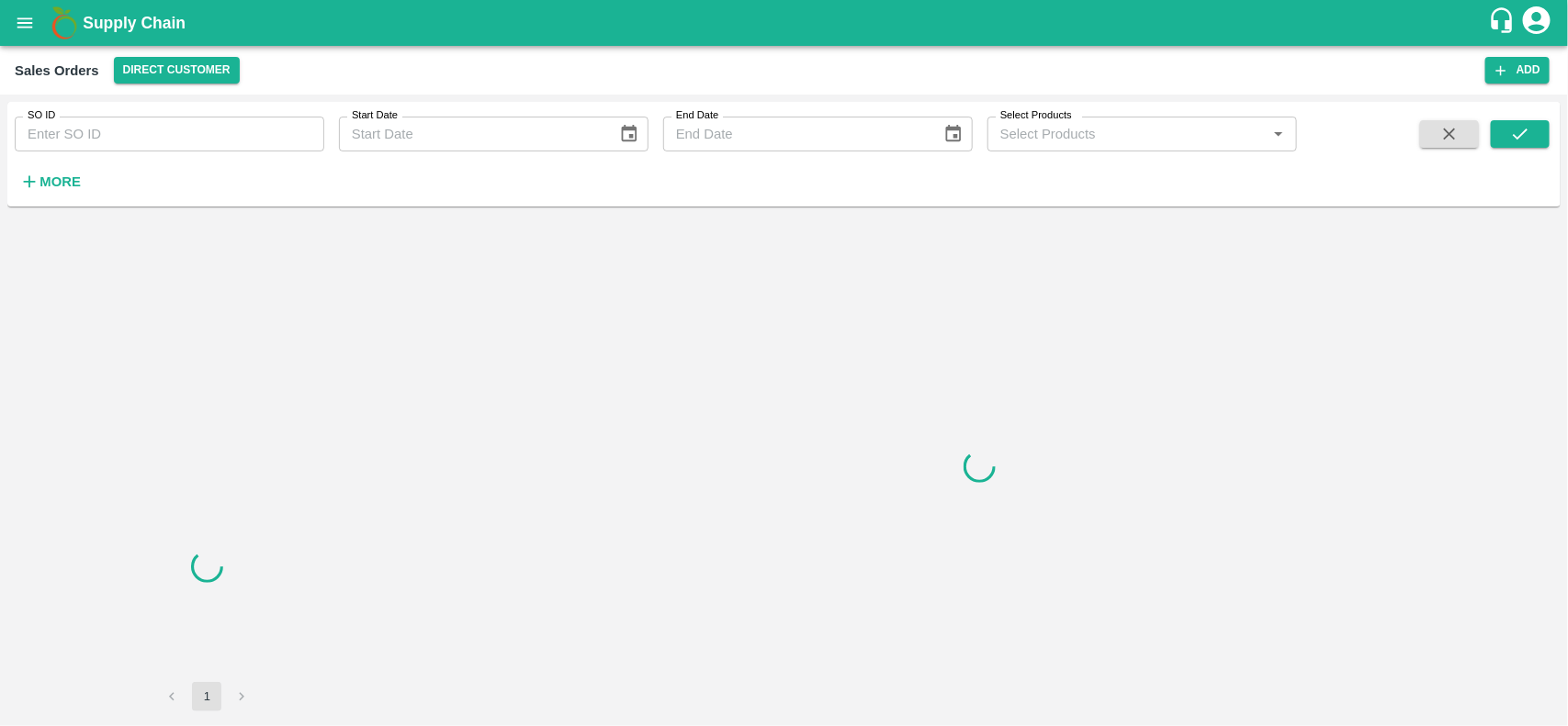
click at [93, 131] on input "SO ID" at bounding box center [170, 135] width 310 height 35
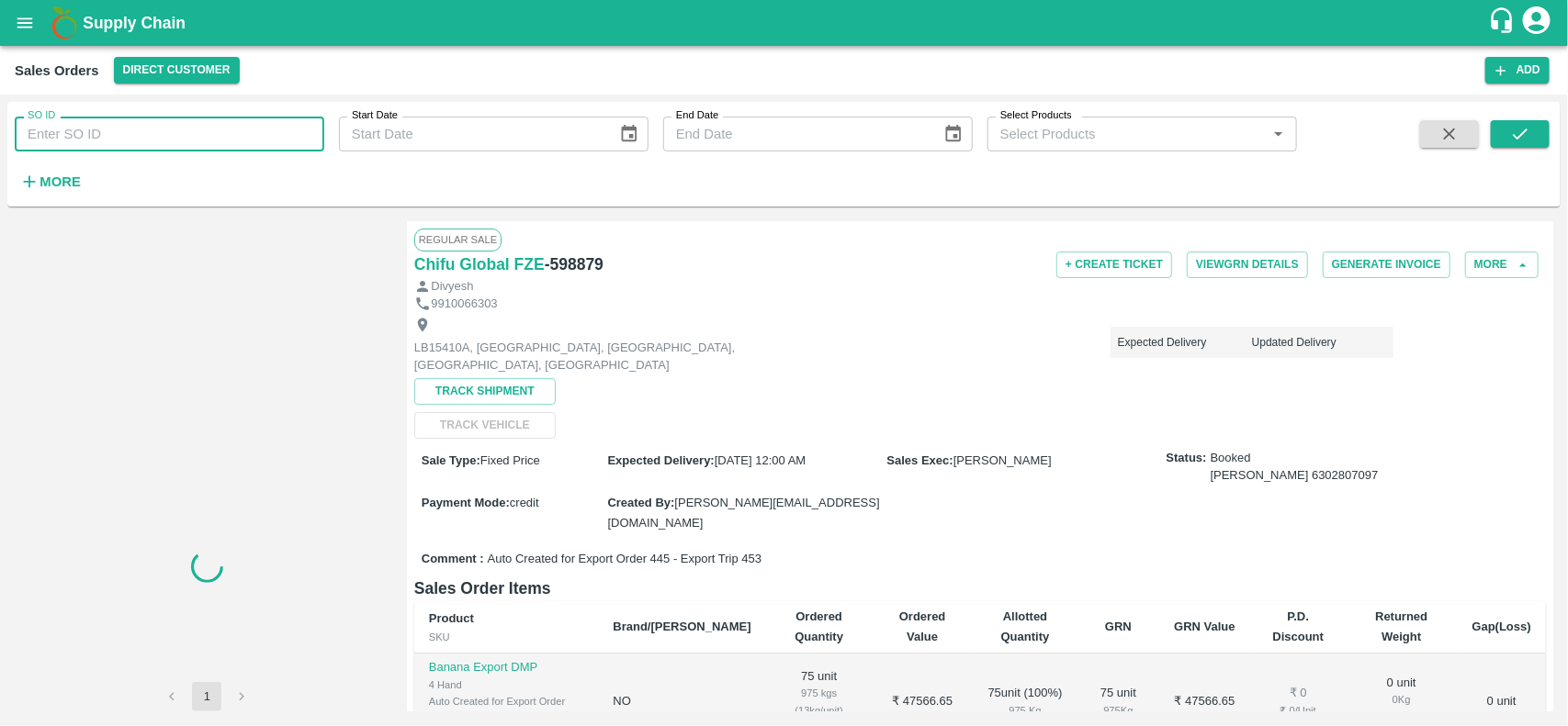
click at [93, 131] on input "SO ID" at bounding box center [170, 135] width 310 height 35
paste input "598879"
click at [93, 131] on input "598879" at bounding box center [170, 135] width 310 height 35
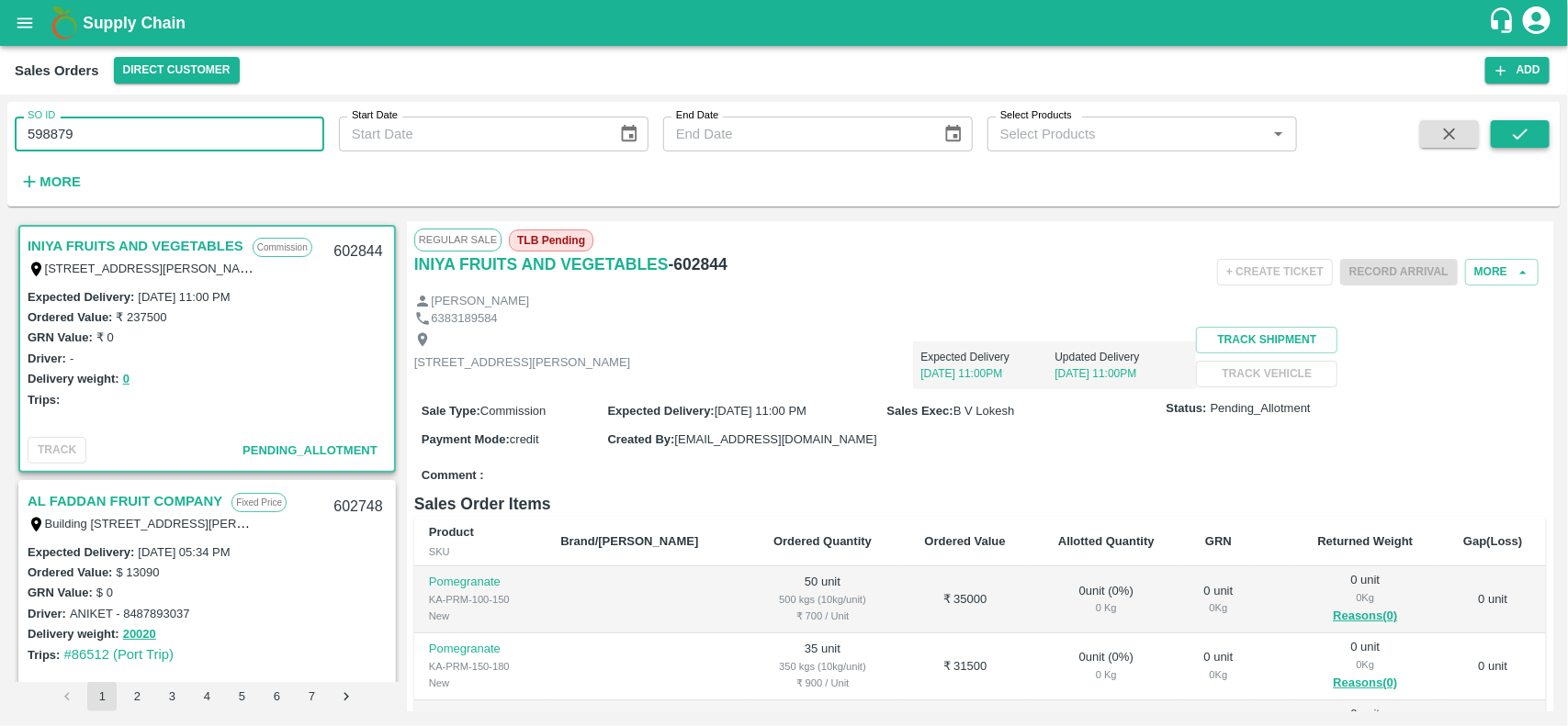
type input "598879"
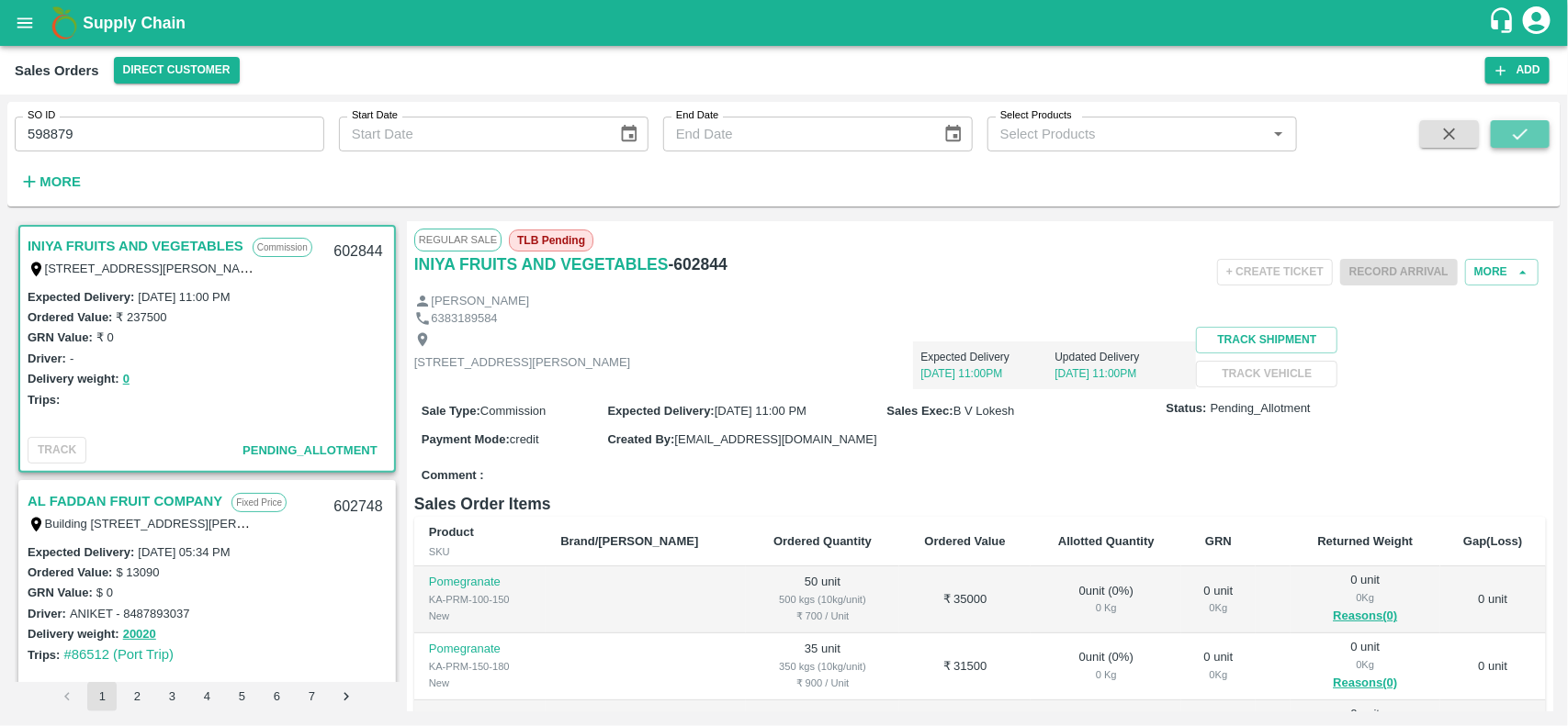
click at [1525, 140] on icon "submit" at bounding box center [1520, 135] width 20 height 20
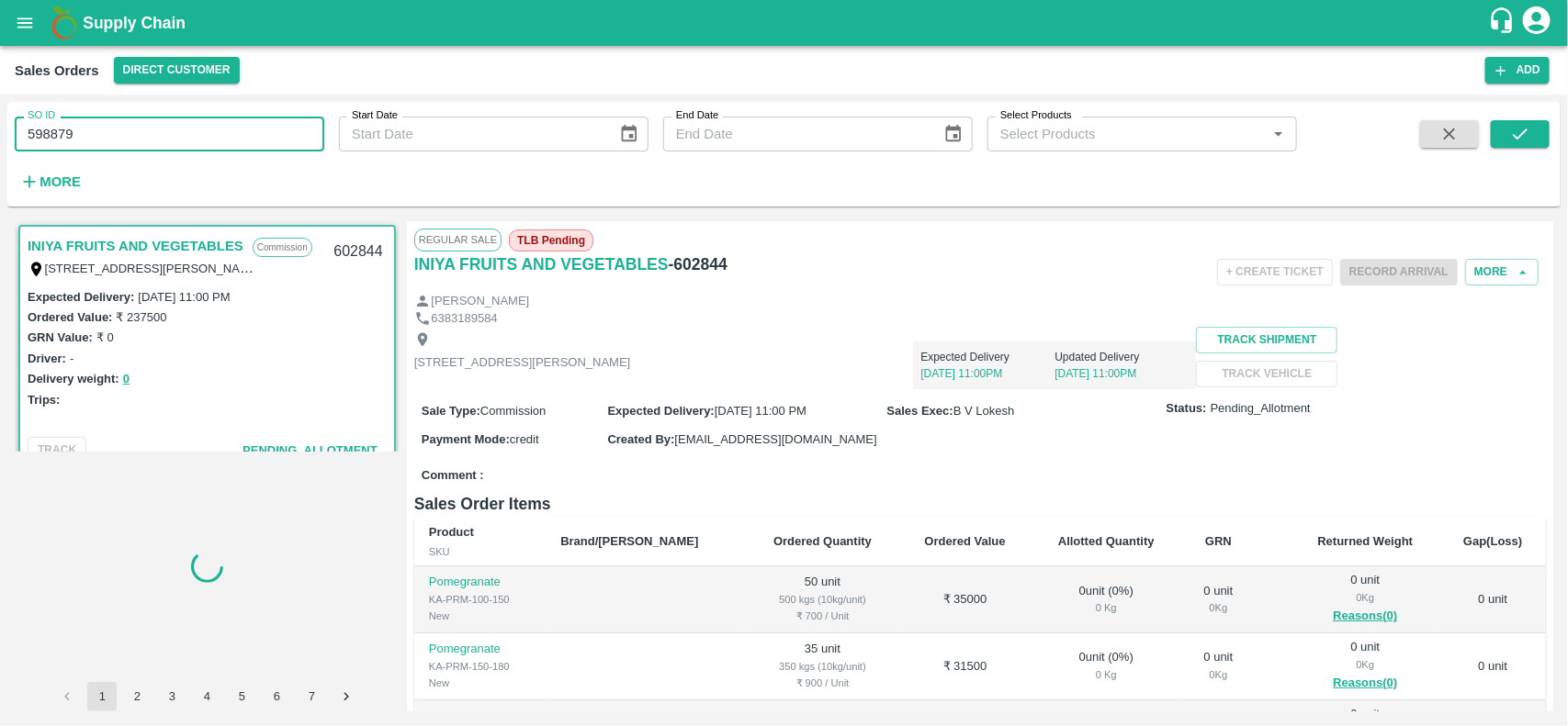
click at [135, 134] on input "598879" at bounding box center [170, 135] width 310 height 35
paste input "598879"
type input "598879"
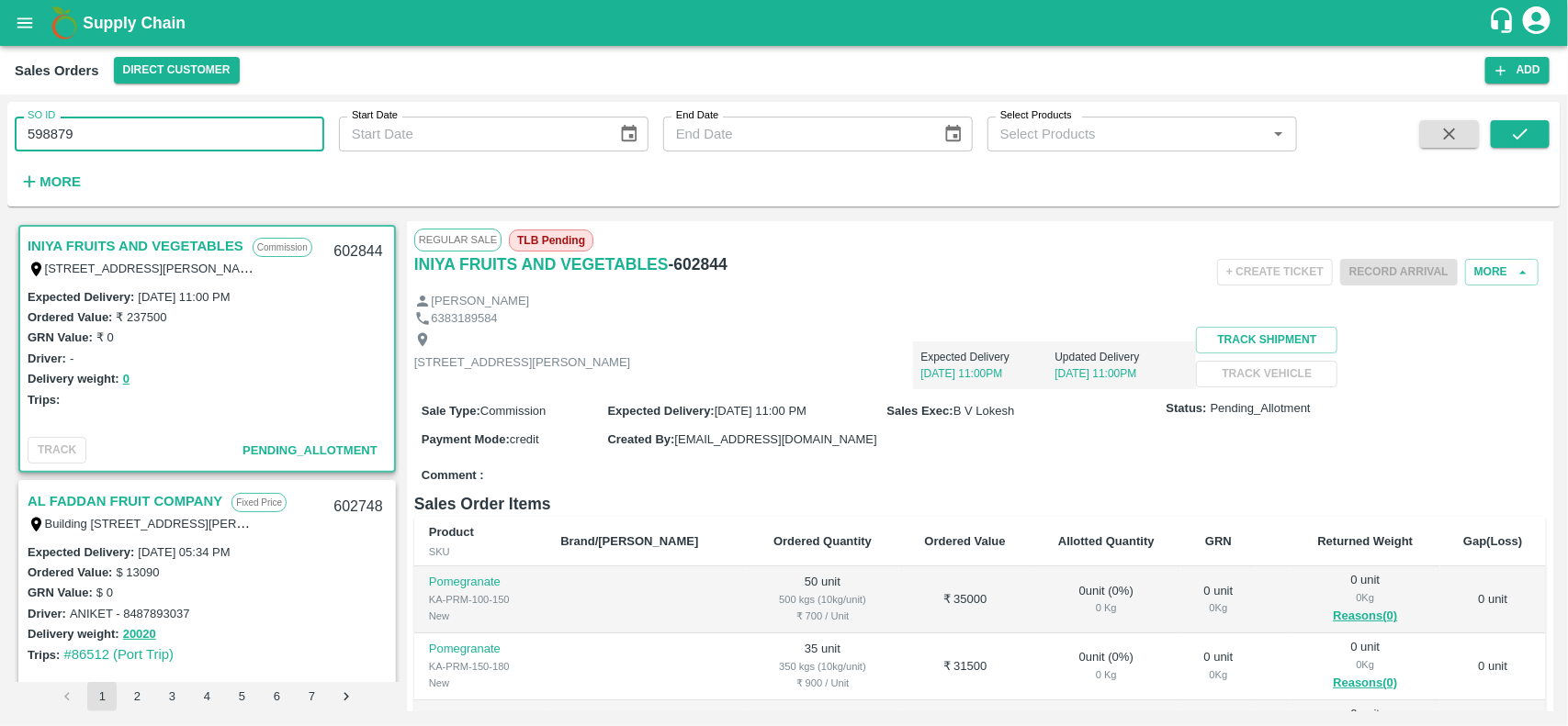
scroll to position [5, 0]
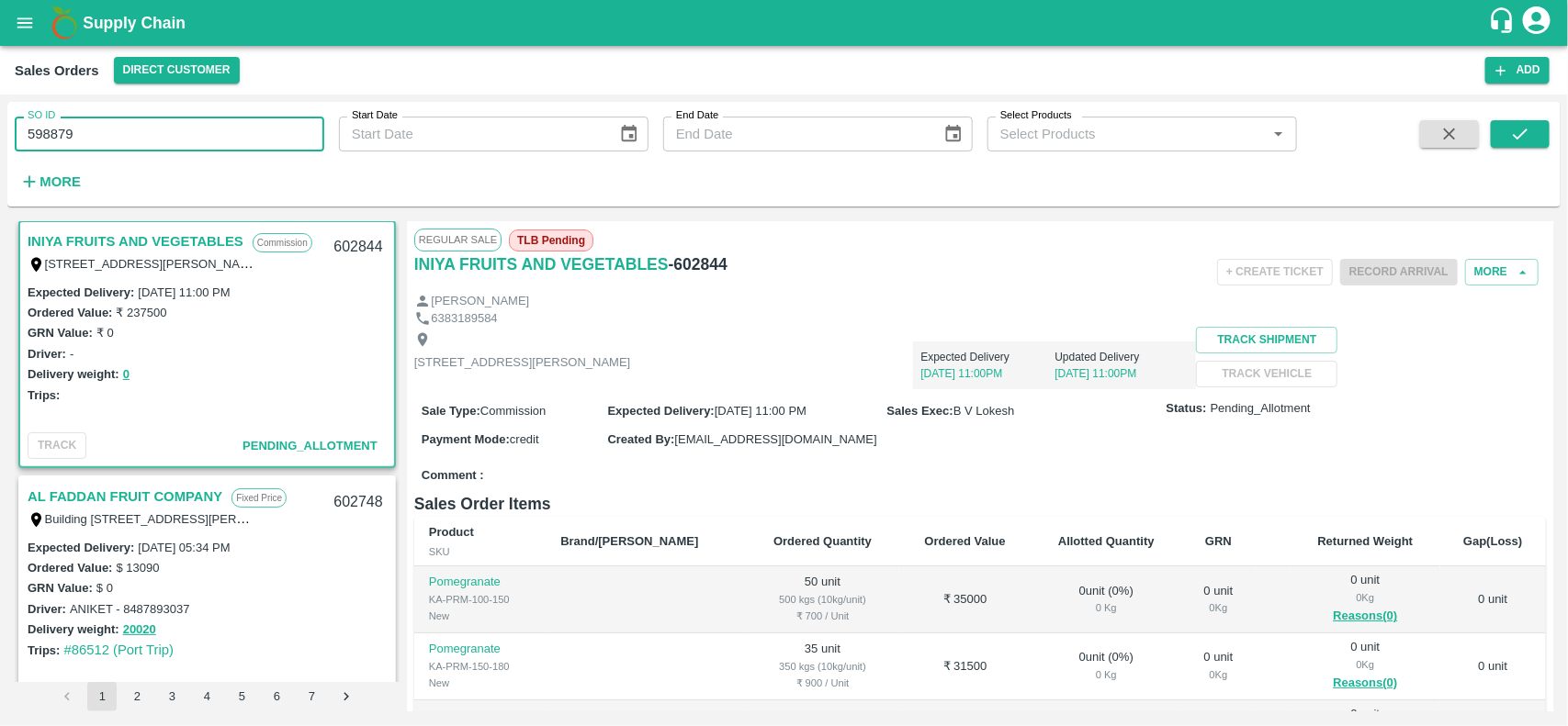
click at [1550, 131] on div "SO ID 598879 SO ID Start Date Start Date End Date End Date Select Products Sele…" at bounding box center [784, 155] width 1553 height 90
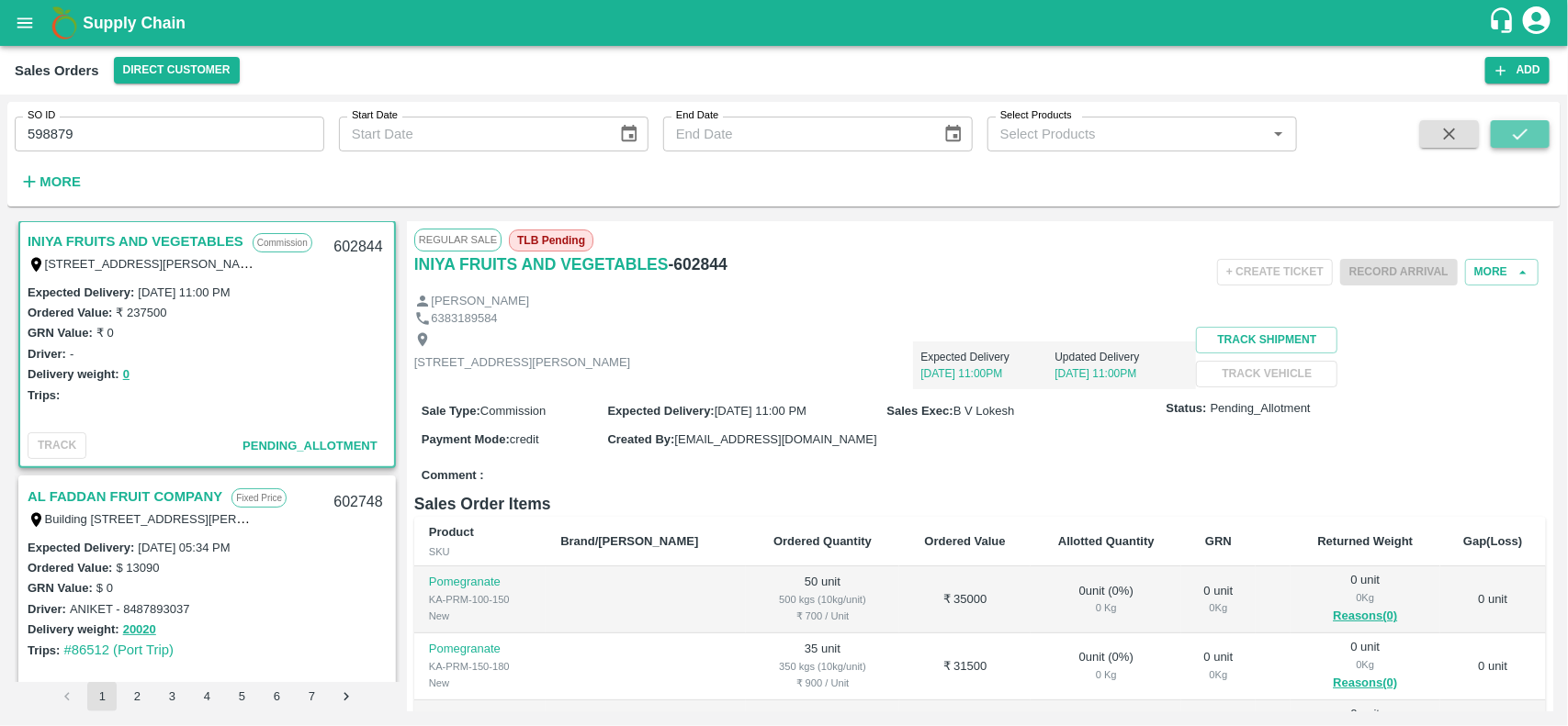
click at [1537, 135] on button "submit" at bounding box center [1520, 135] width 59 height 28
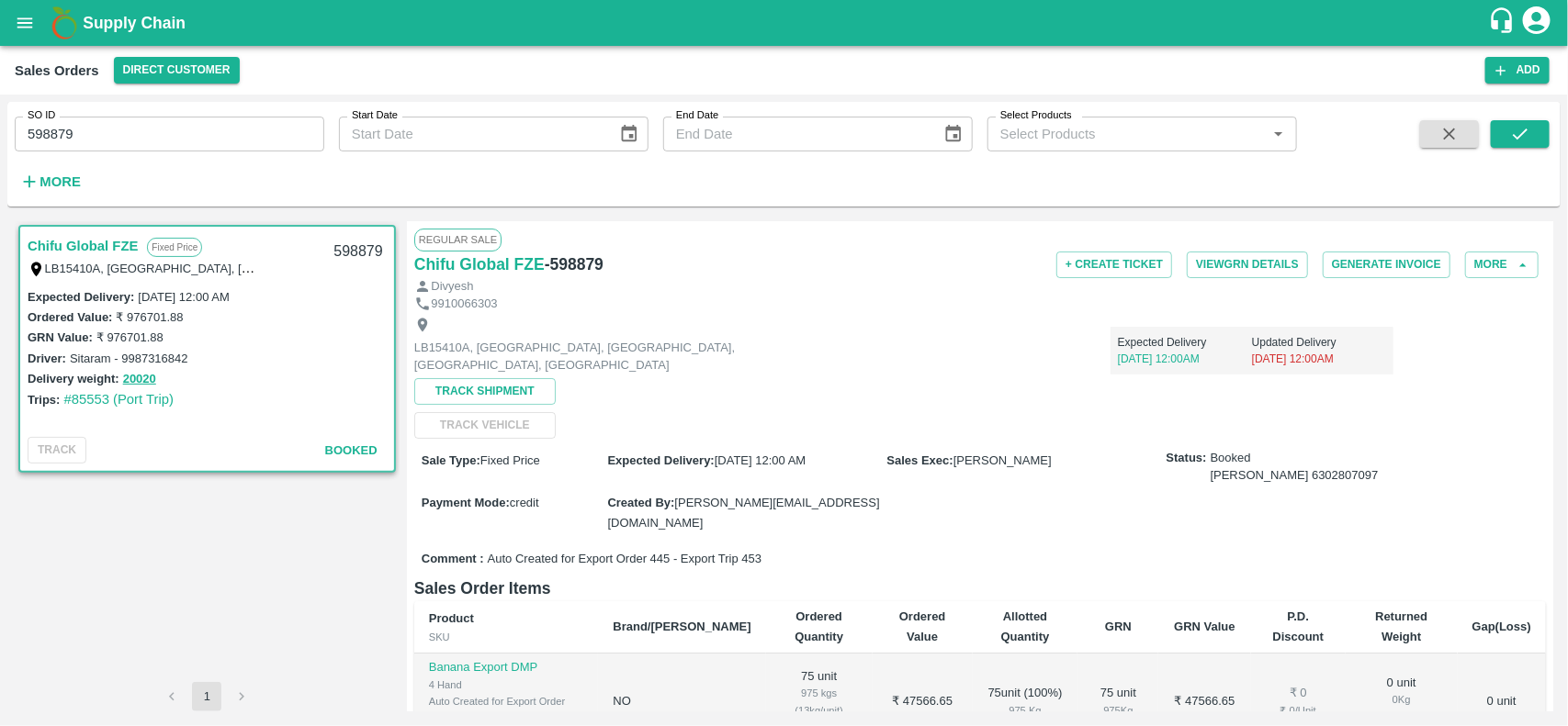
scroll to position [335, 0]
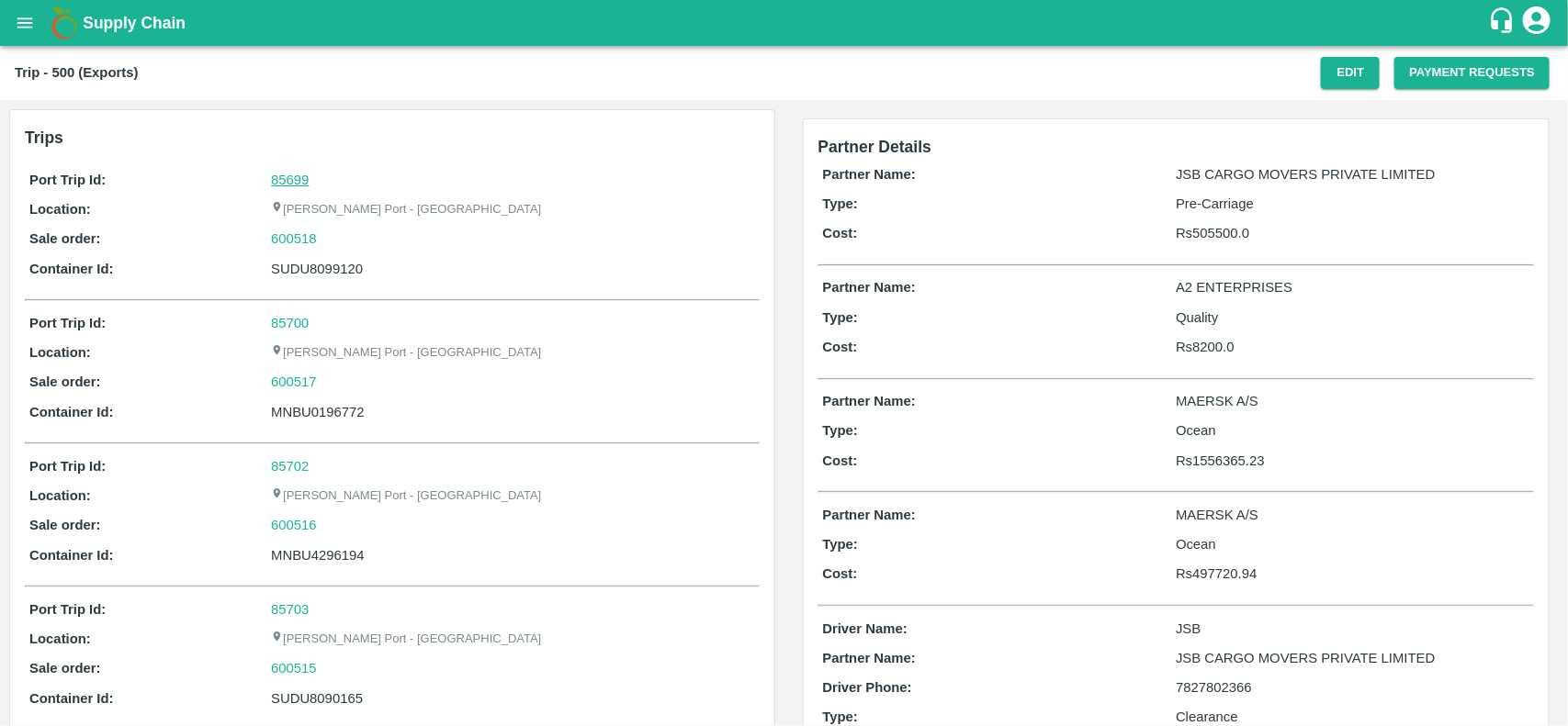
click at [291, 172] on link "85699" at bounding box center [289, 180] width 38 height 15
click at [349, 234] on div "600518" at bounding box center [513, 239] width 483 height 20
copy link
click at [349, 234] on div "600518" at bounding box center [513, 239] width 483 height 20
copy link "600518"
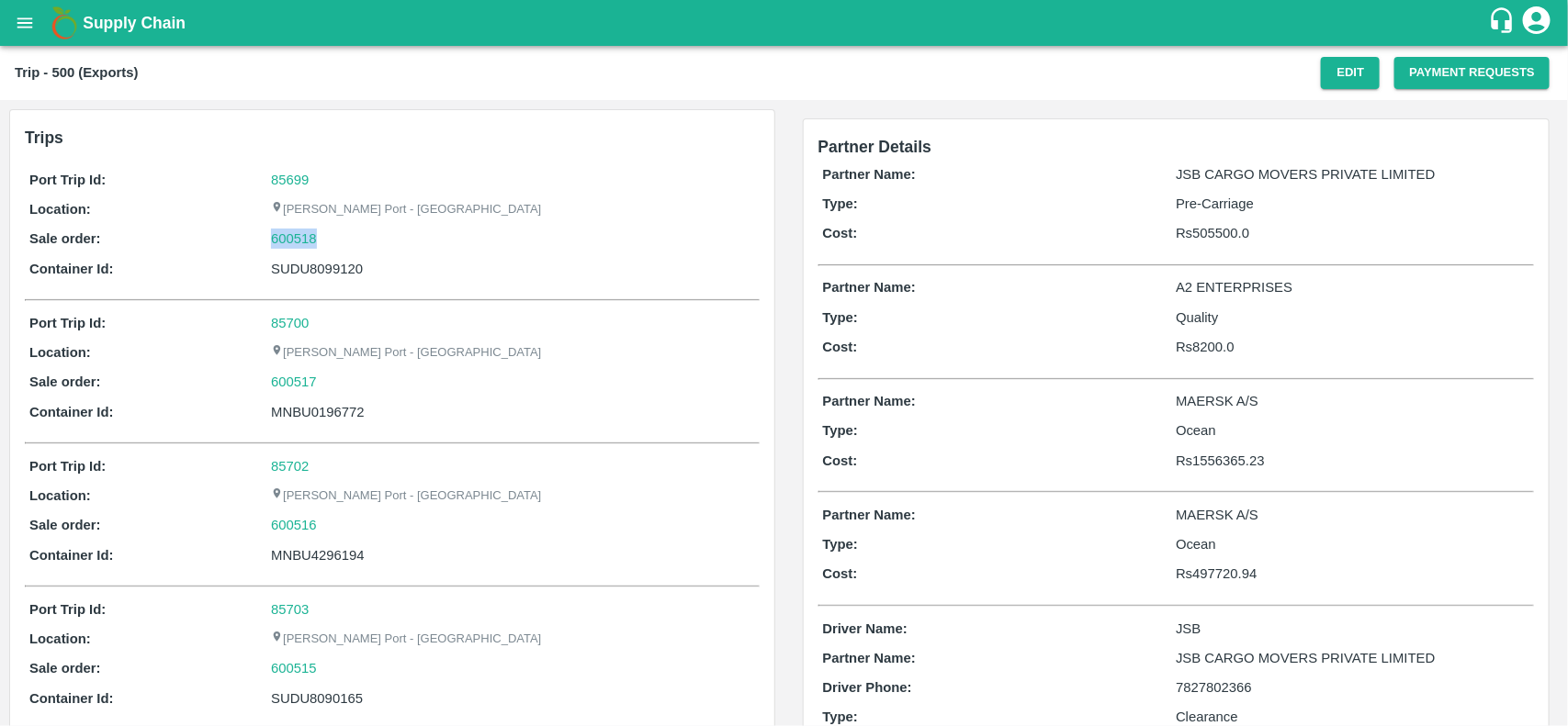
click at [349, 234] on div "600518" at bounding box center [513, 239] width 483 height 20
click at [301, 239] on link "600518" at bounding box center [294, 239] width 46 height 20
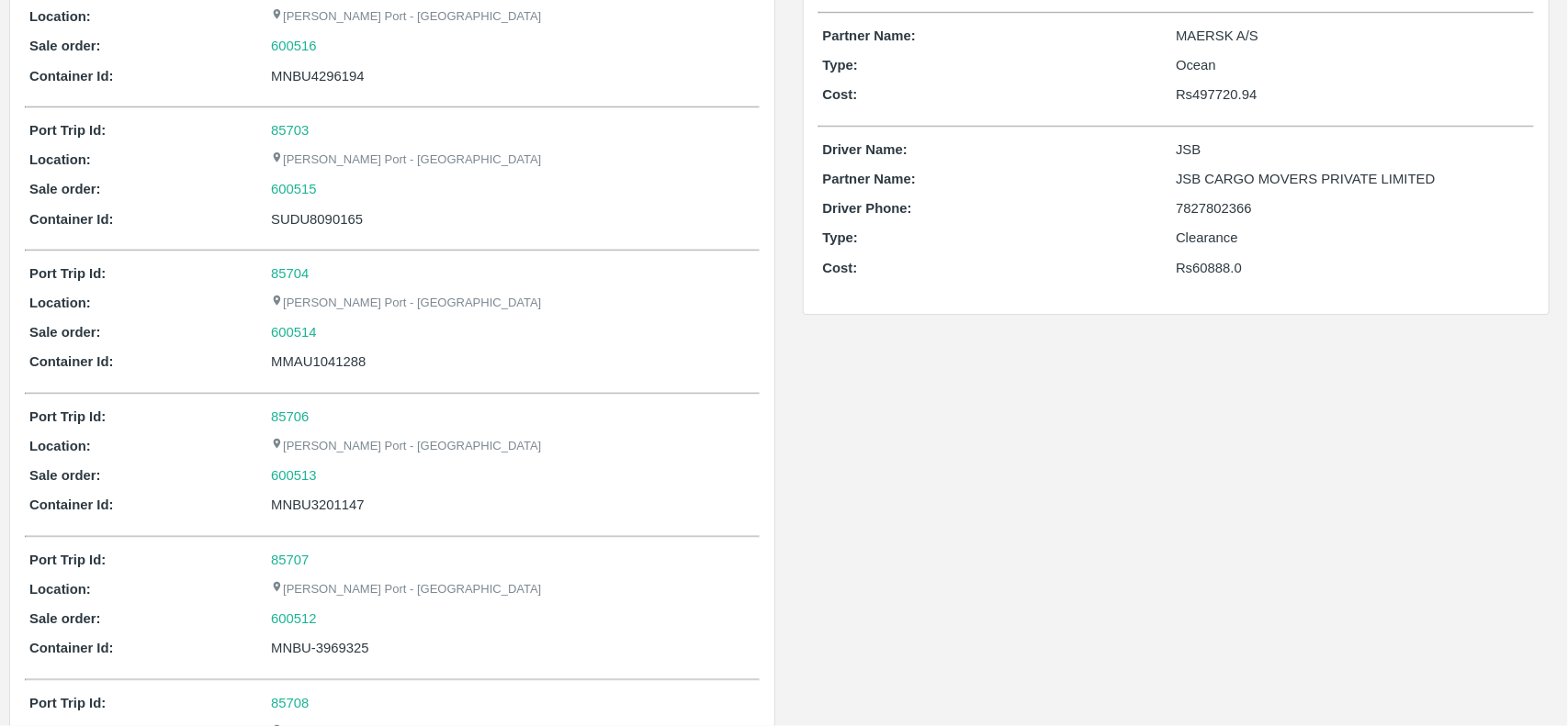
scroll to position [1179, 0]
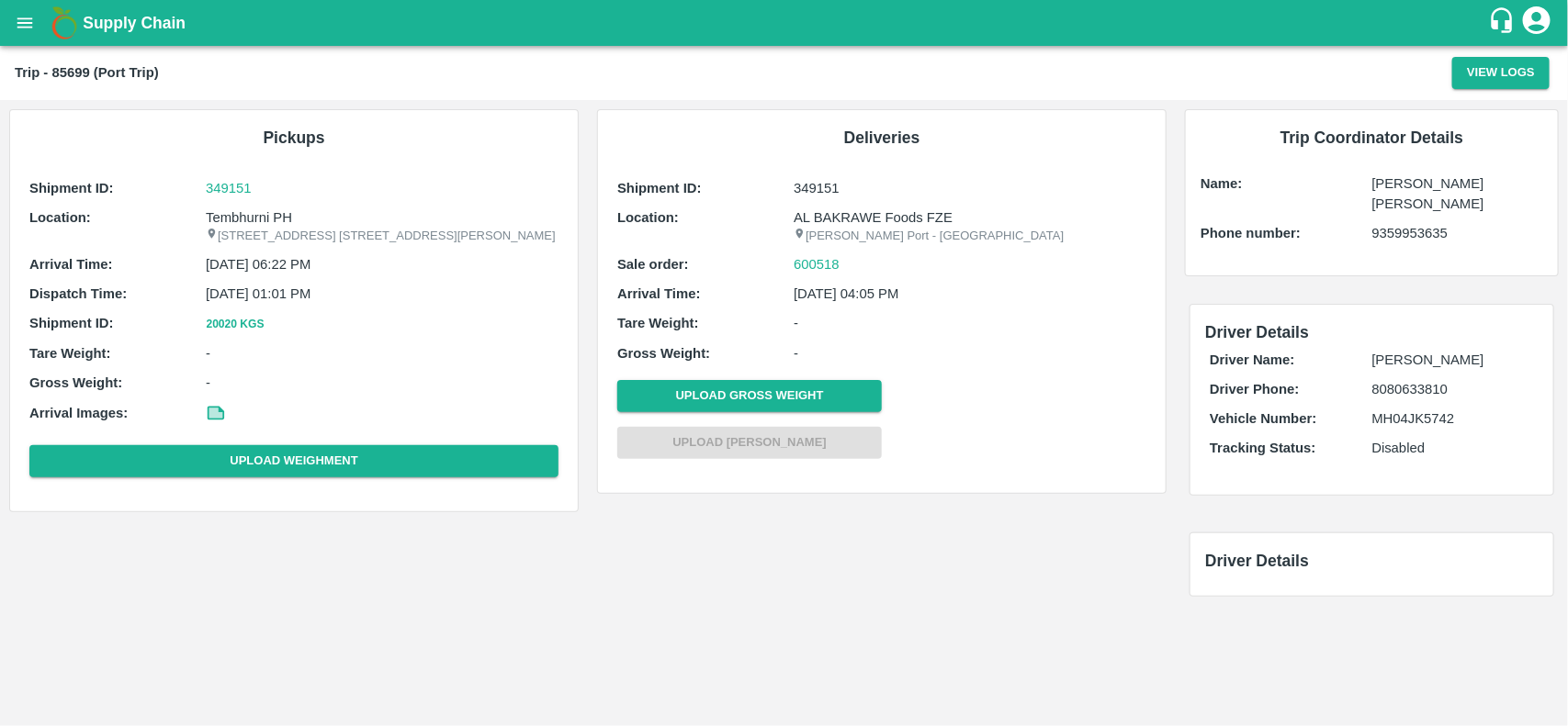
click at [253, 213] on p "Tembhurni PH" at bounding box center [382, 217] width 353 height 20
copy p "Tembhurni"
click at [253, 213] on p "Tembhurni PH" at bounding box center [382, 217] width 353 height 20
copy p "Tembhurni PH"
click at [253, 213] on p "Tembhurni PH" at bounding box center [382, 217] width 353 height 20
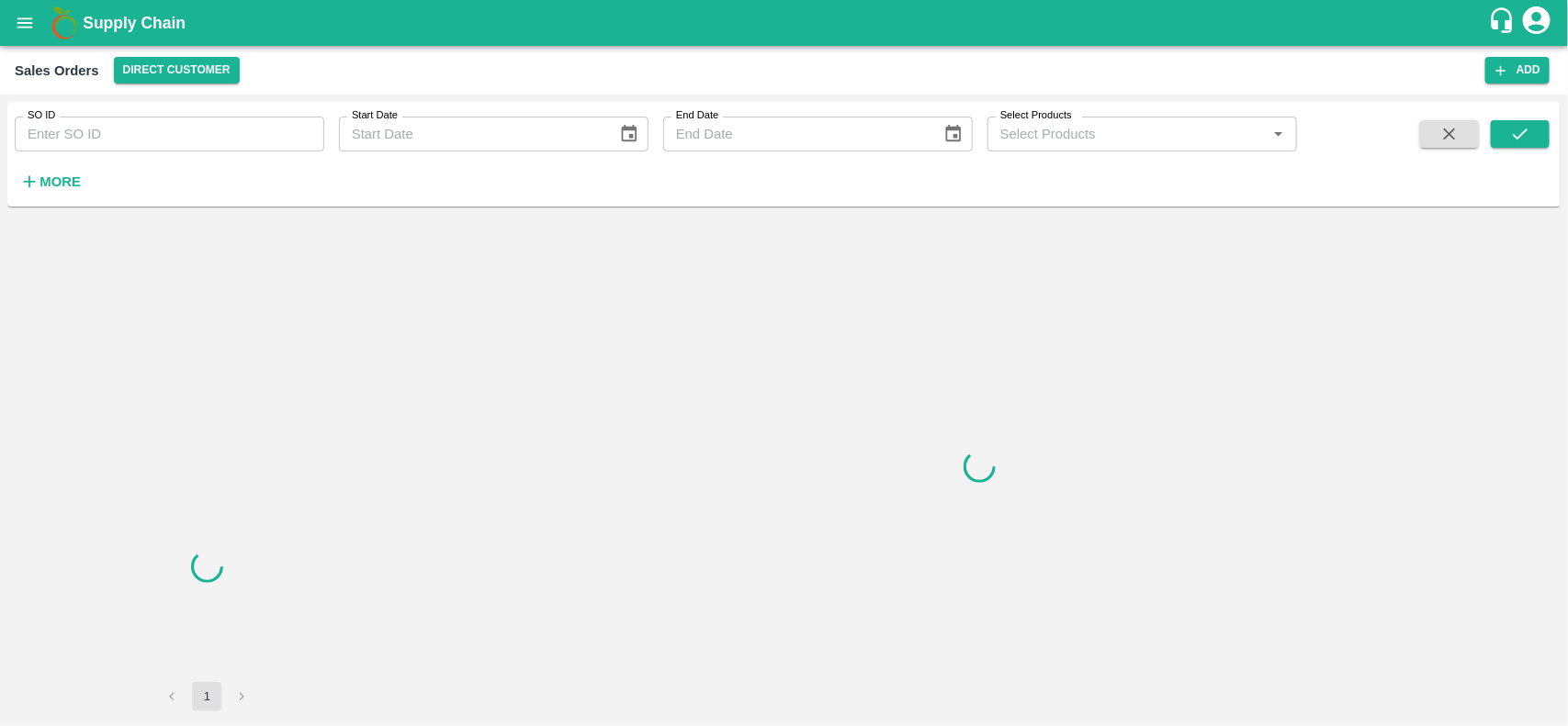
click at [151, 140] on input "SO ID" at bounding box center [170, 135] width 310 height 35
paste input "600518"
click at [151, 140] on input "600518" at bounding box center [170, 135] width 310 height 35
type input "600518"
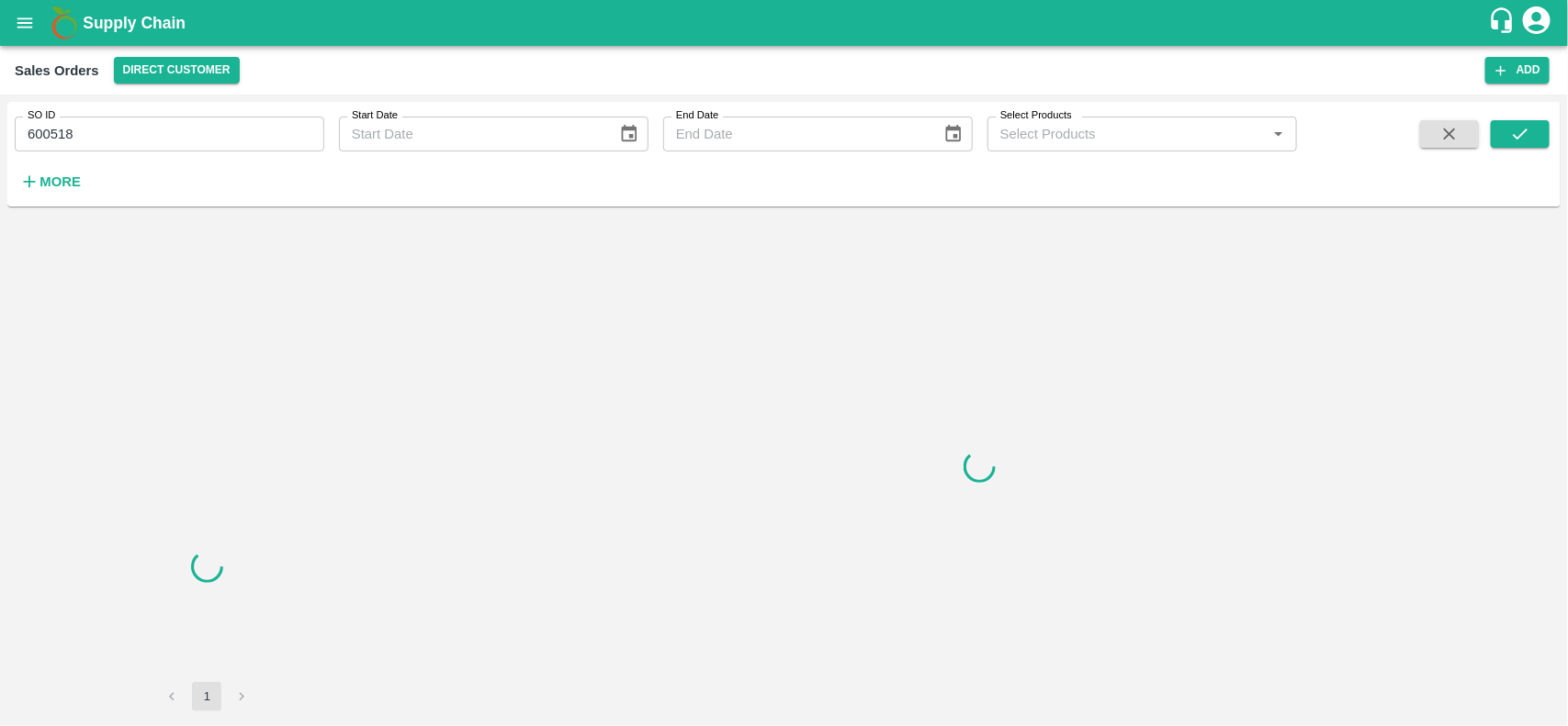
click at [1531, 115] on div "SO ID 600518 SO ID Start Date Start Date End Date End Date Select Products Sele…" at bounding box center [784, 155] width 1553 height 90
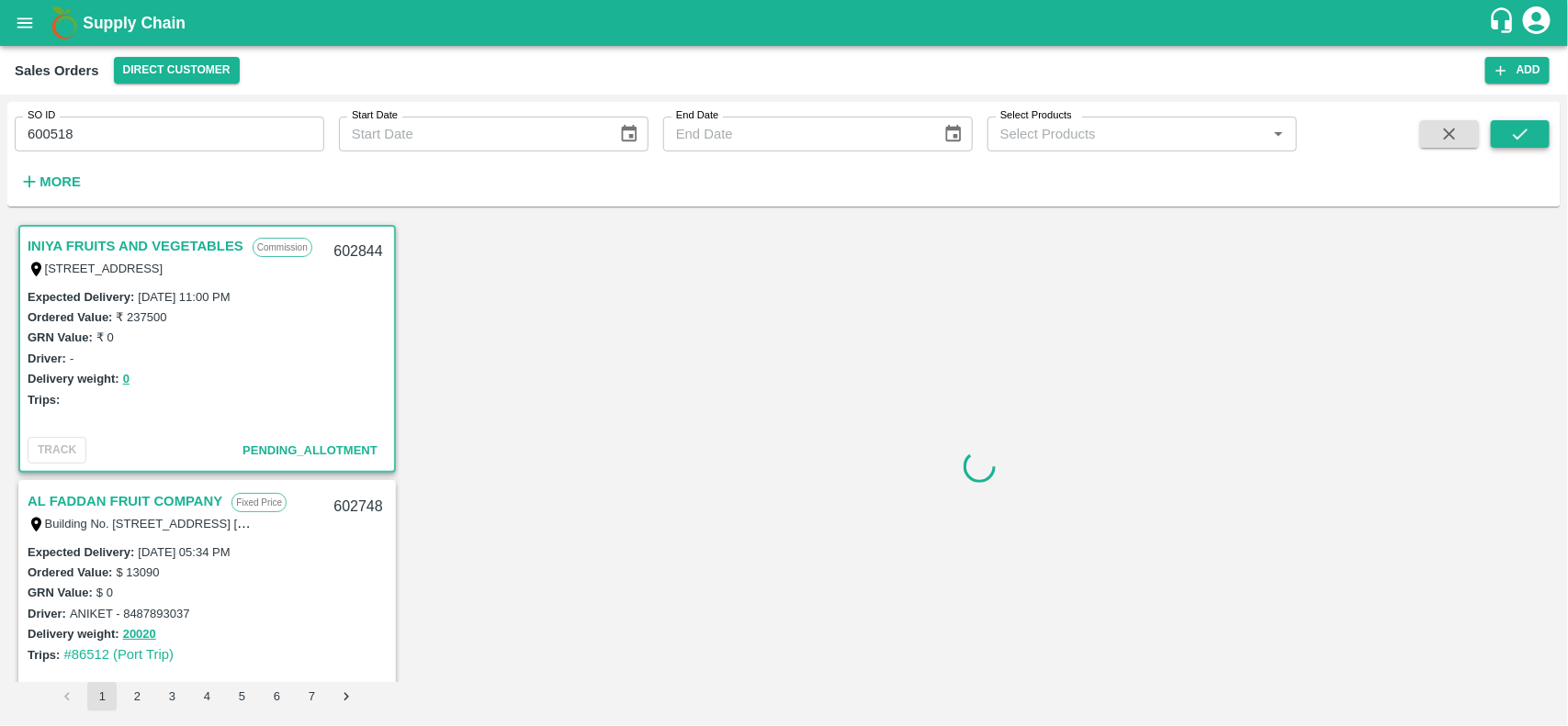
click at [1532, 125] on button "submit" at bounding box center [1520, 135] width 59 height 28
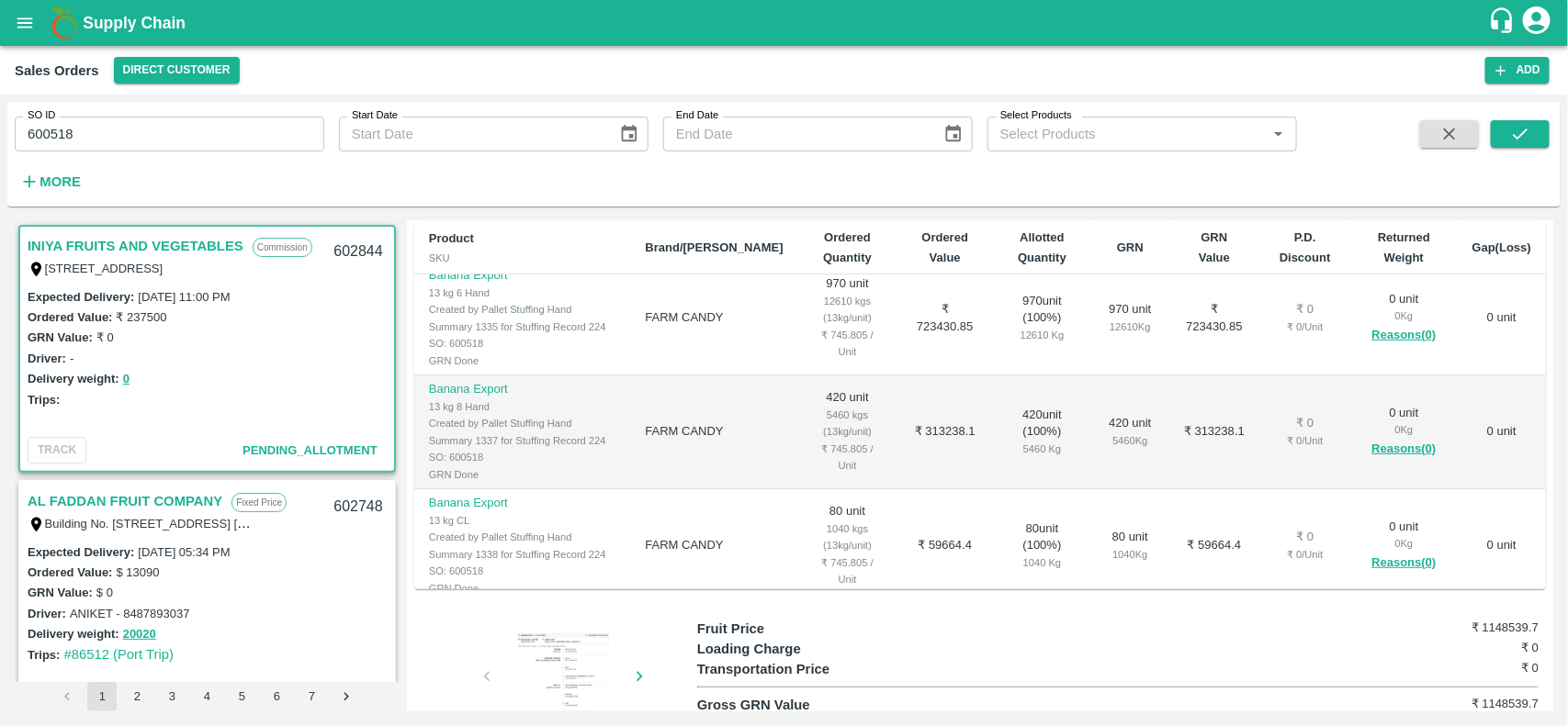
scroll to position [5, 0]
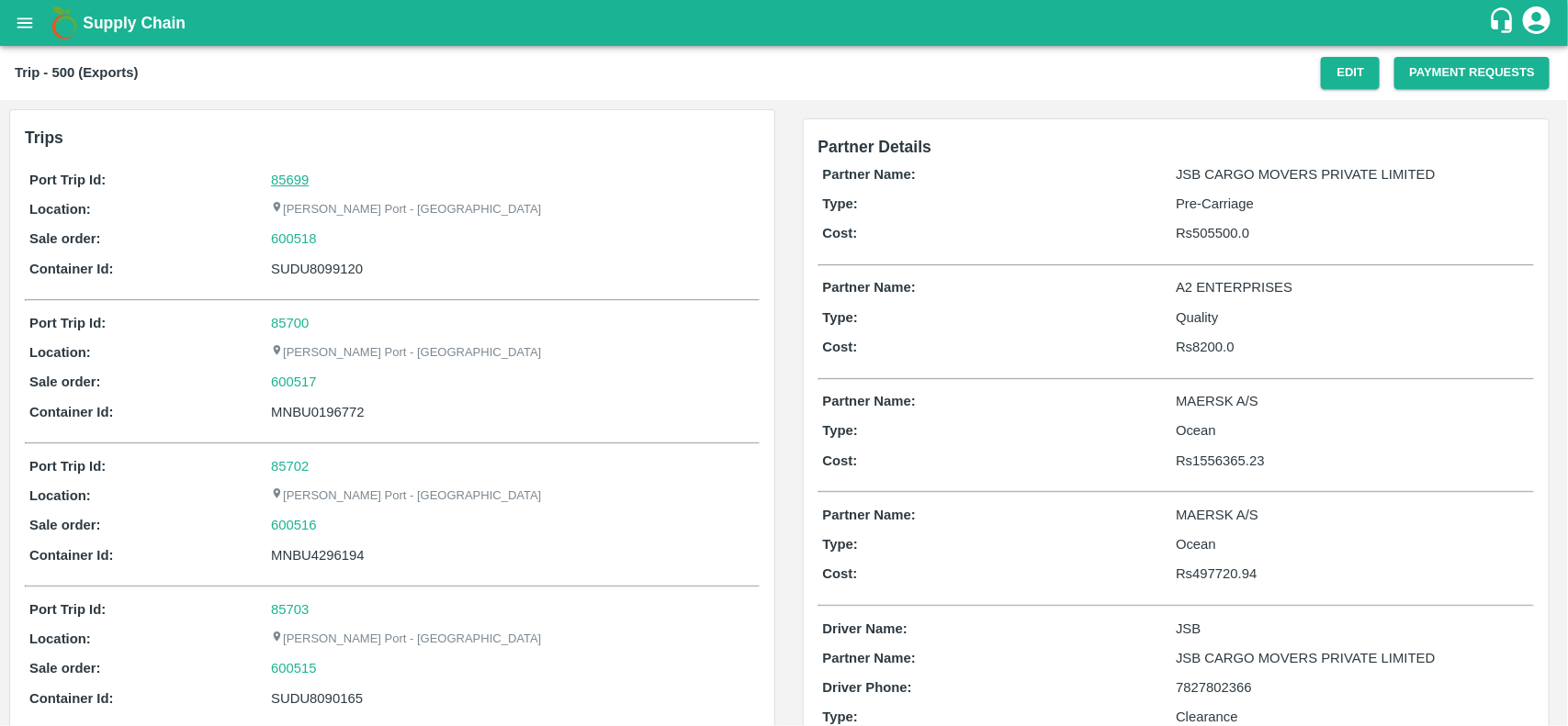
click at [296, 177] on link "85699" at bounding box center [289, 180] width 38 height 15
click at [337, 251] on div "Port Trip Id: 85699 Location: [PERSON_NAME][GEOGRAPHIC_DATA] - Nhava Sheva Sale…" at bounding box center [392, 228] width 735 height 127
copy div "SUDU8099120"
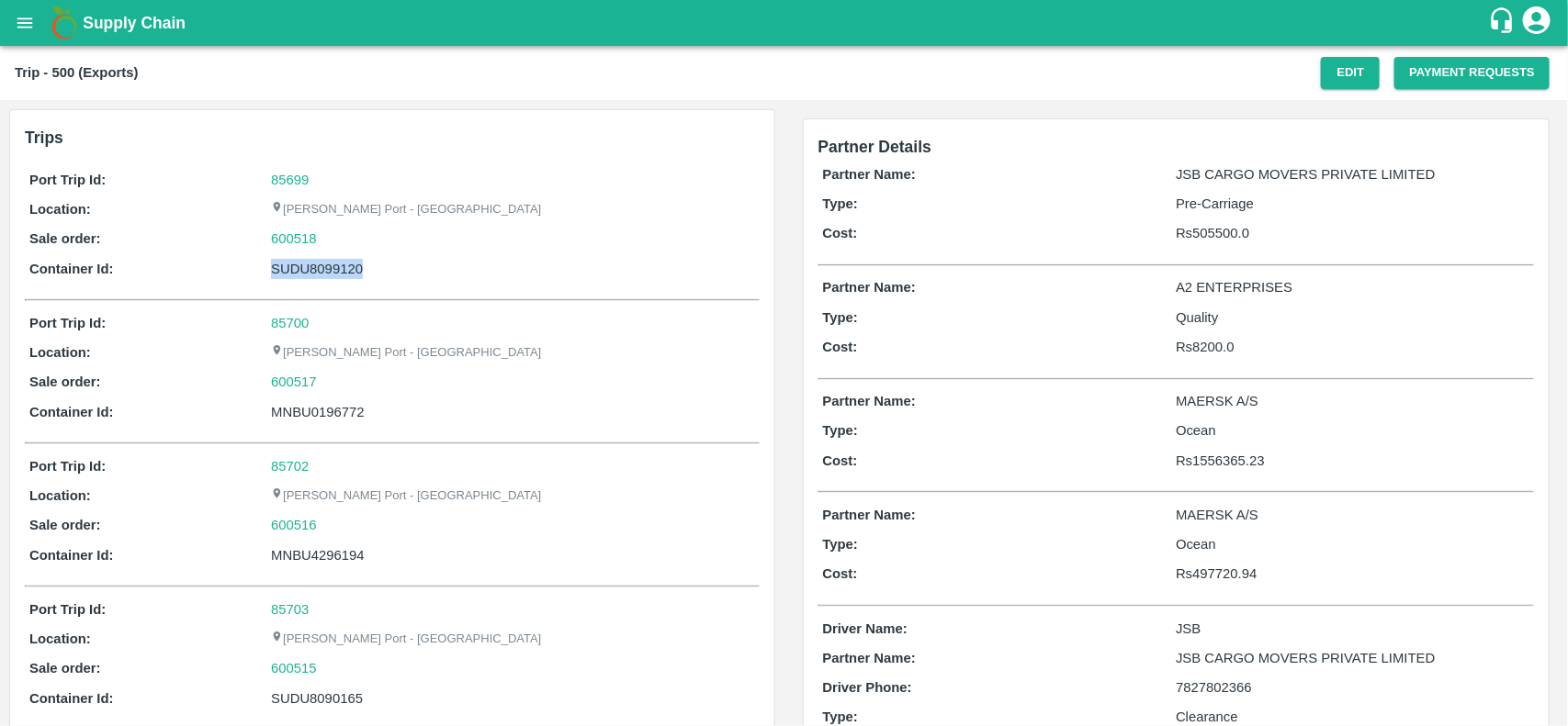
click at [337, 251] on div "Port Trip Id: 85699 Location: Jawaharlal Nehru Port - Nhava Sheva Sale order: 6…" at bounding box center [392, 228] width 735 height 127
click at [328, 237] on div "600518" at bounding box center [513, 239] width 483 height 20
copy link
click at [328, 237] on div "600518" at bounding box center [513, 239] width 483 height 20
copy link "600518"
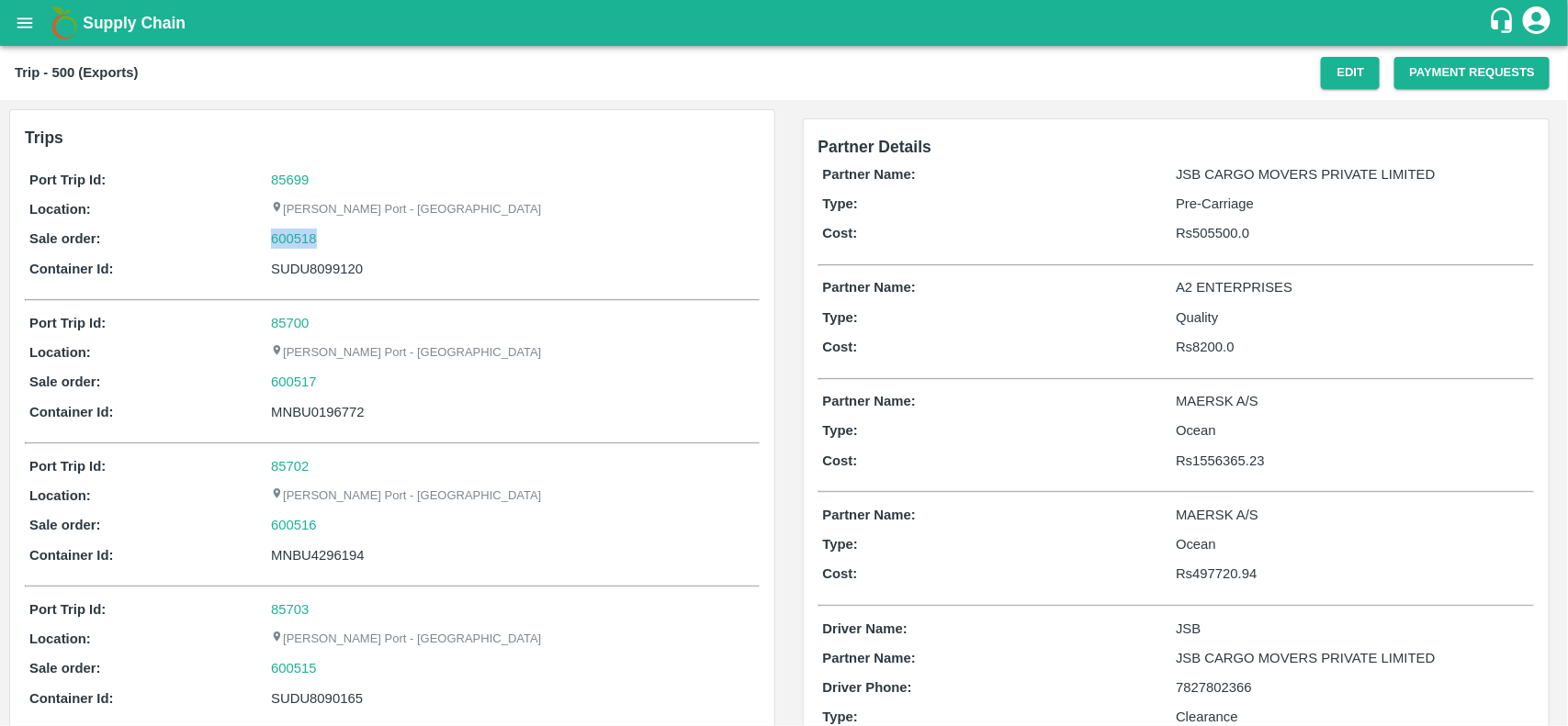
click at [328, 237] on div "600518" at bounding box center [513, 239] width 483 height 20
click at [301, 237] on link "600518" at bounding box center [294, 239] width 46 height 20
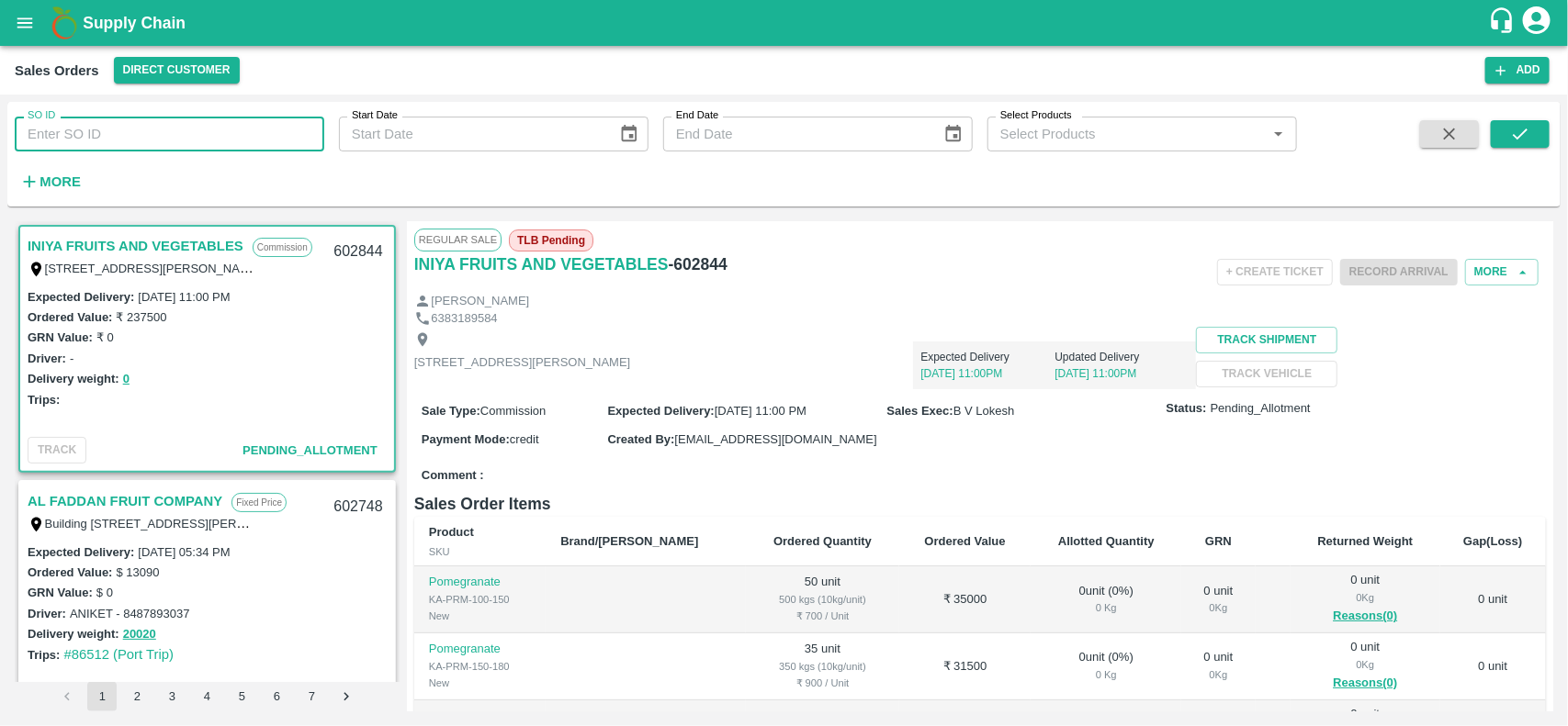
click at [166, 137] on input "SO ID" at bounding box center [170, 135] width 310 height 35
paste input "600518"
click at [166, 137] on input "600518" at bounding box center [170, 135] width 310 height 35
type input "600518"
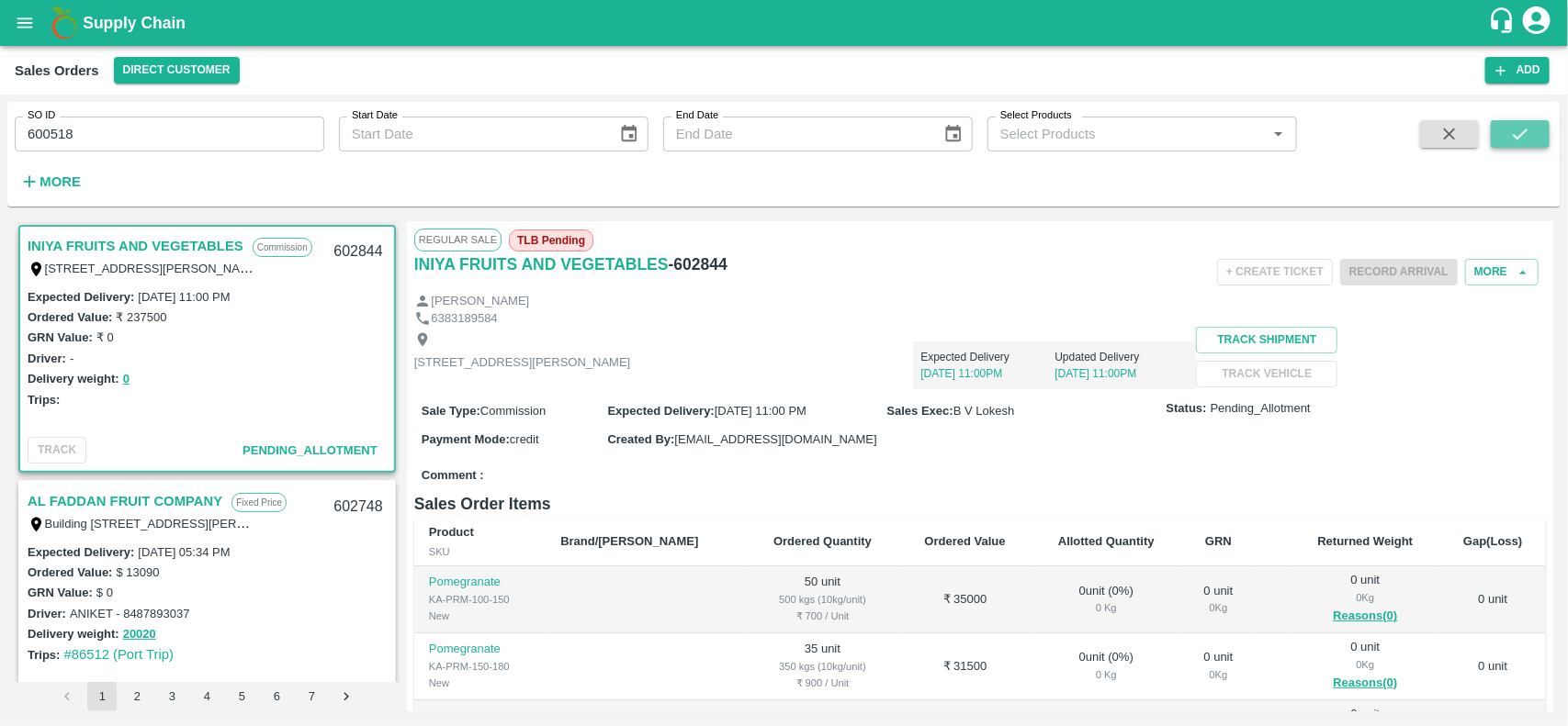
click at [1526, 135] on icon "submit" at bounding box center [1520, 135] width 20 height 20
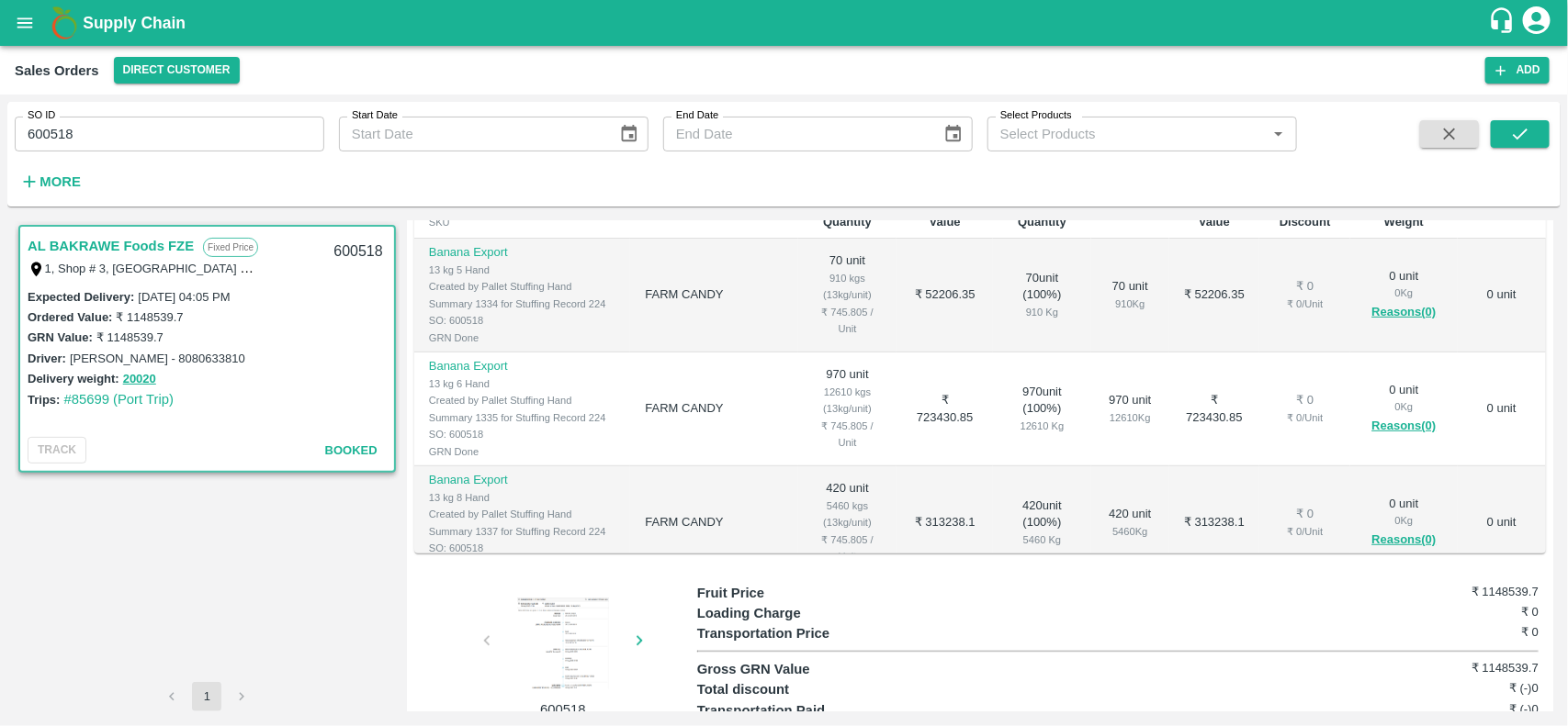
scroll to position [395, 0]
